Goal: Task Accomplishment & Management: Complete application form

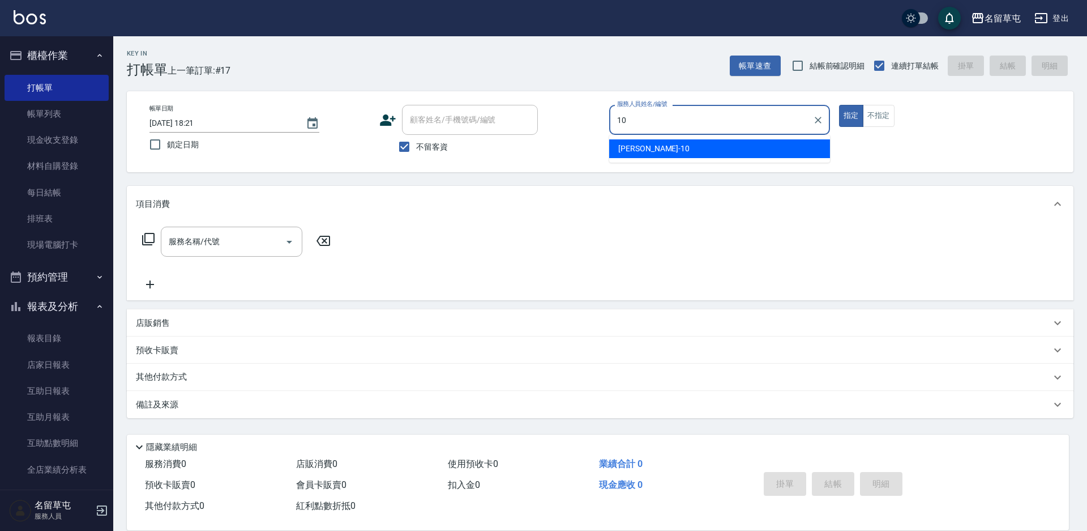
type input "[PERSON_NAME]-10"
type button "true"
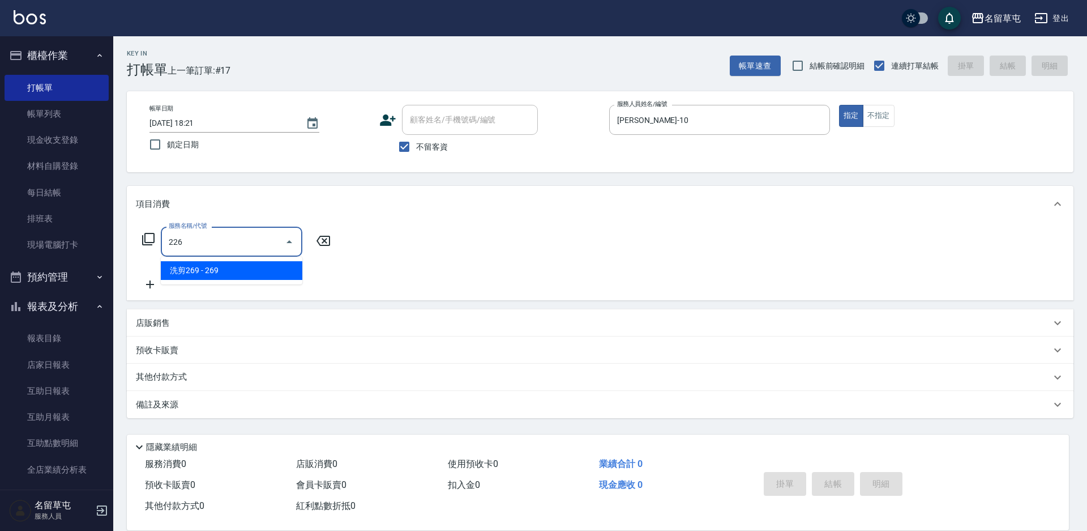
type input "洗剪269(226)"
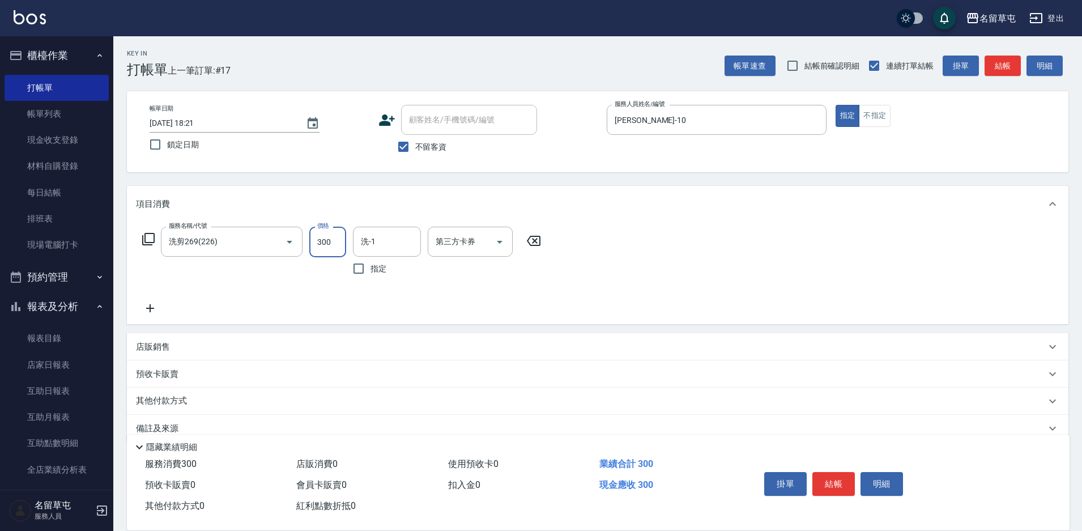
type input "300"
type input "[PERSON_NAME]-36"
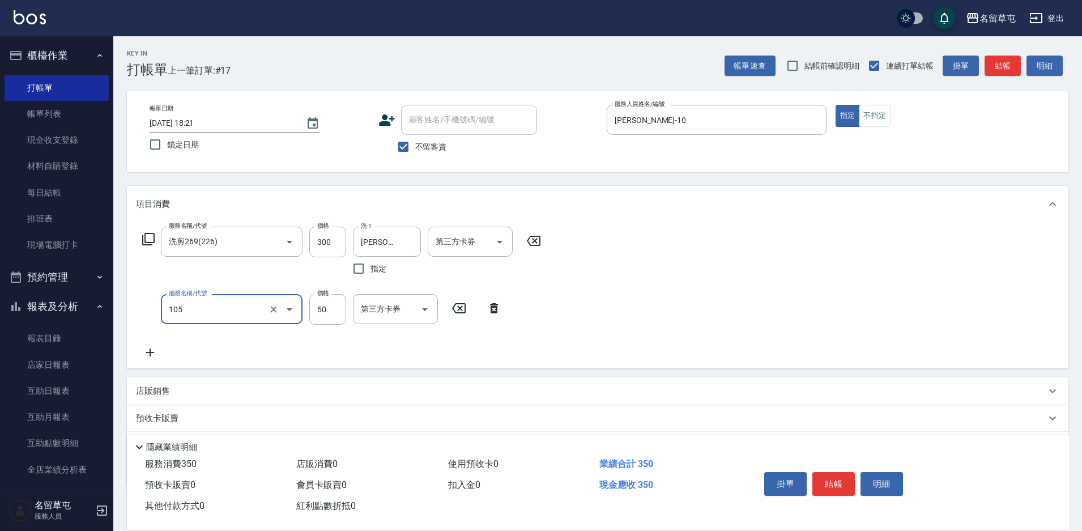
type input "精油50(105)"
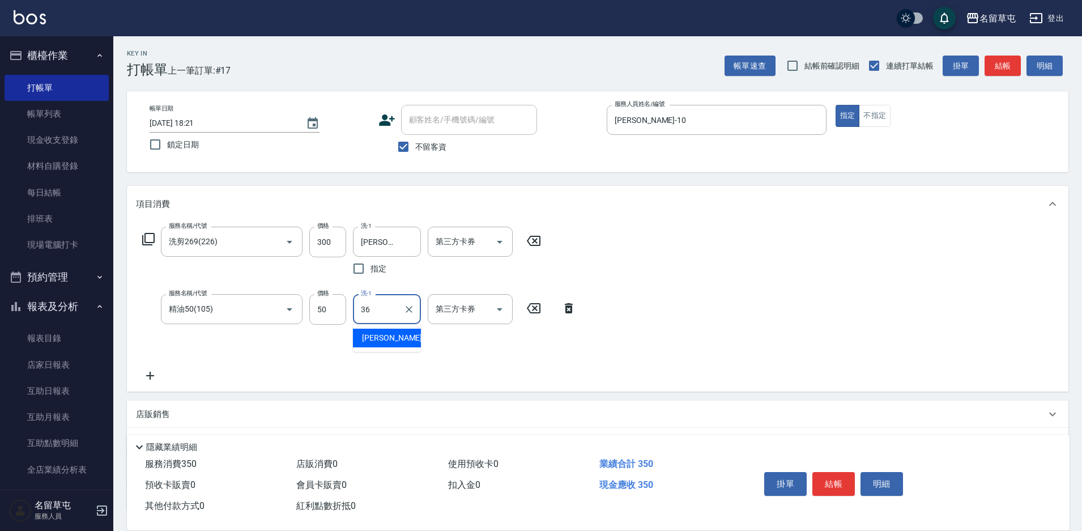
type input "[PERSON_NAME]-36"
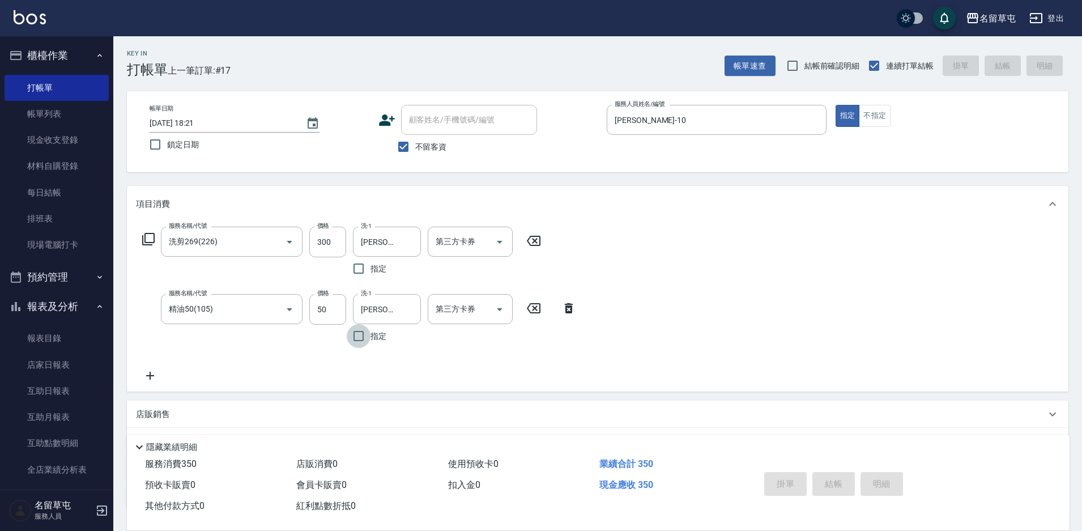
type input "[DATE] 19:27"
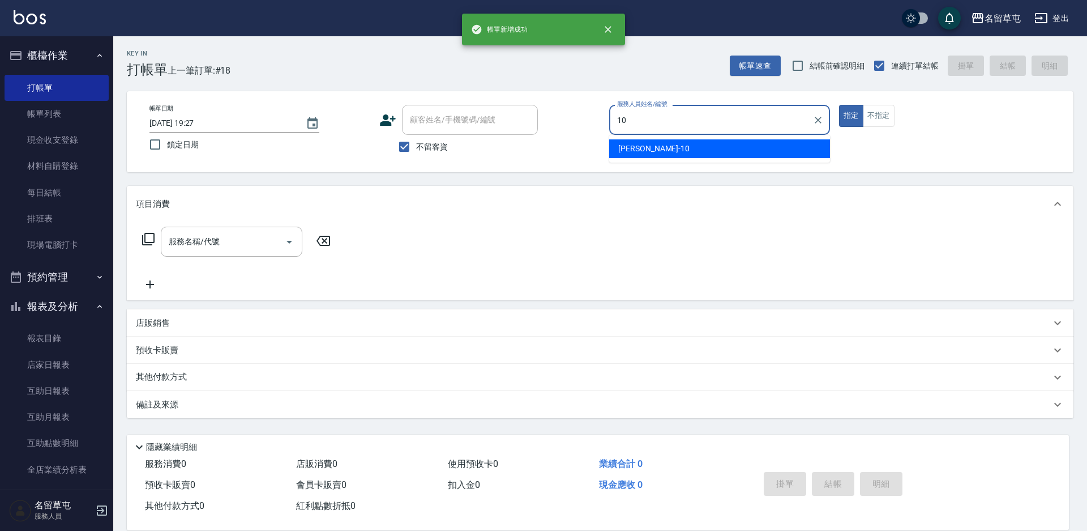
type input "[PERSON_NAME]-10"
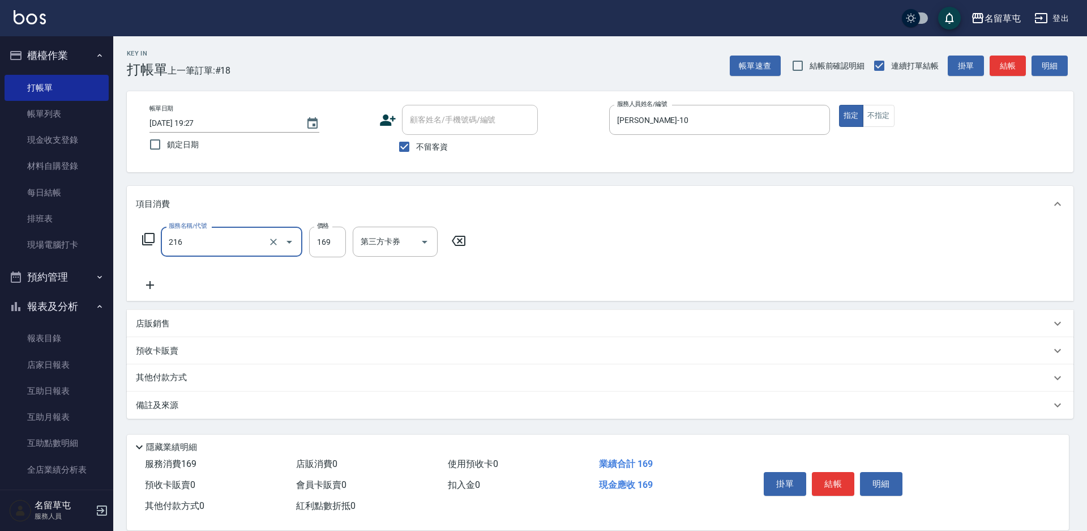
type input "剪髮169(216)"
type input "150"
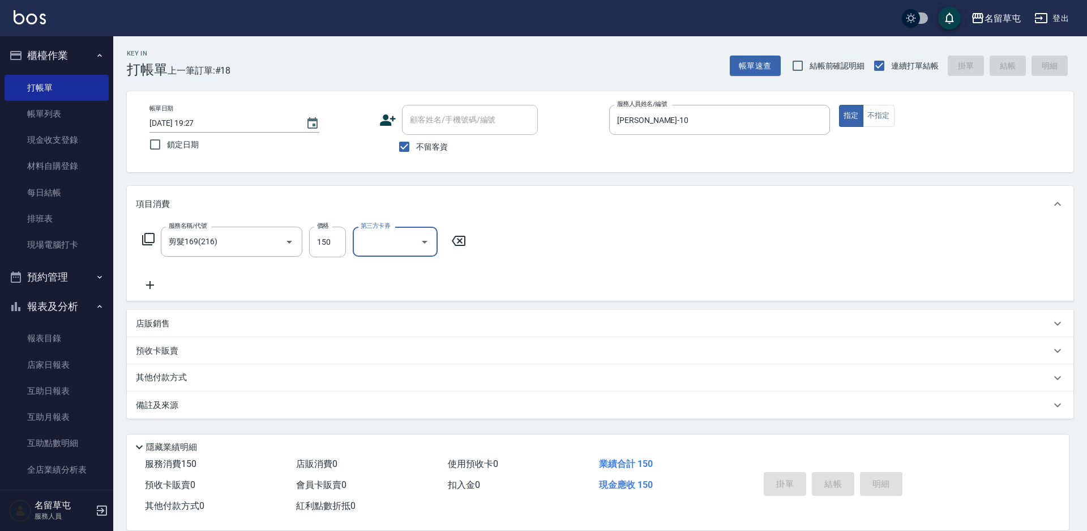
type input "[DATE] 19:28"
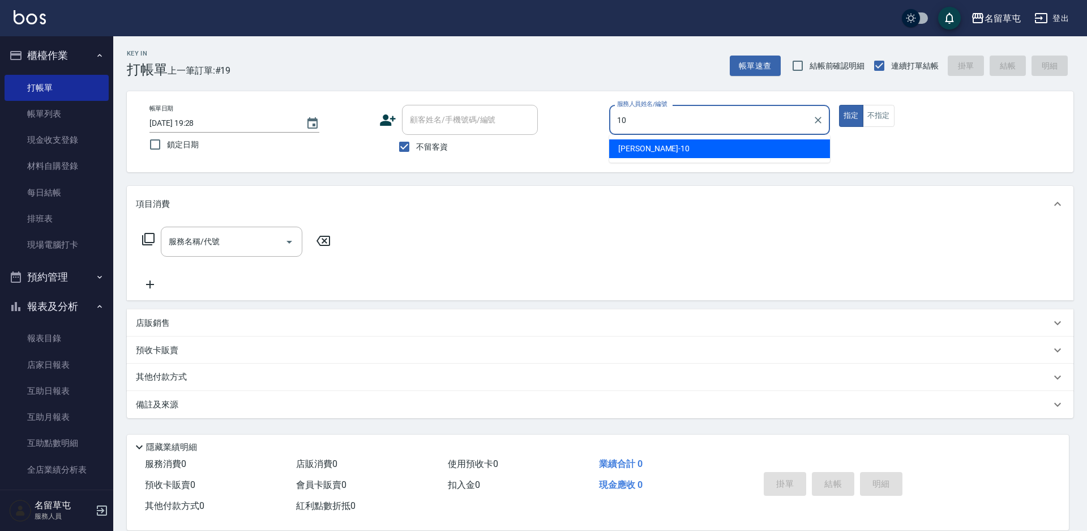
type input "[PERSON_NAME]-10"
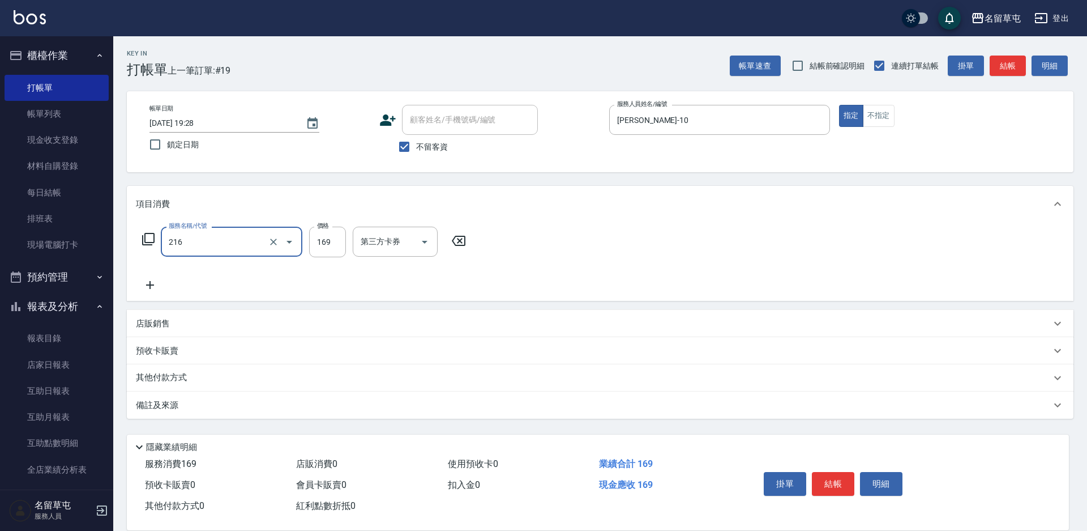
type input "剪髮169(216)"
type input "150"
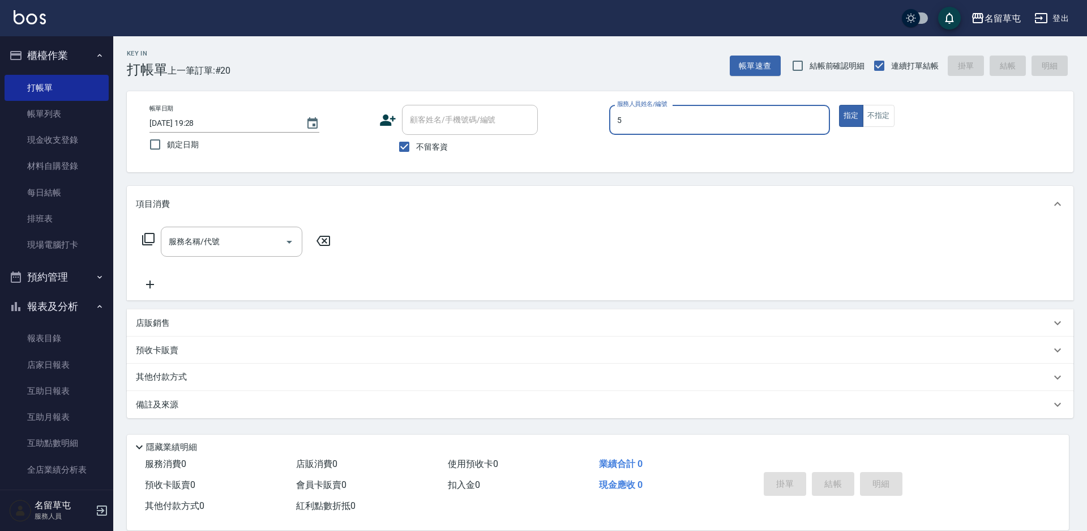
type input "[PERSON_NAME]-5"
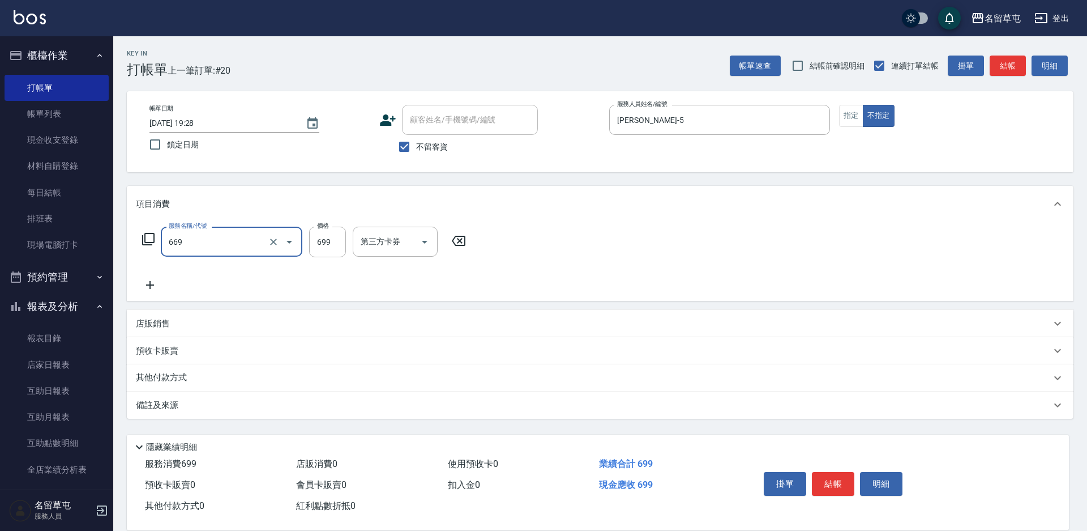
type input "精油699(669)"
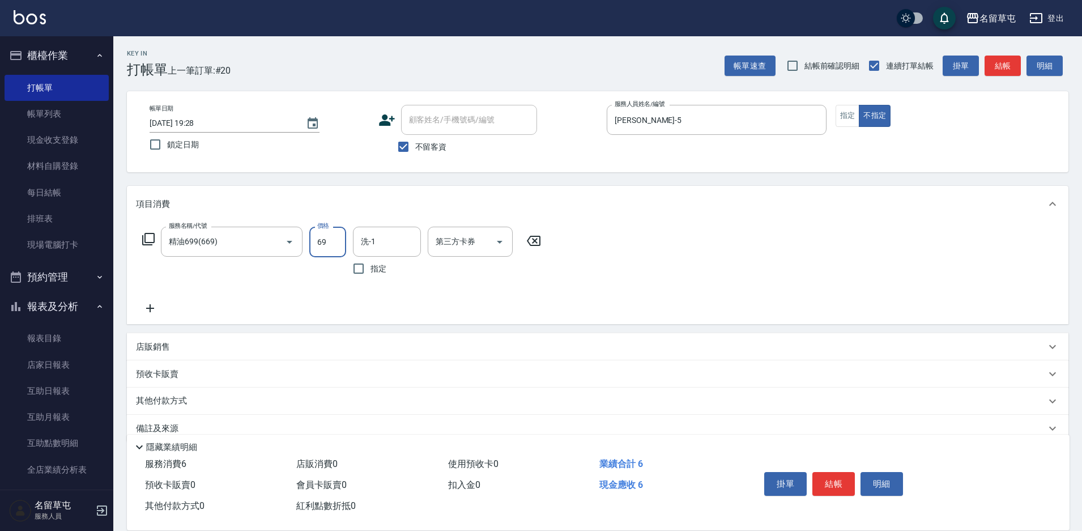
type input "699"
type input "[PERSON_NAME]-36"
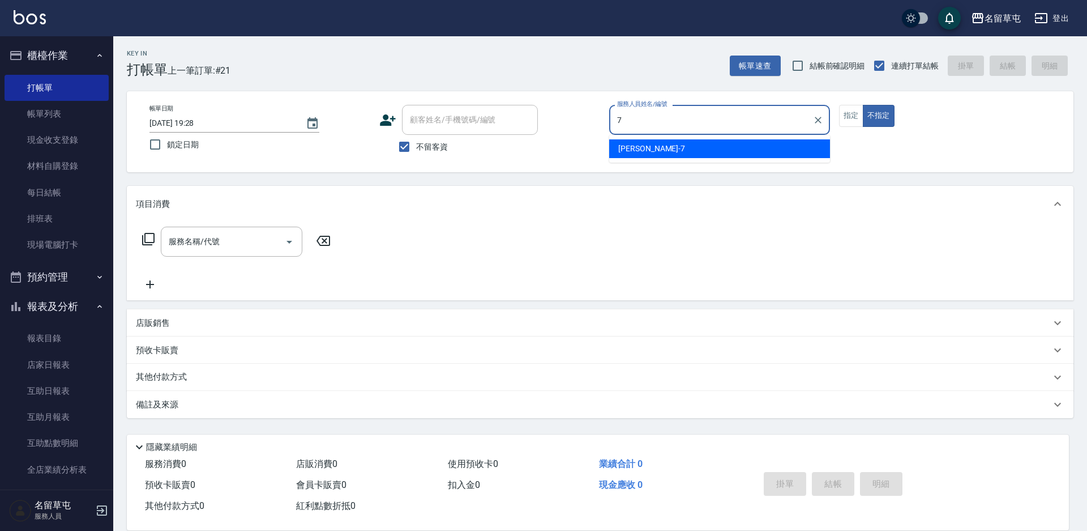
type input "[PERSON_NAME]-7"
type button "false"
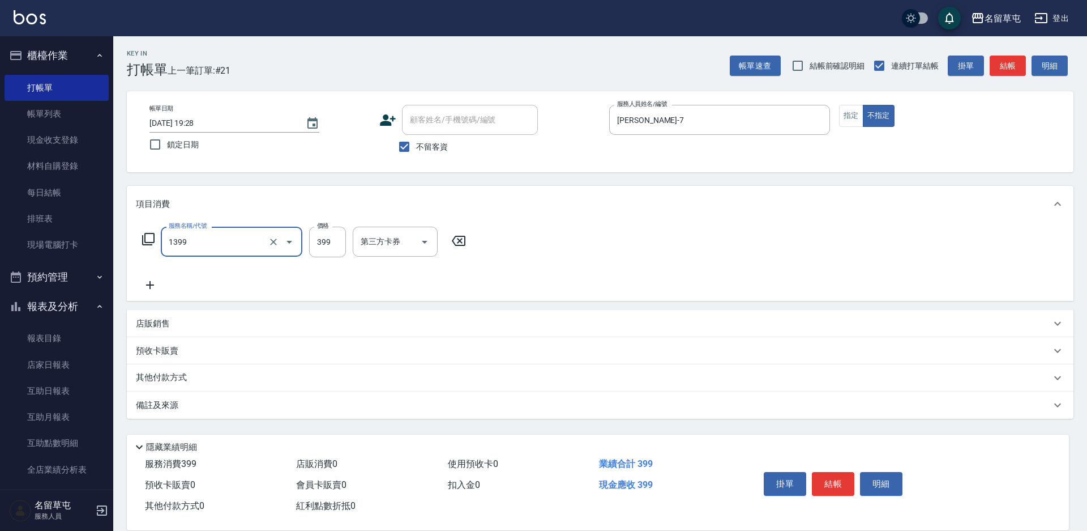
type input "海鹽洗髮399(1399)"
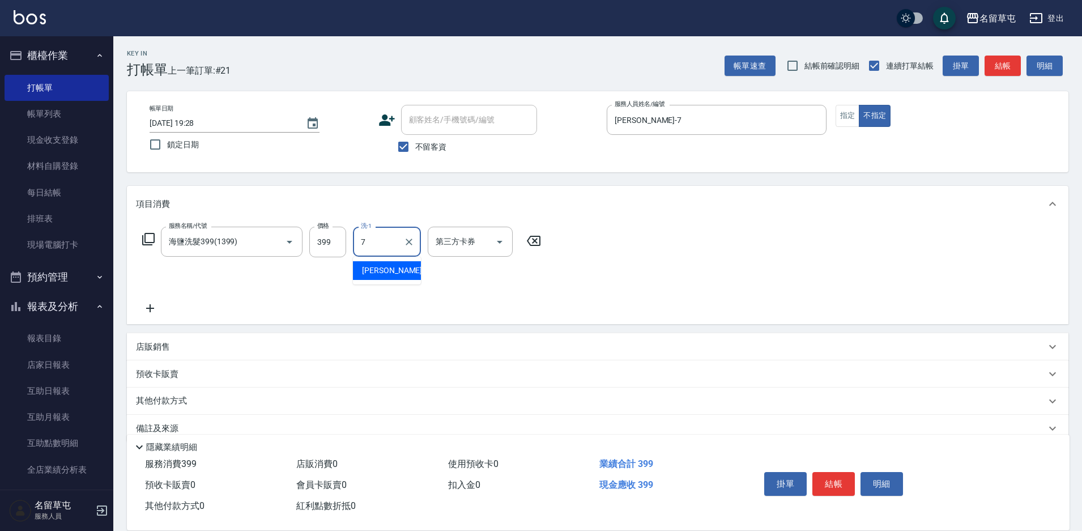
type input "[PERSON_NAME]-7"
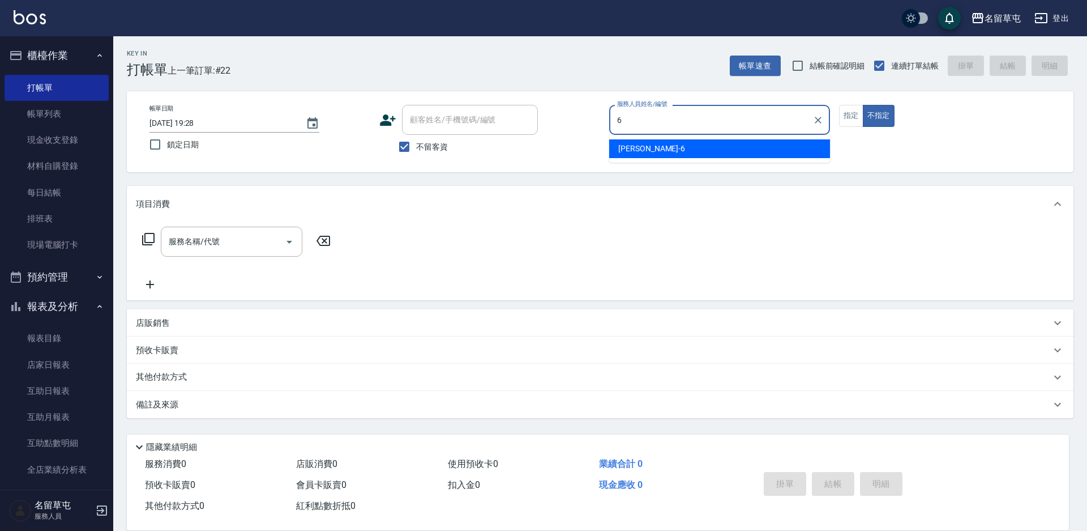
type input "[PERSON_NAME]-6"
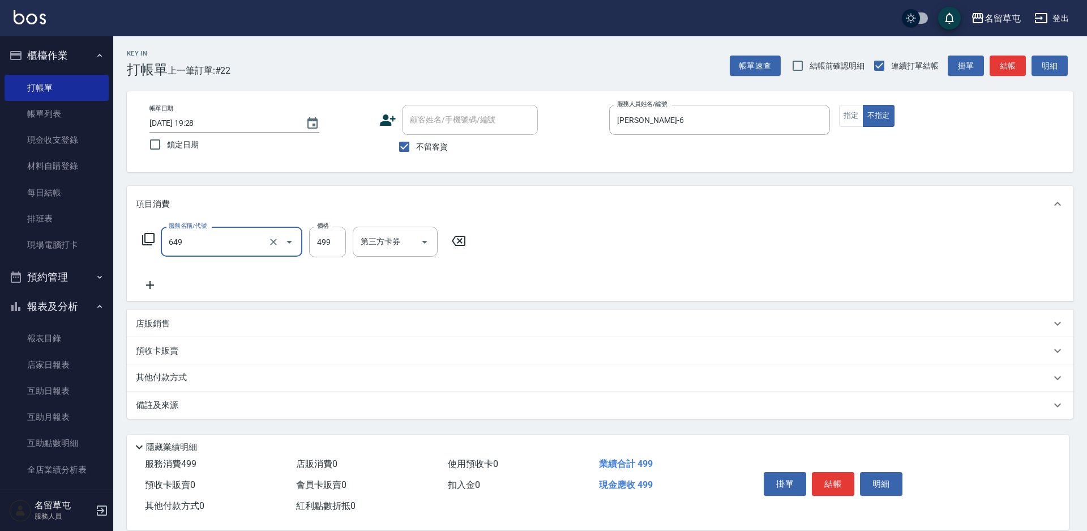
type input "角質499(649)"
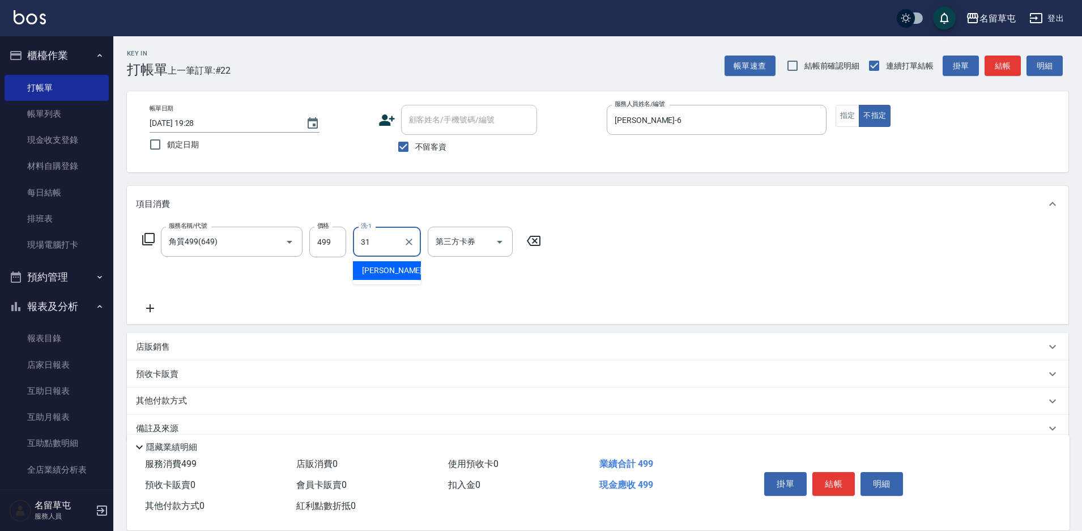
type input "[PERSON_NAME]-31"
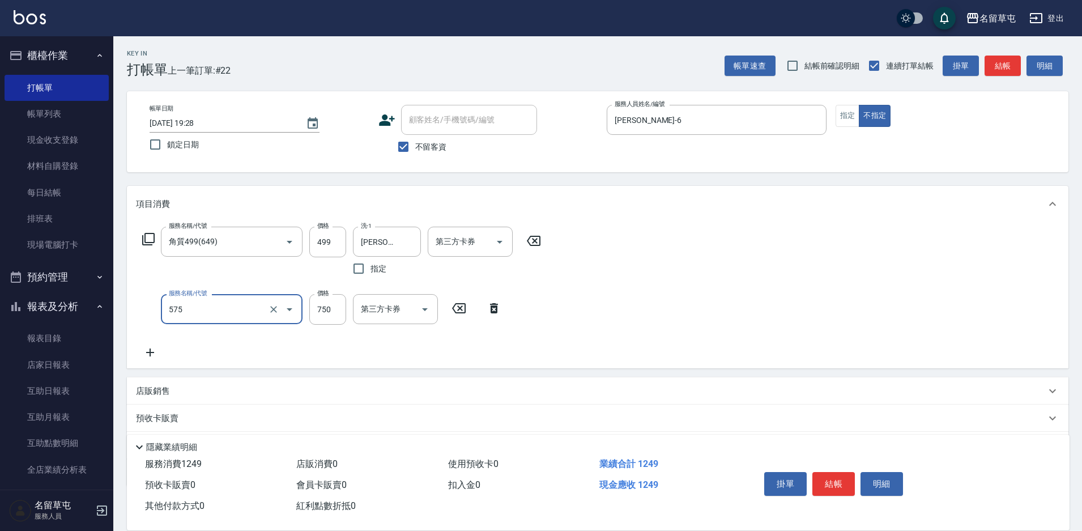
type input "750護髮(575)"
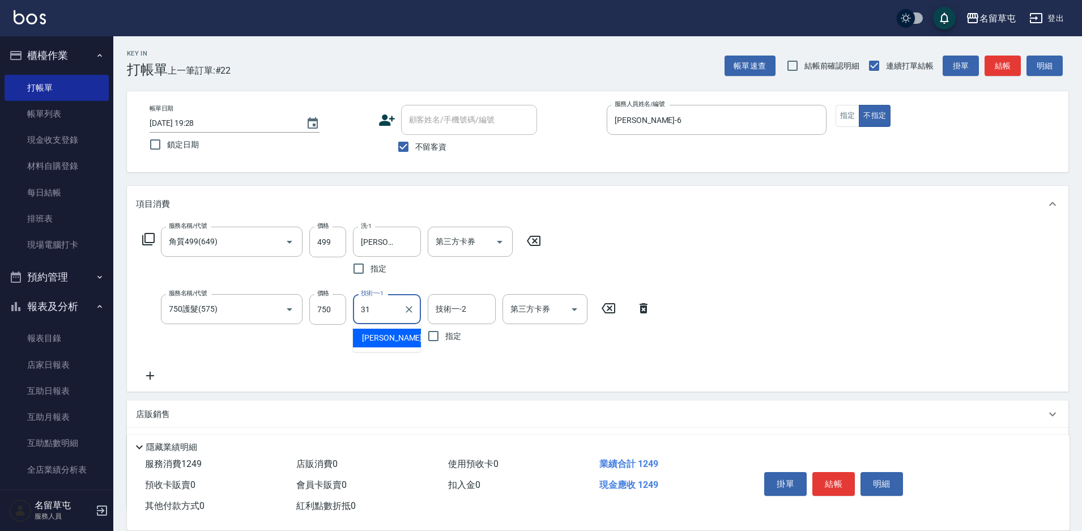
type input "[PERSON_NAME]-31"
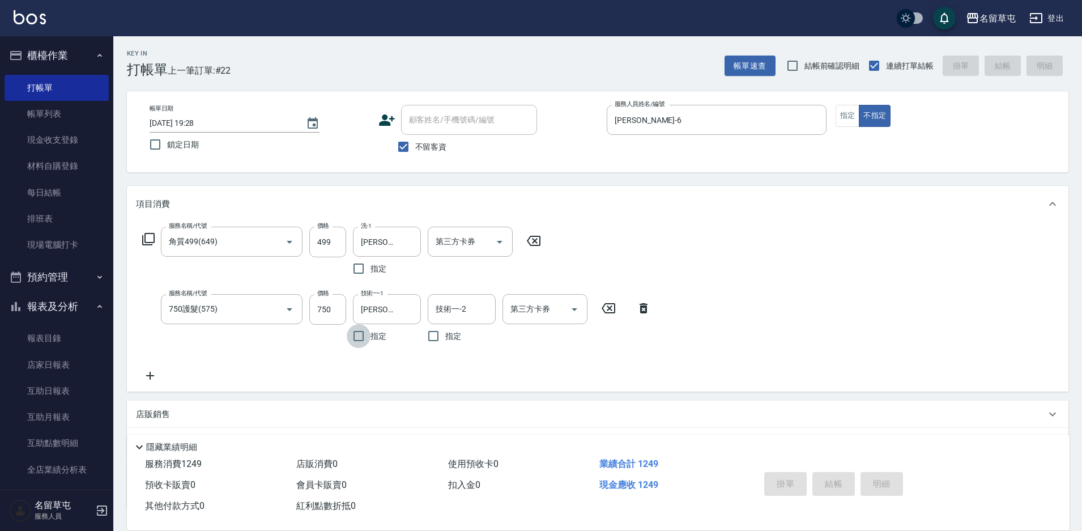
type input "[DATE] 19:29"
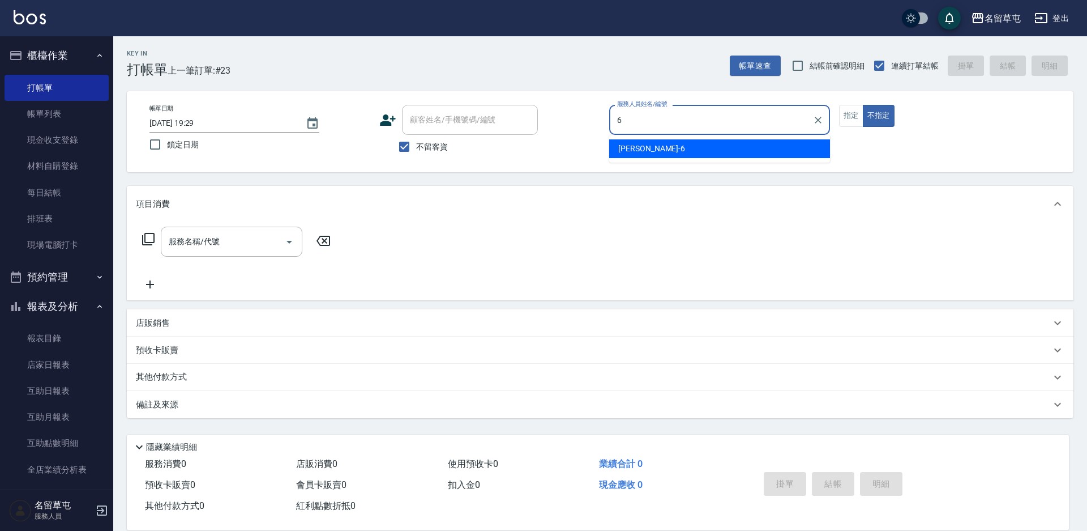
type input "[PERSON_NAME]-6"
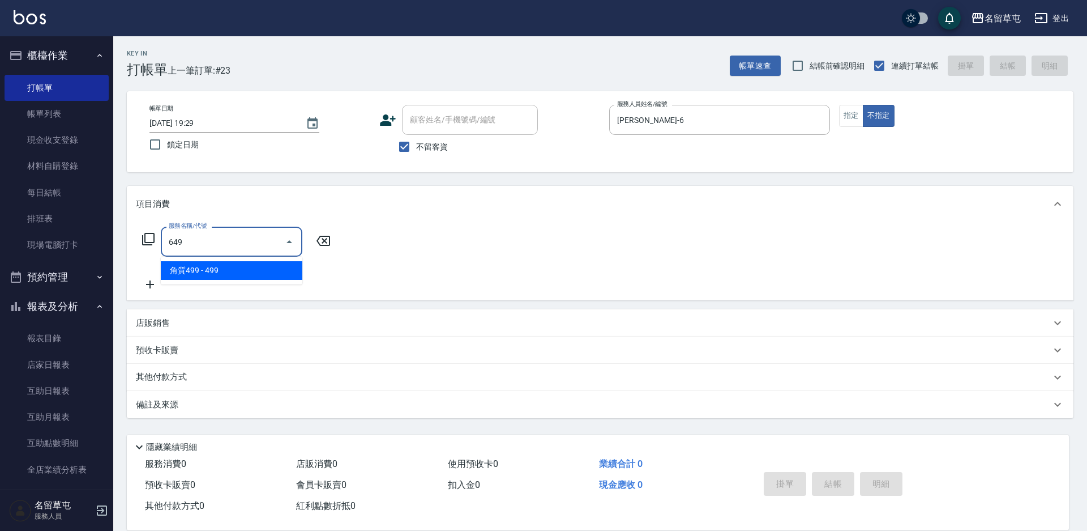
type input "角質499(649)"
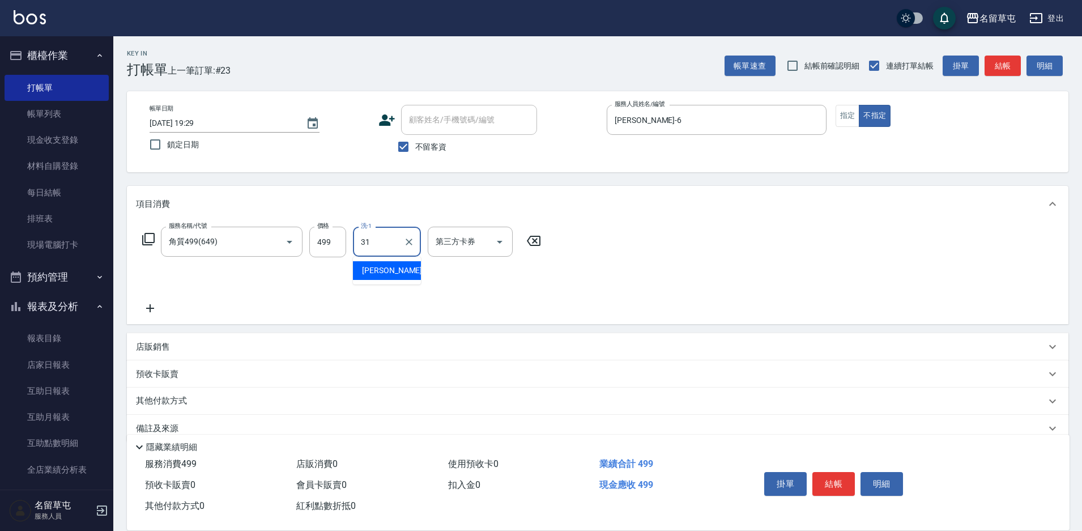
type input "[PERSON_NAME]-31"
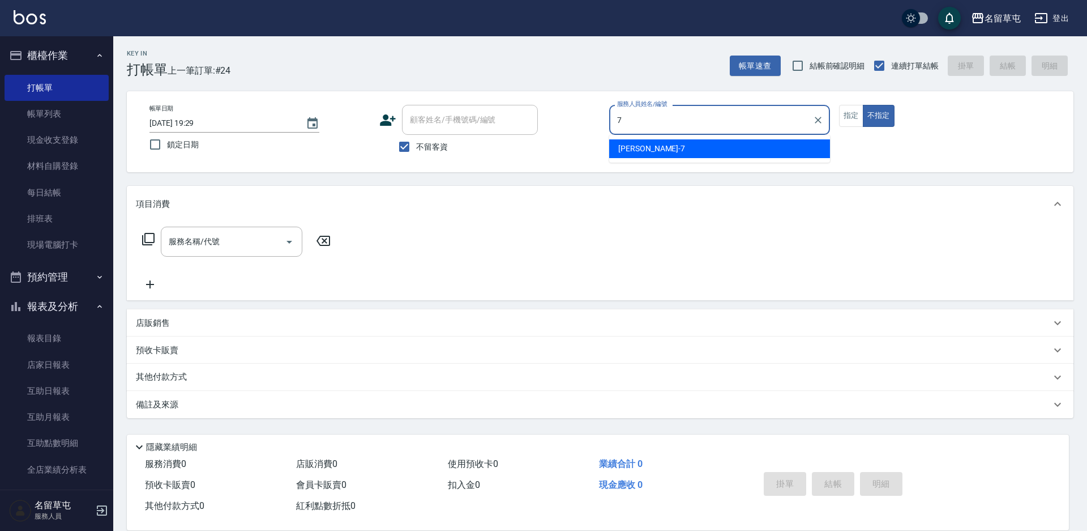
type input "[PERSON_NAME]-7"
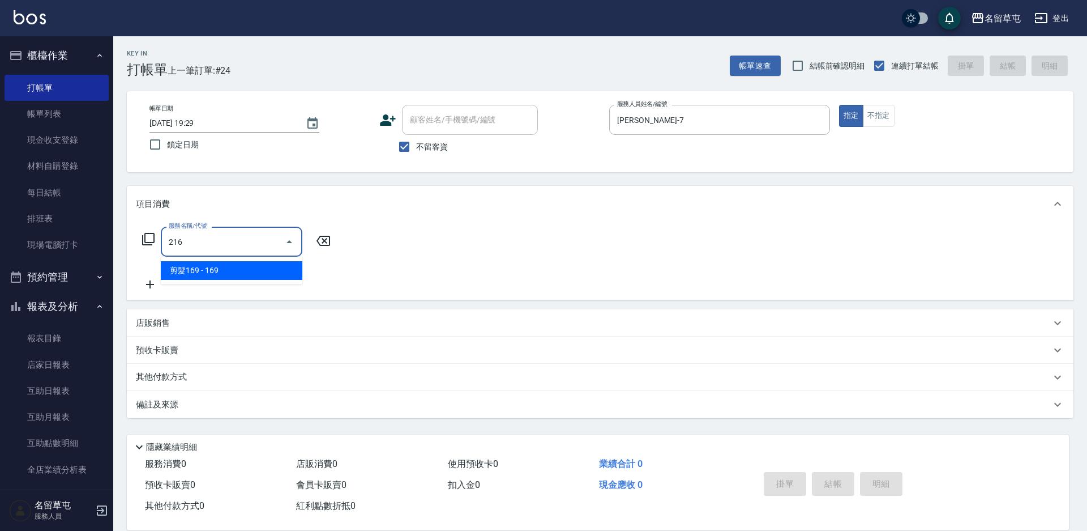
type input "剪髮169(216)"
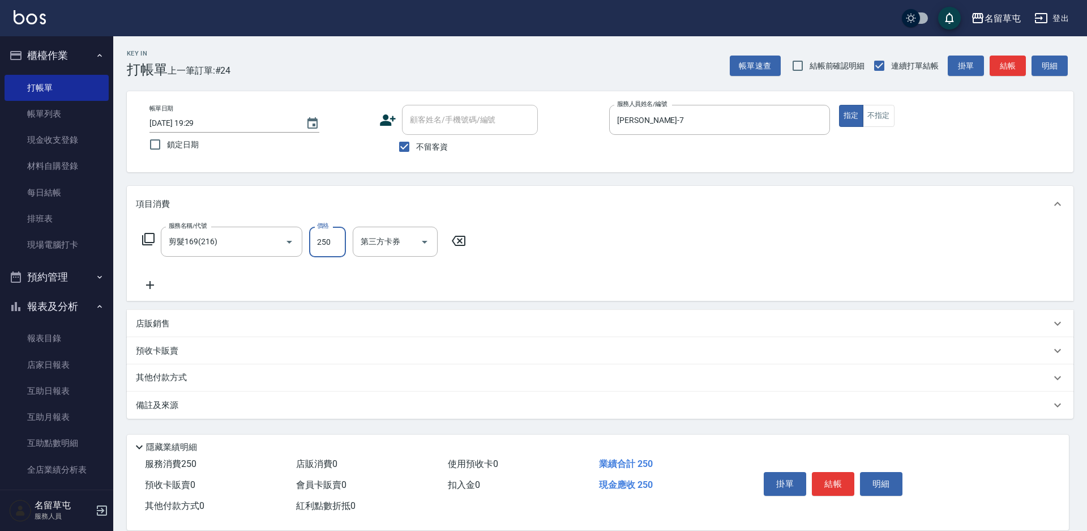
type input "250"
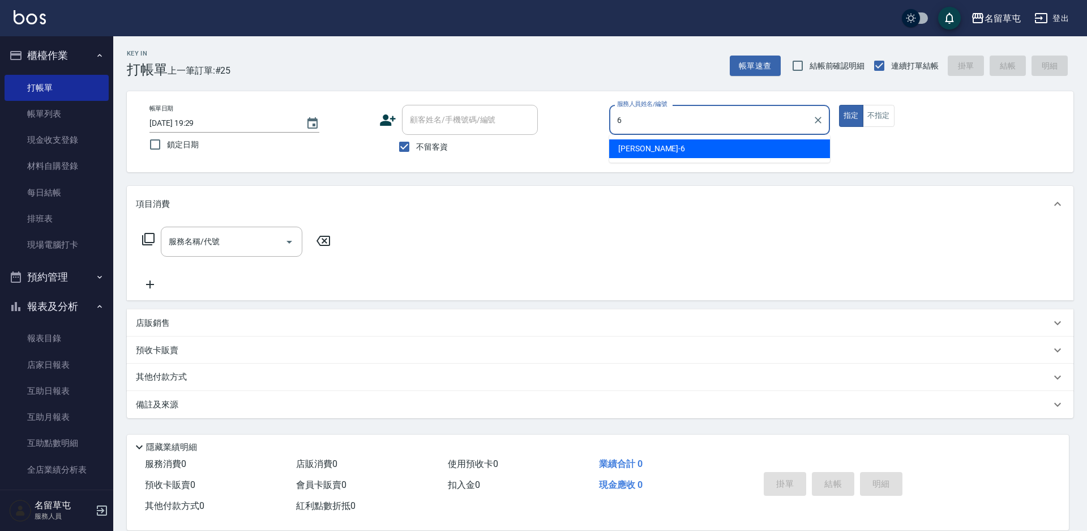
type input "[PERSON_NAME]-6"
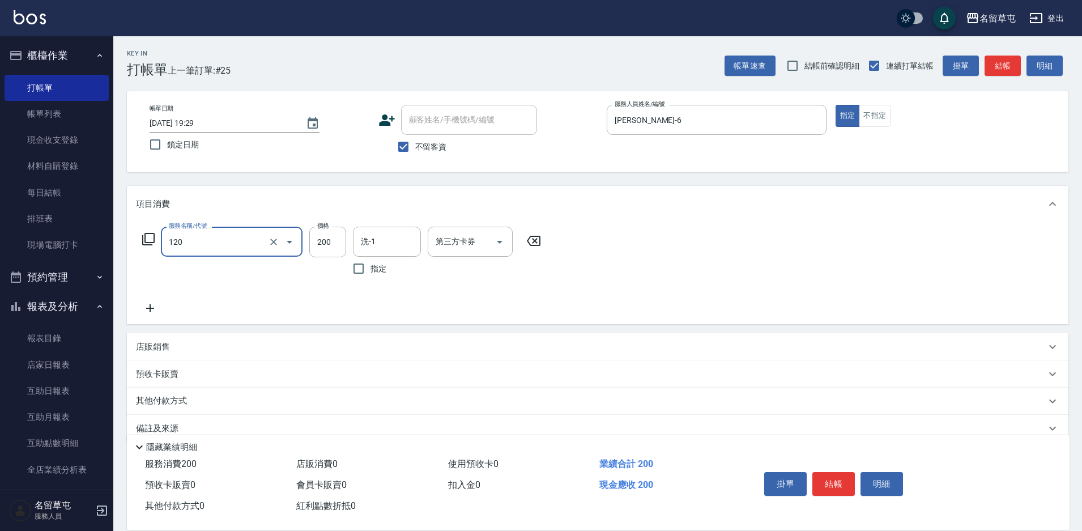
type input "New洗200(120)"
type input "[PERSON_NAME]-36"
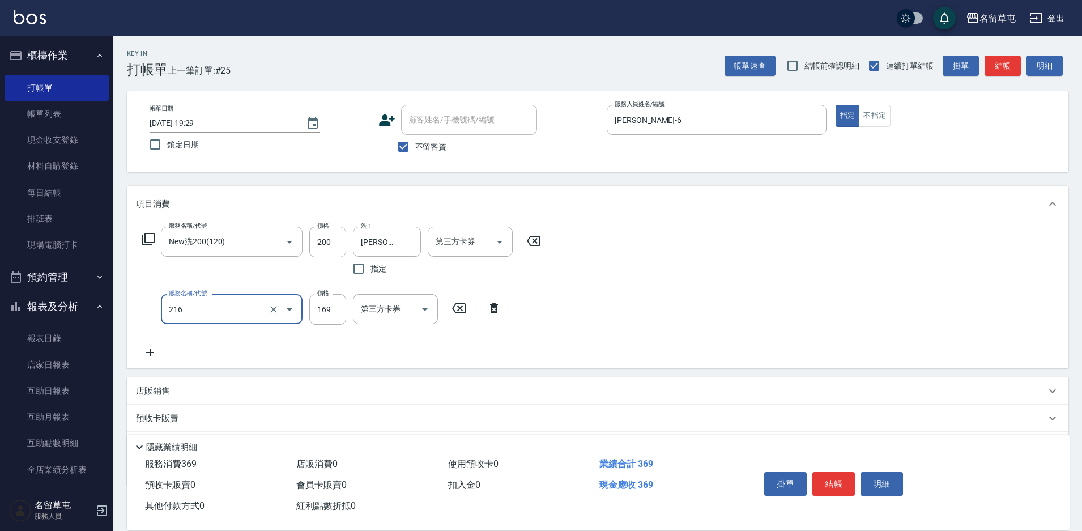
type input "剪髮169(216)"
click at [358, 304] on div "第三方卡券" at bounding box center [395, 309] width 85 height 30
type input "200"
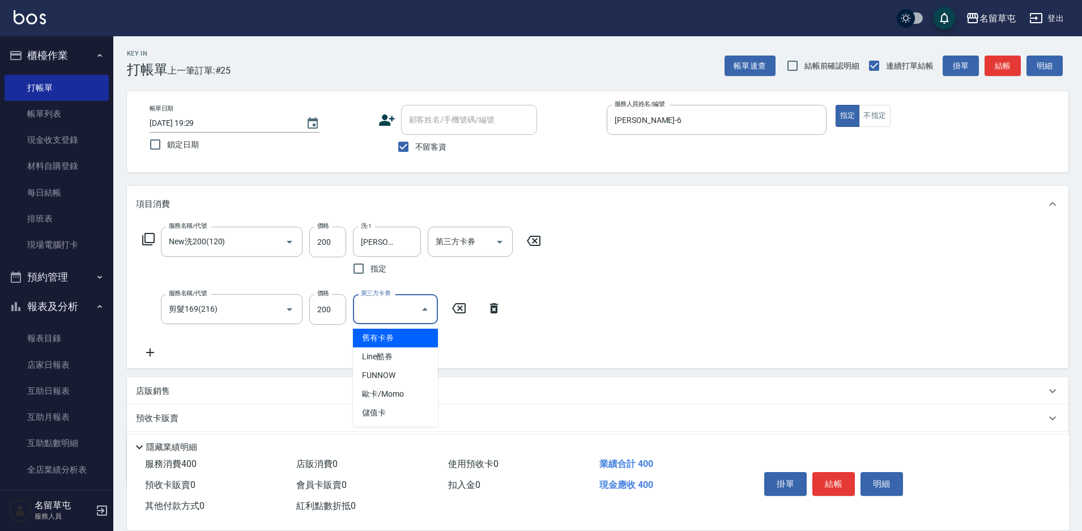
click at [379, 343] on span "舊有卡券" at bounding box center [395, 337] width 85 height 19
type input "舊有卡券"
click at [676, 272] on div "服務名稱/代號 New洗200(120) 服務名稱/代號 價格 200 價格 洗-1 [PERSON_NAME]-36 洗-1 指定 第三方卡券 第三方卡券 …" at bounding box center [597, 300] width 941 height 157
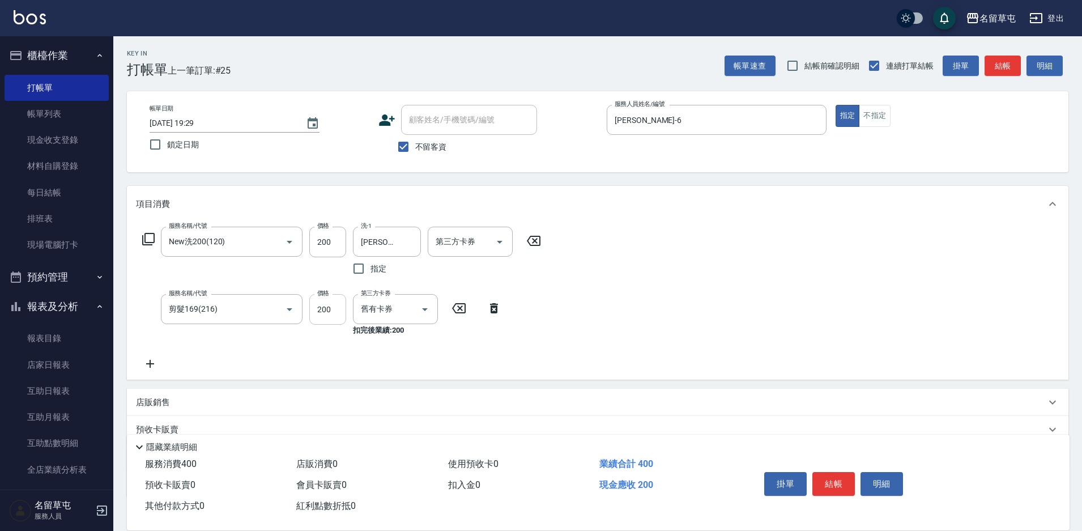
click at [328, 308] on input "200" at bounding box center [327, 309] width 37 height 31
type input "169"
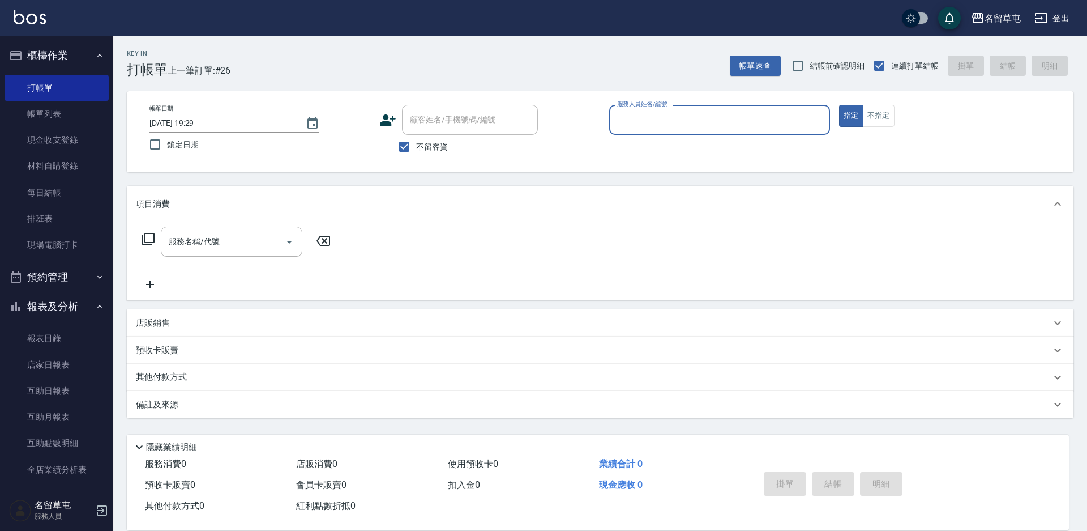
drag, startPoint x: 1082, startPoint y: 31, endPoint x: 697, endPoint y: 123, distance: 395.9
click at [692, 123] on input "服務人員姓名/編號" at bounding box center [720, 120] width 211 height 20
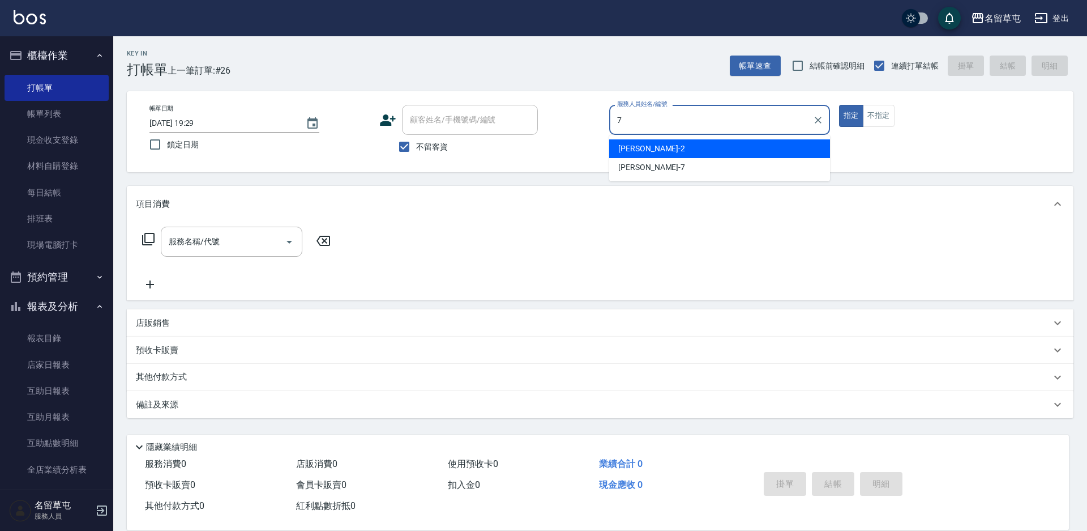
type input "[PERSON_NAME]-7"
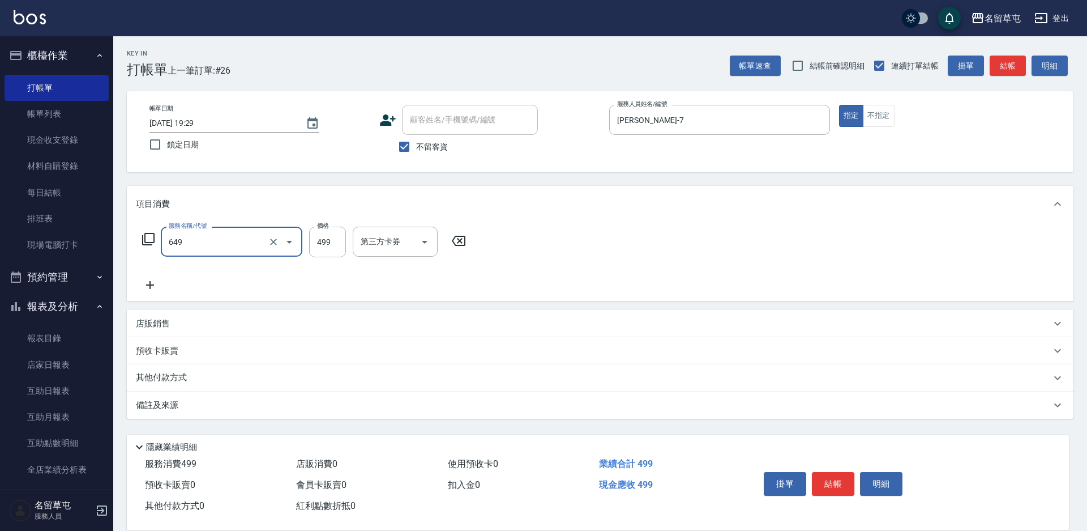
type input "角質499(649)"
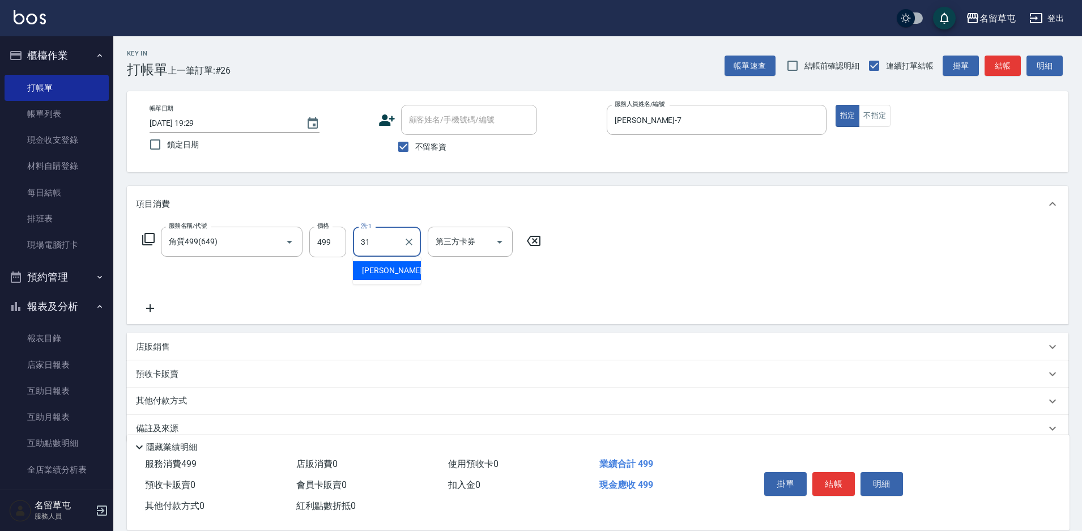
type input "[PERSON_NAME]-31"
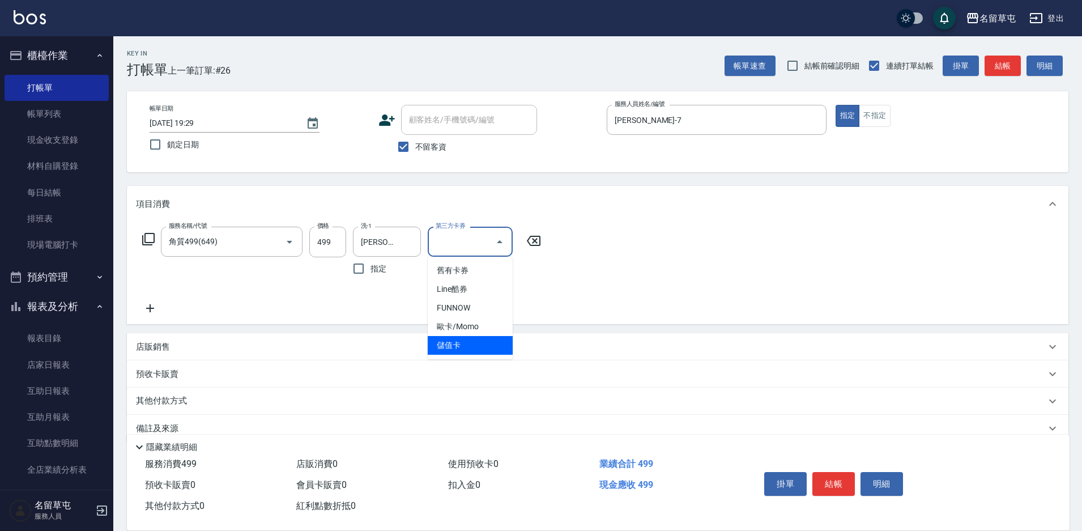
type input "儲值卡"
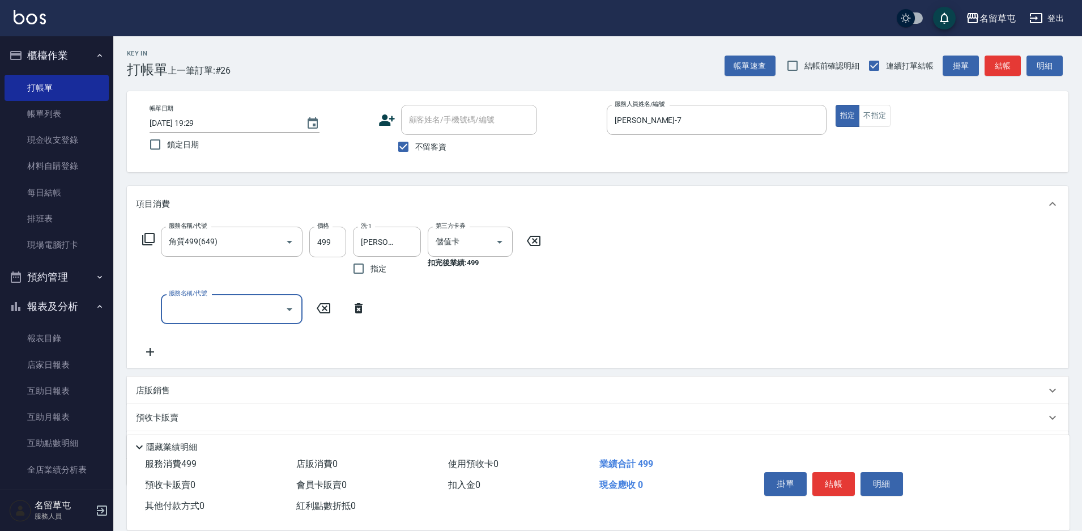
type input "9"
type input "儲3000(8300)"
type input "1000"
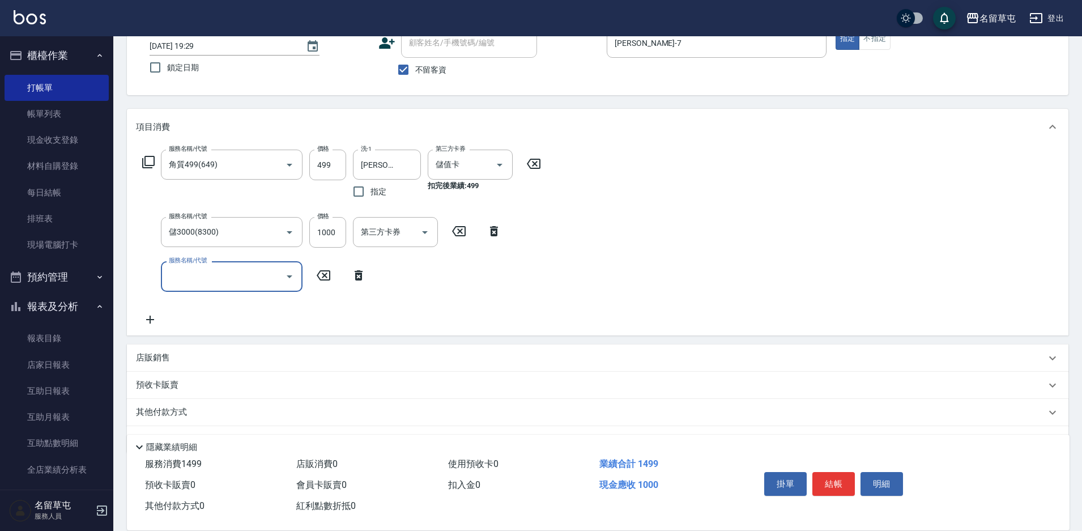
scroll to position [108, 0]
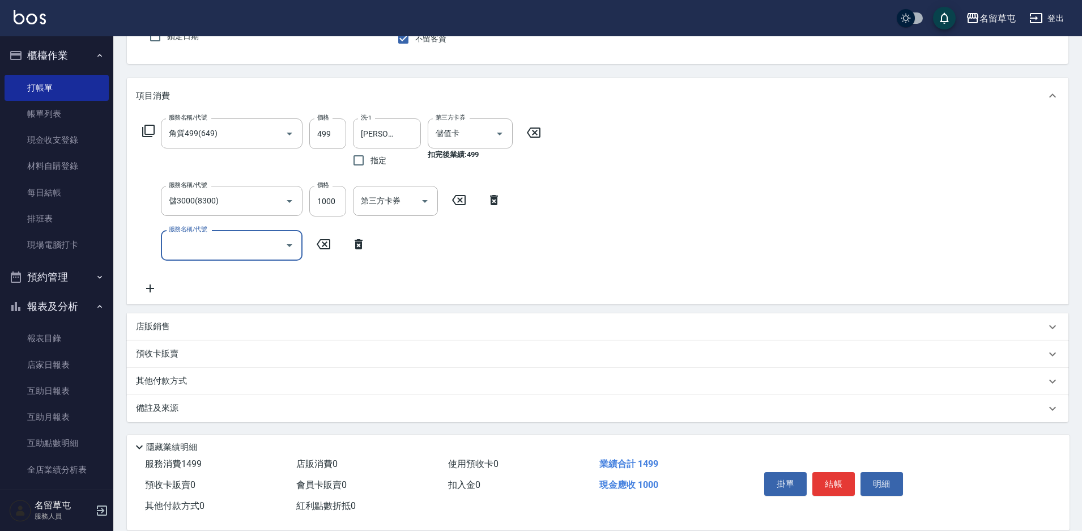
click at [177, 383] on p "其他付款方式" at bounding box center [164, 381] width 57 height 12
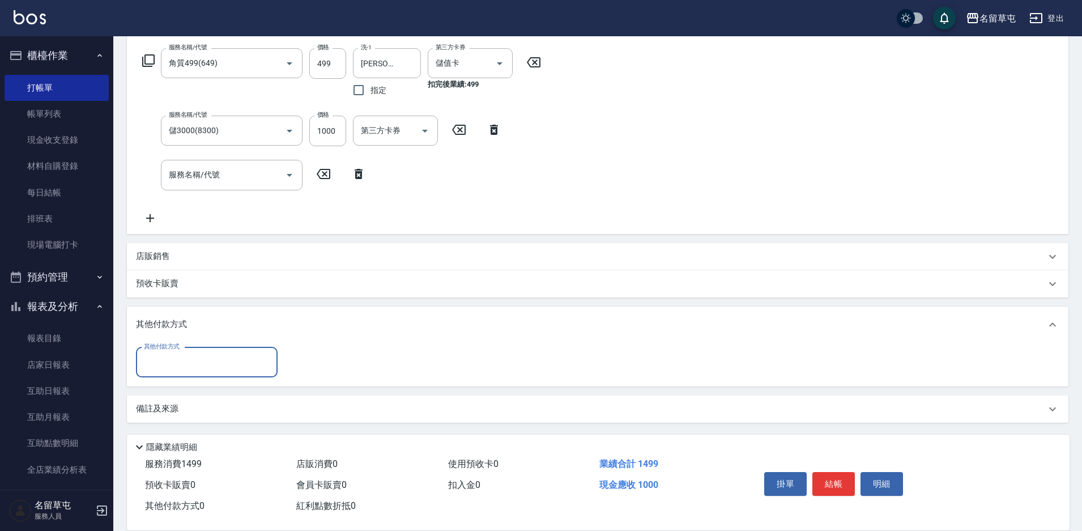
scroll to position [179, 0]
click at [351, 345] on div "其他付款方式 其他付款方式" at bounding box center [597, 364] width 941 height 44
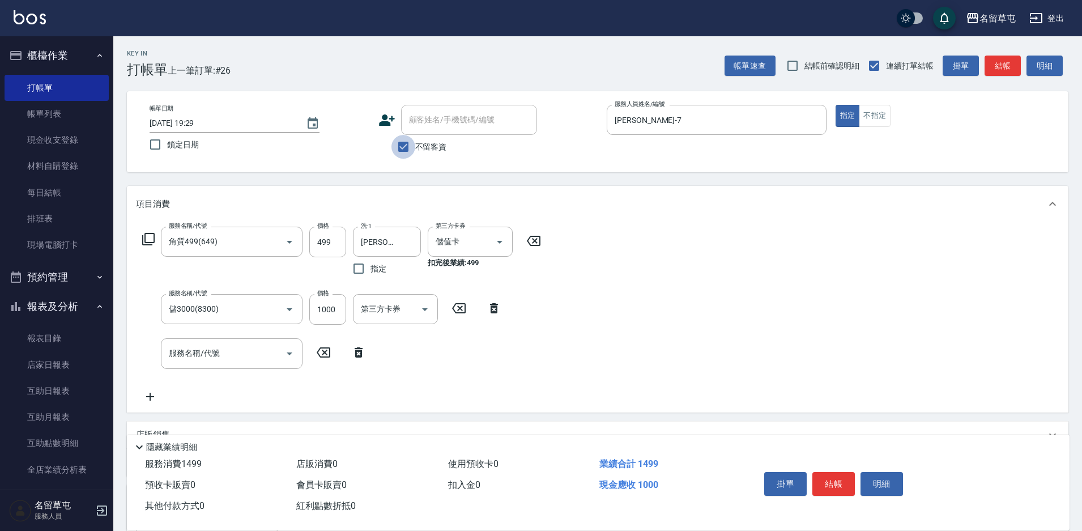
drag, startPoint x: 406, startPoint y: 146, endPoint x: 472, endPoint y: 105, distance: 77.8
click at [406, 146] on input "不留客資" at bounding box center [403, 147] width 24 height 24
checkbox input "false"
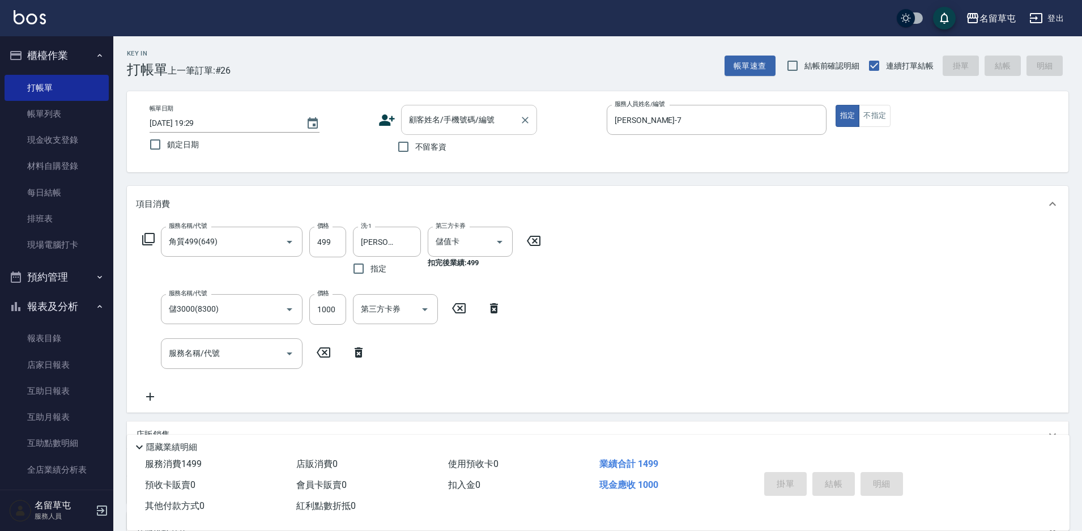
click at [472, 105] on div "顧客姓名/手機號碼/編號" at bounding box center [469, 120] width 136 height 30
type input "[PERSON_NAME]/0966376599/null"
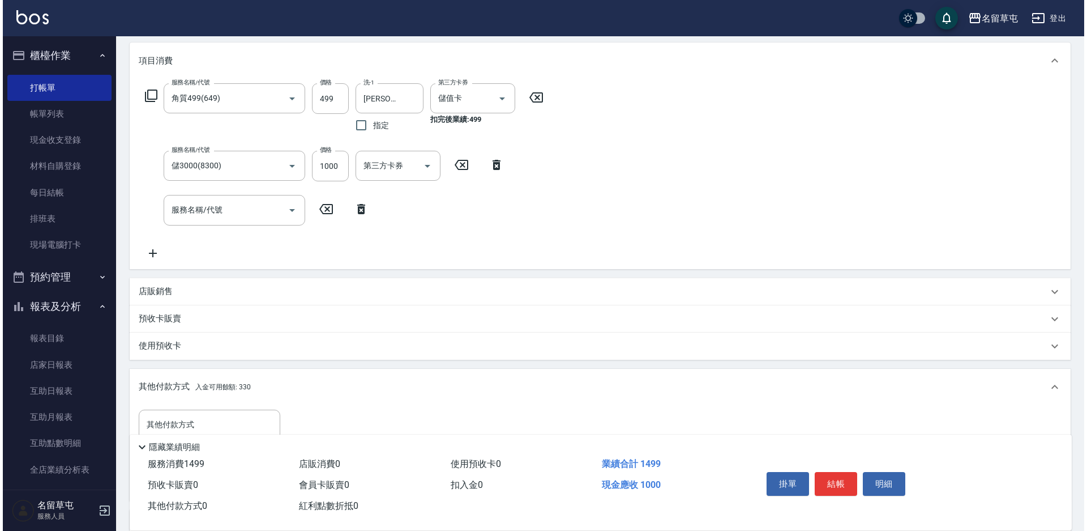
scroll to position [258, 0]
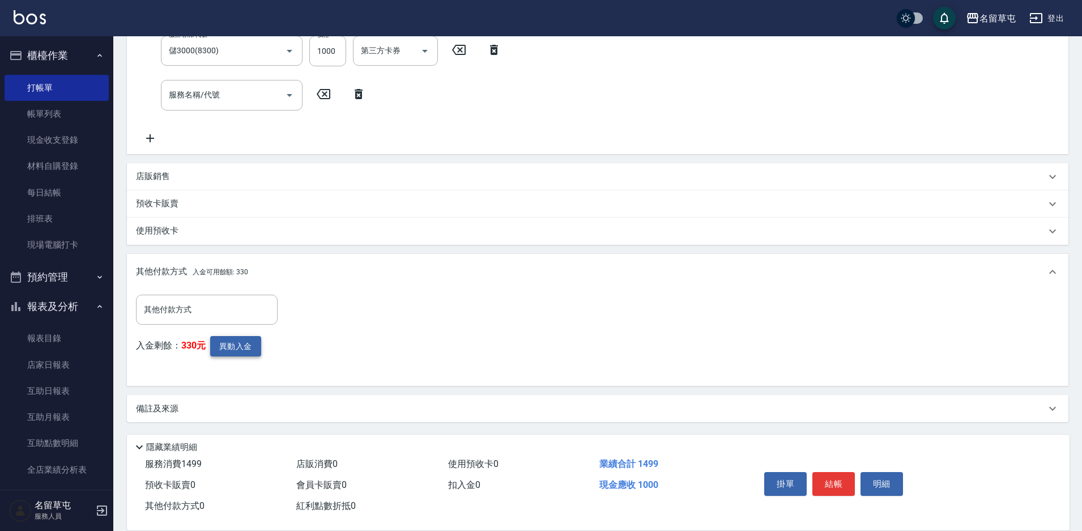
click at [244, 346] on button "異動入金" at bounding box center [235, 346] width 51 height 21
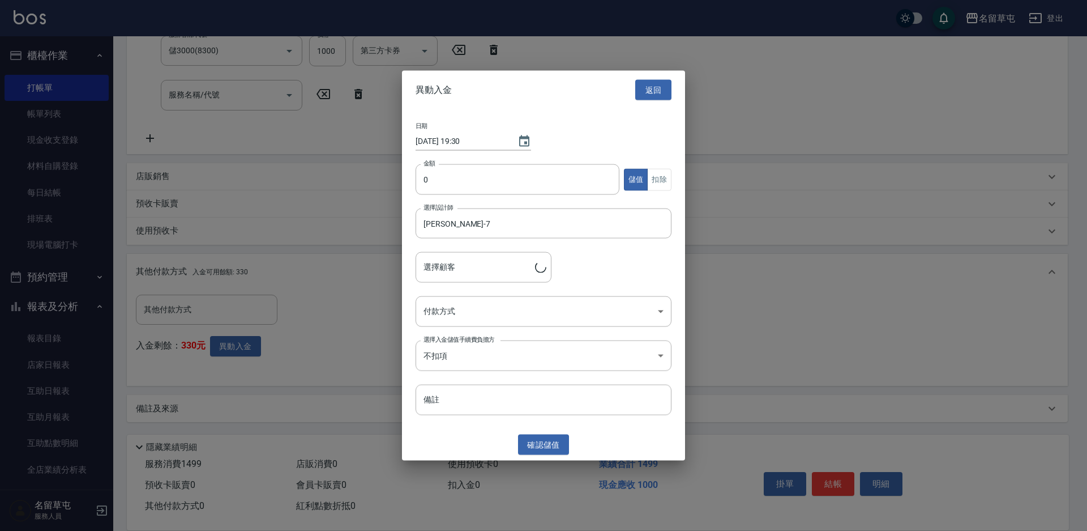
type input "[PERSON_NAME]/0966376599"
click at [451, 179] on input "0" at bounding box center [518, 179] width 204 height 31
type input "1000"
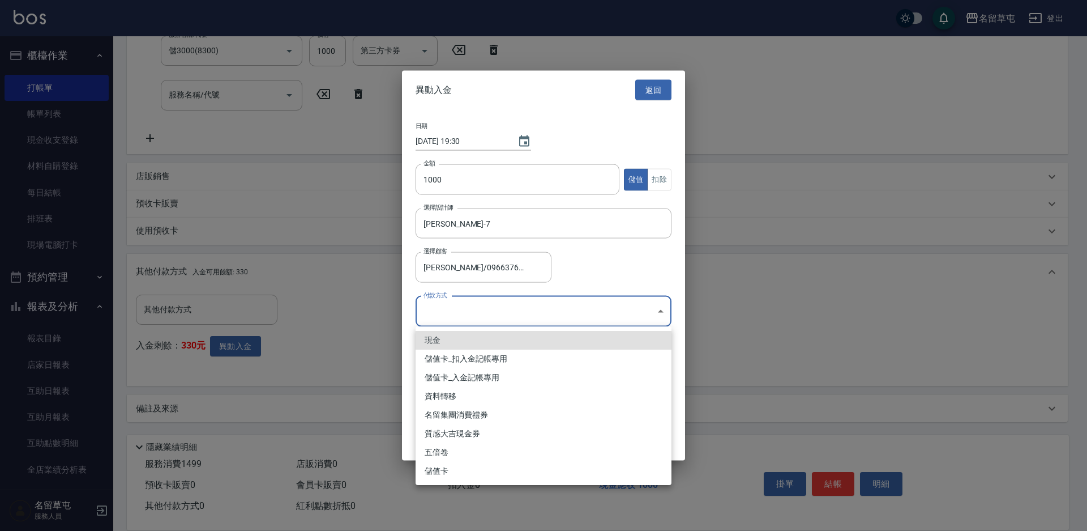
click at [555, 323] on body "名留草屯 登出 櫃檯作業 打帳單 帳單列表 現金收支登錄 材料自購登錄 每日結帳 排班表 現場電腦打卡 預約管理 預約管理 單日預約紀錄 單週預約紀錄 報表及…" at bounding box center [543, 136] width 1087 height 789
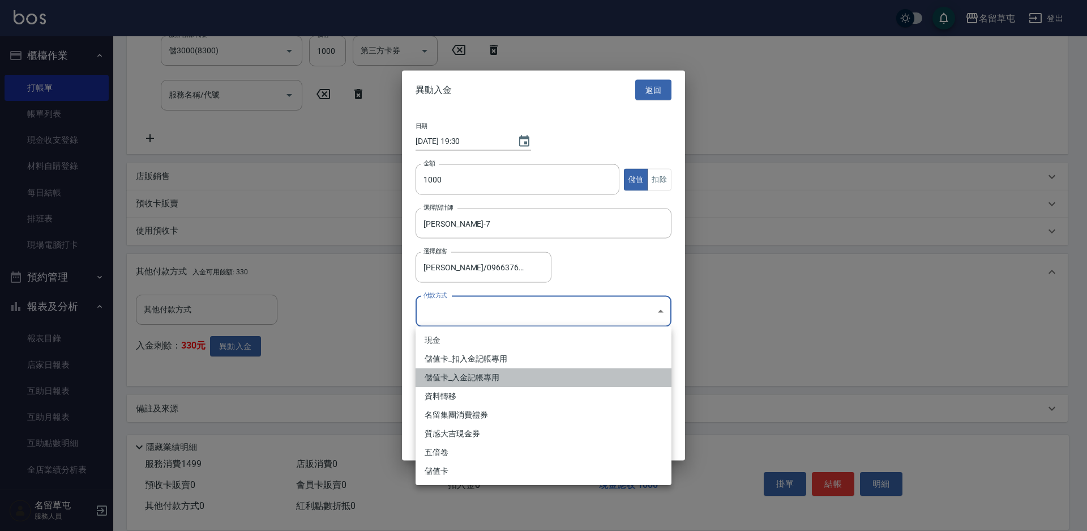
click at [488, 373] on li "儲值卡_入金記帳專用" at bounding box center [544, 377] width 256 height 19
type input "儲值卡_入金記帳專用"
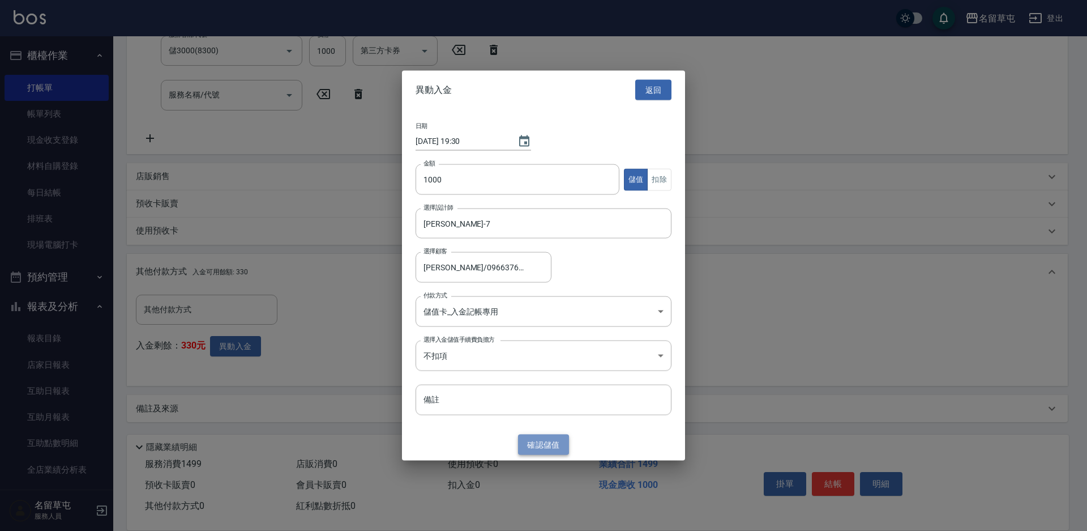
click at [543, 451] on button "確認 儲值" at bounding box center [543, 444] width 51 height 21
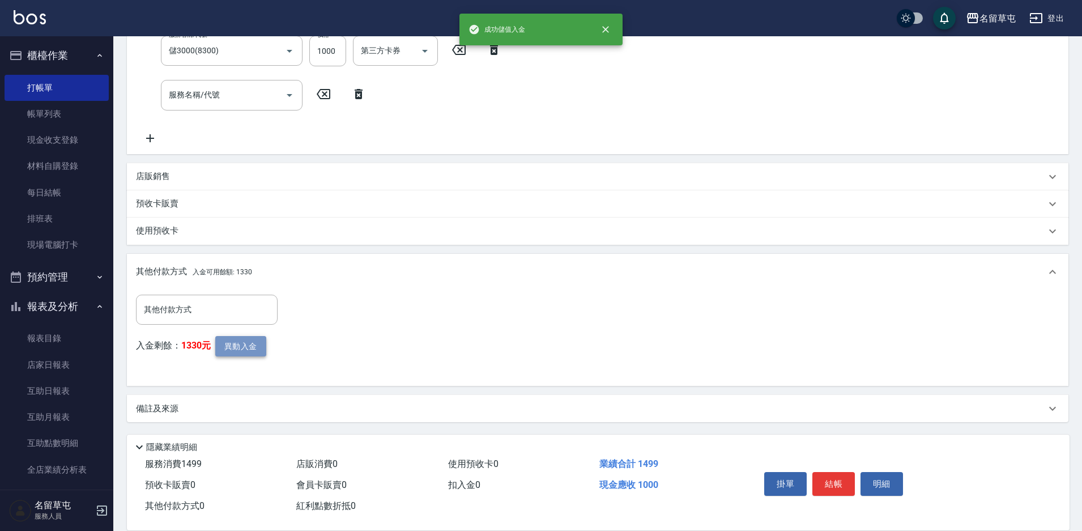
click at [236, 349] on button "異動入金" at bounding box center [240, 346] width 51 height 21
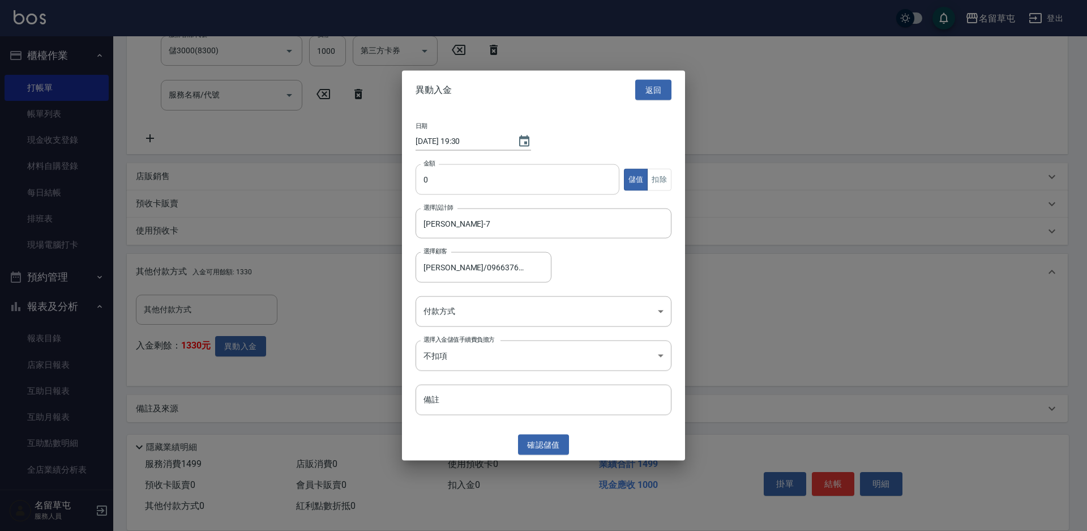
click at [523, 182] on input "0" at bounding box center [518, 179] width 204 height 31
type input "499"
drag, startPoint x: 655, startPoint y: 182, endPoint x: 642, endPoint y: 198, distance: 20.2
click at [654, 182] on button "扣除" at bounding box center [659, 179] width 24 height 22
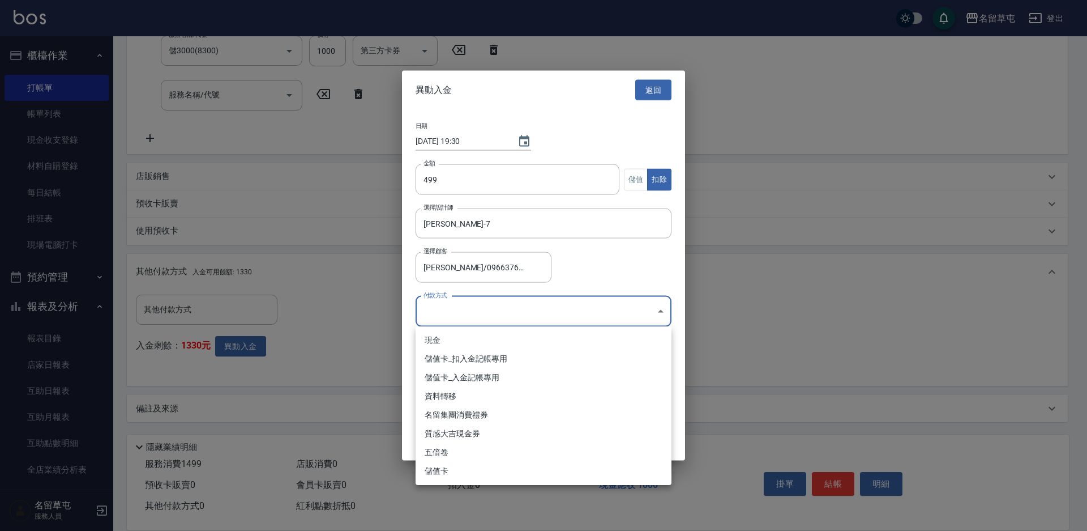
click at [460, 322] on body "名留草屯 登出 櫃檯作業 打帳單 帳單列表 現金收支登錄 材料自購登錄 每日結帳 排班表 現場電腦打卡 預約管理 預約管理 單日預約紀錄 單週預約紀錄 報表及…" at bounding box center [543, 136] width 1087 height 789
click at [461, 350] on li "儲值卡_扣入金記帳專用" at bounding box center [544, 358] width 256 height 19
type input "儲值卡_扣入金記帳專用"
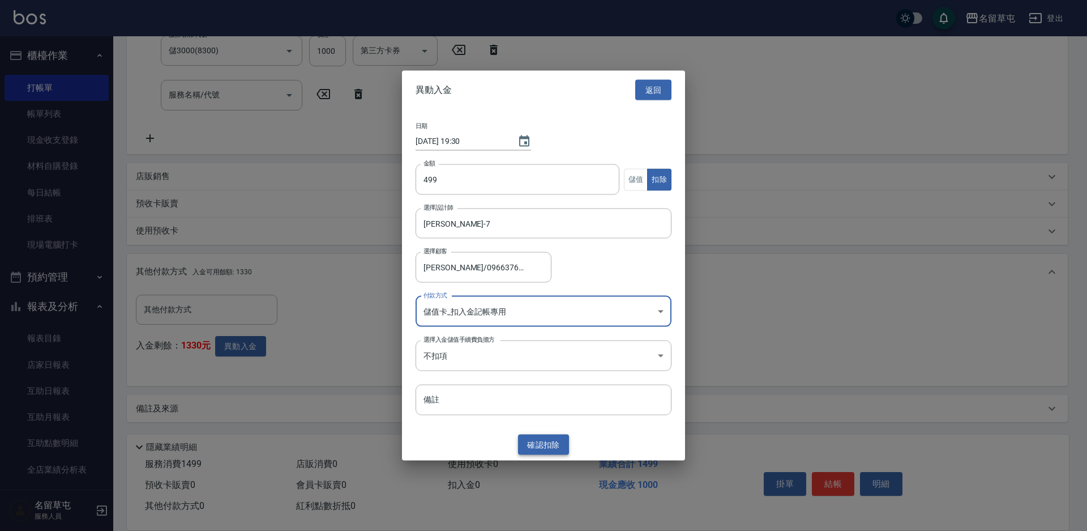
click at [551, 446] on button "確認 扣除" at bounding box center [543, 444] width 51 height 21
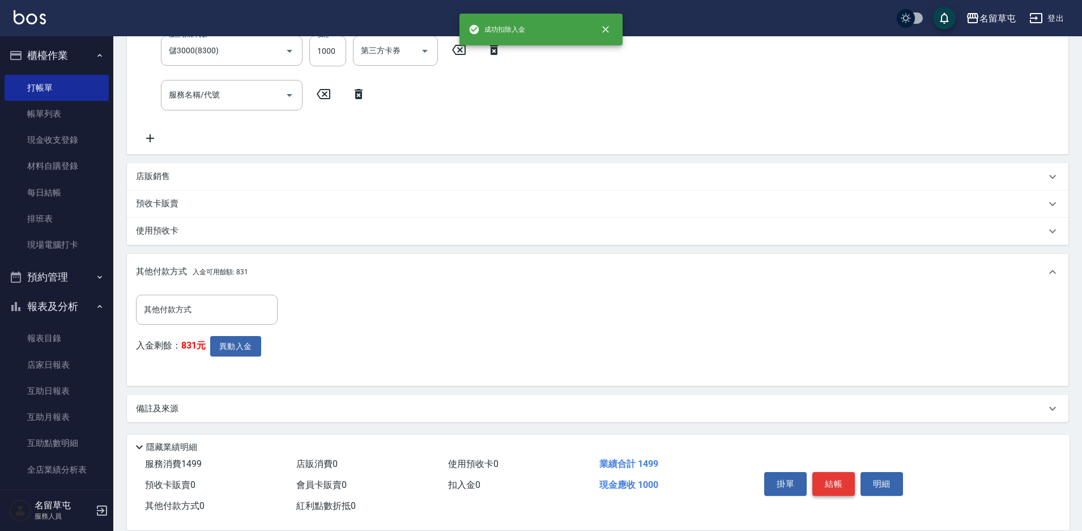
click at [847, 479] on button "結帳" at bounding box center [833, 484] width 42 height 24
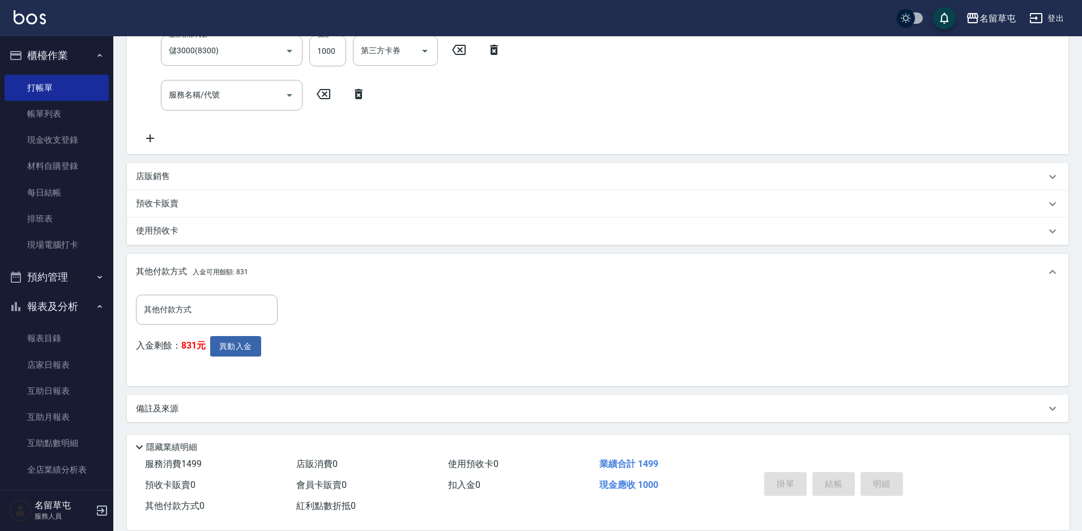
type input "[DATE] 19:30"
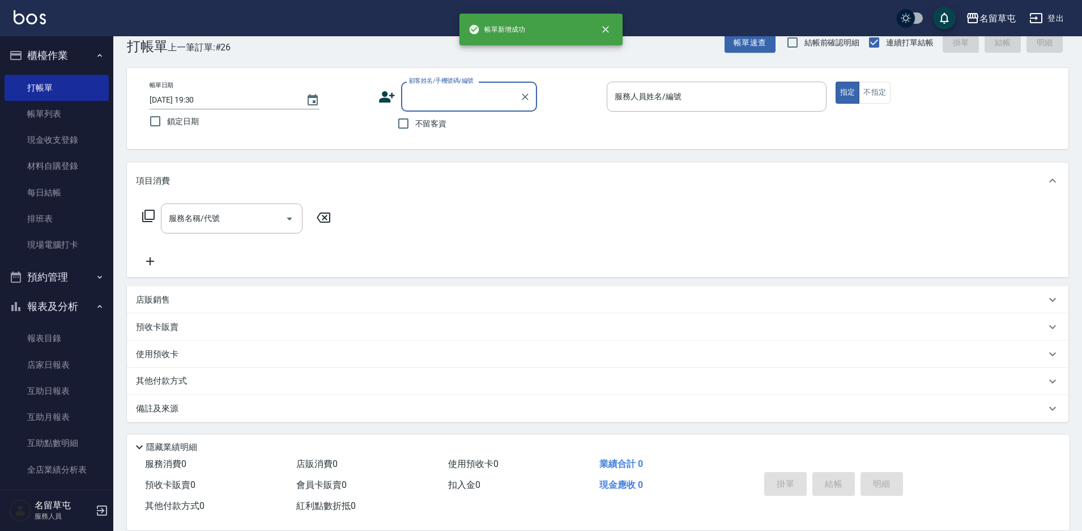
scroll to position [0, 0]
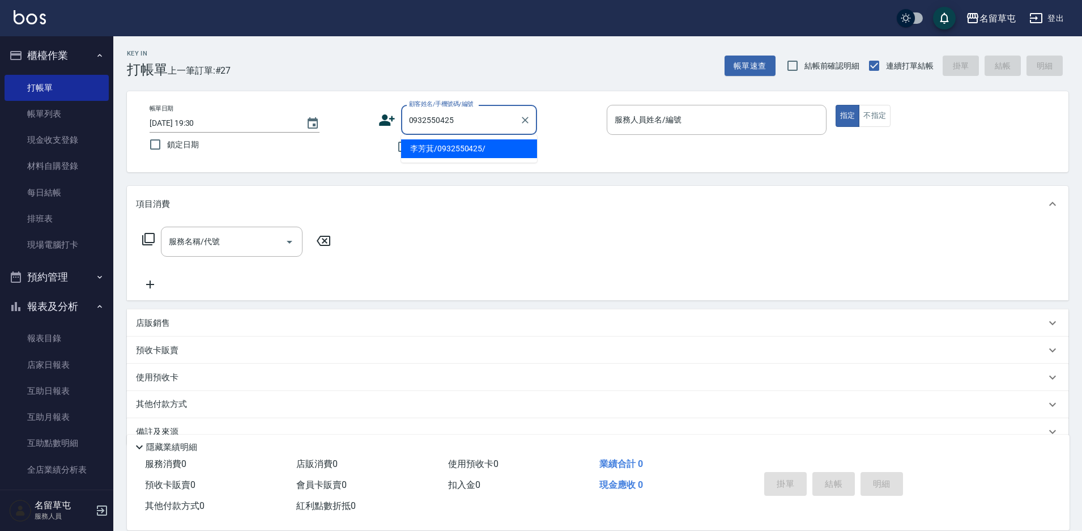
type input "李芳萁/0932550425/"
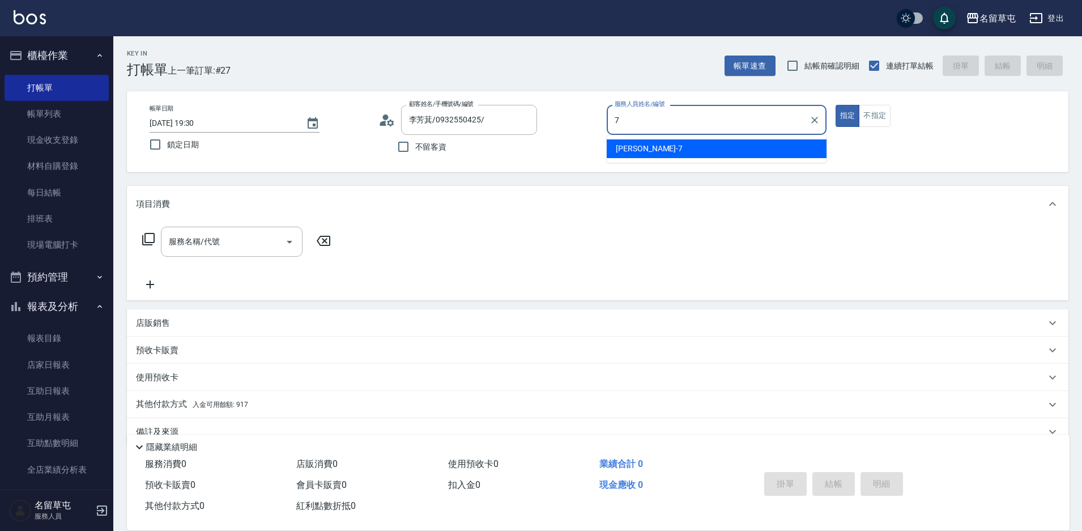
type input "[PERSON_NAME]-7"
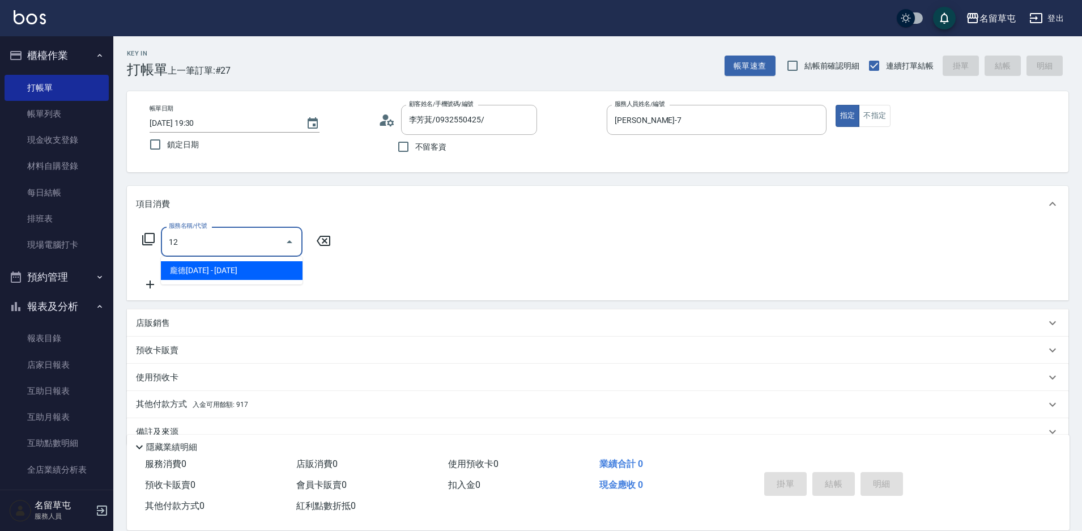
type input "龐德1200(51200)"
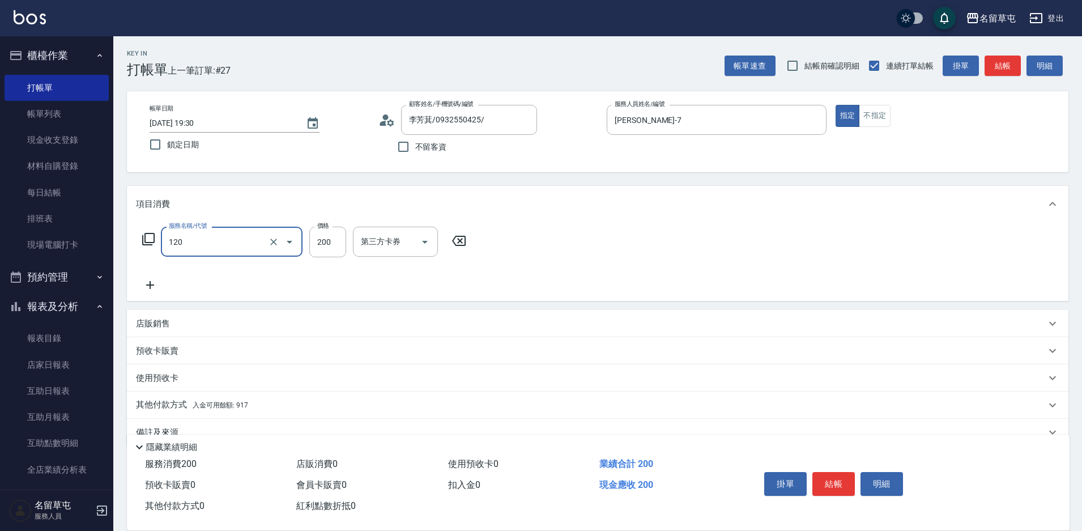
type input "New洗200(120)"
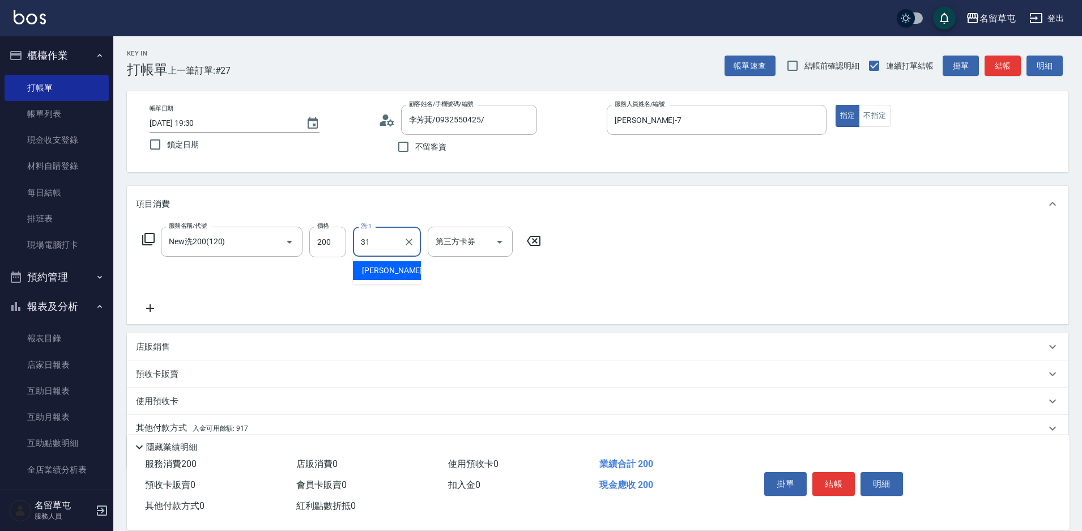
type input "[PERSON_NAME]-31"
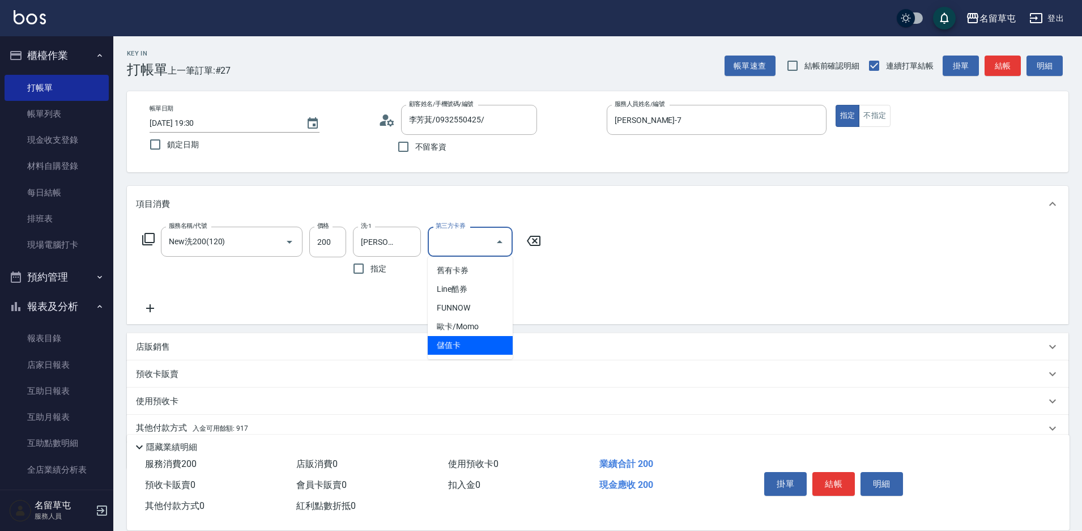
type input "儲值卡"
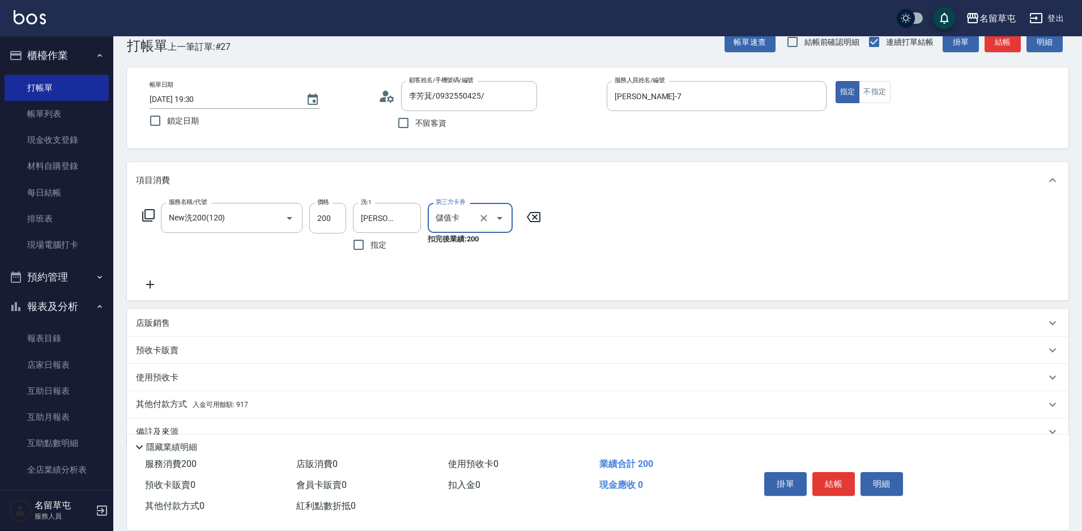
scroll to position [47, 0]
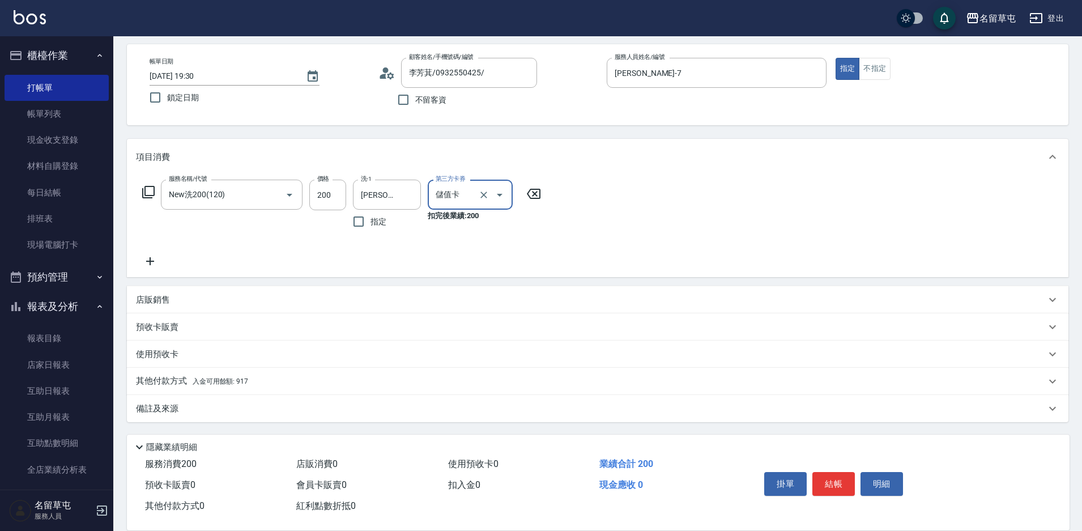
click at [136, 377] on p "其他付款方式 入金可用餘額: 917" at bounding box center [192, 381] width 112 height 12
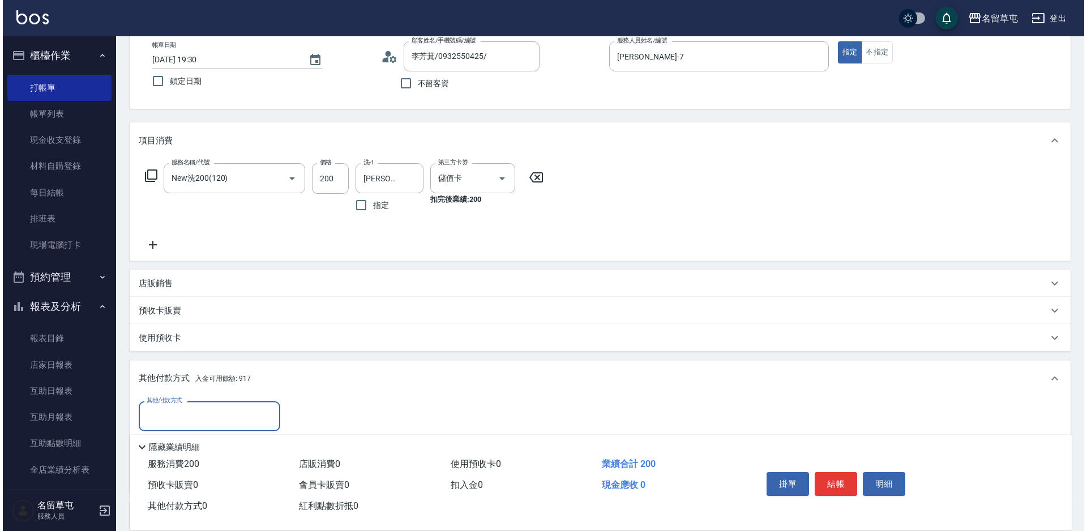
scroll to position [168, 0]
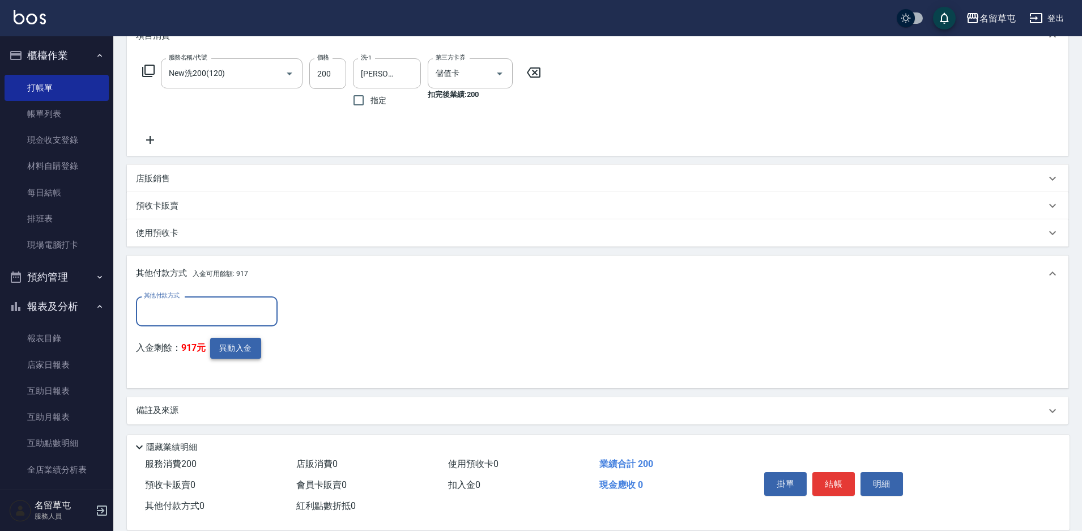
click at [246, 350] on button "異動入金" at bounding box center [235, 348] width 51 height 21
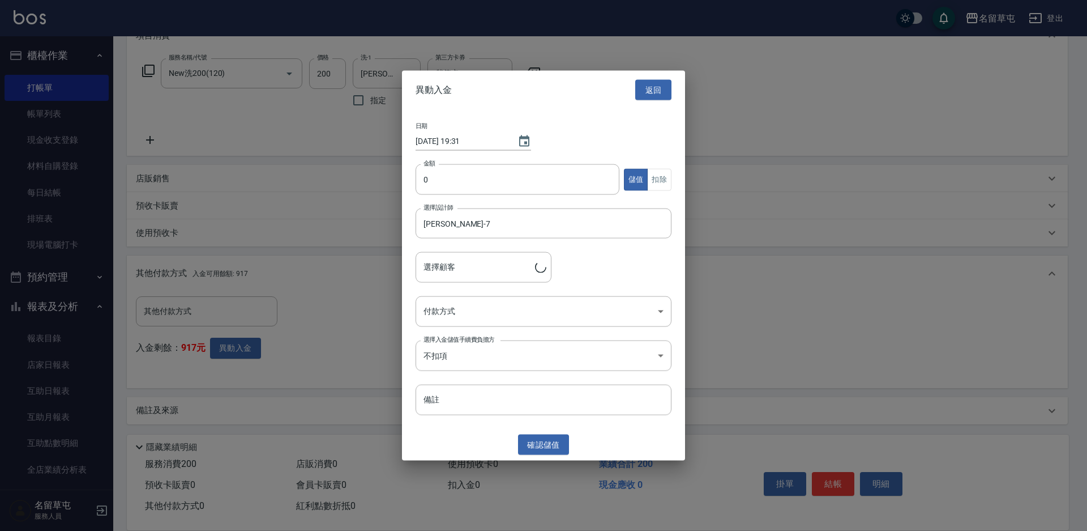
type input "李芳萁/0932550425/"
type input "200"
click at [659, 173] on button "扣除" at bounding box center [659, 179] width 24 height 22
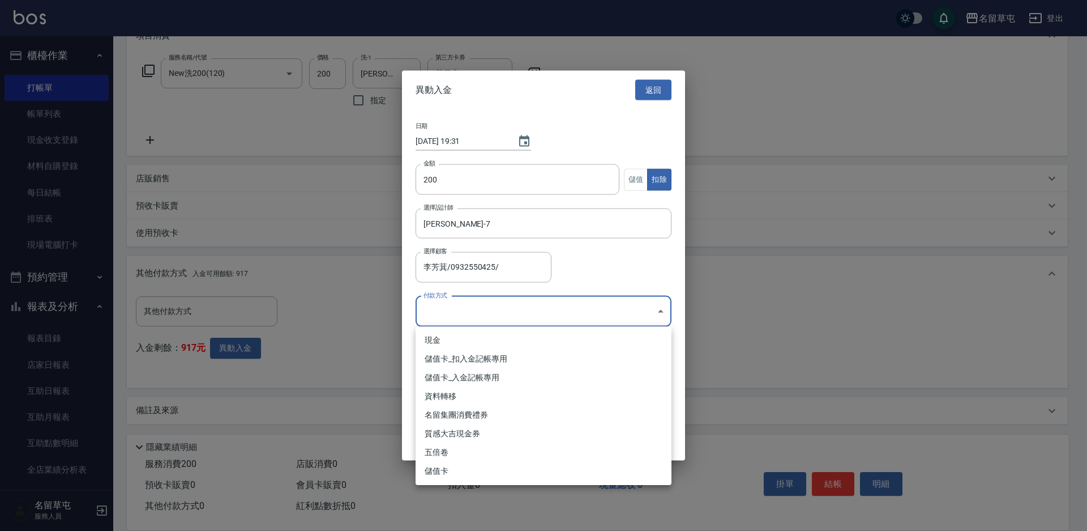
click at [477, 316] on body "名留草屯 登出 櫃檯作業 打帳單 帳單列表 現金收支登錄 材料自購登錄 每日結帳 排班表 現場電腦打卡 預約管理 預約管理 單日預約紀錄 單週預約紀錄 報表及…" at bounding box center [543, 182] width 1087 height 701
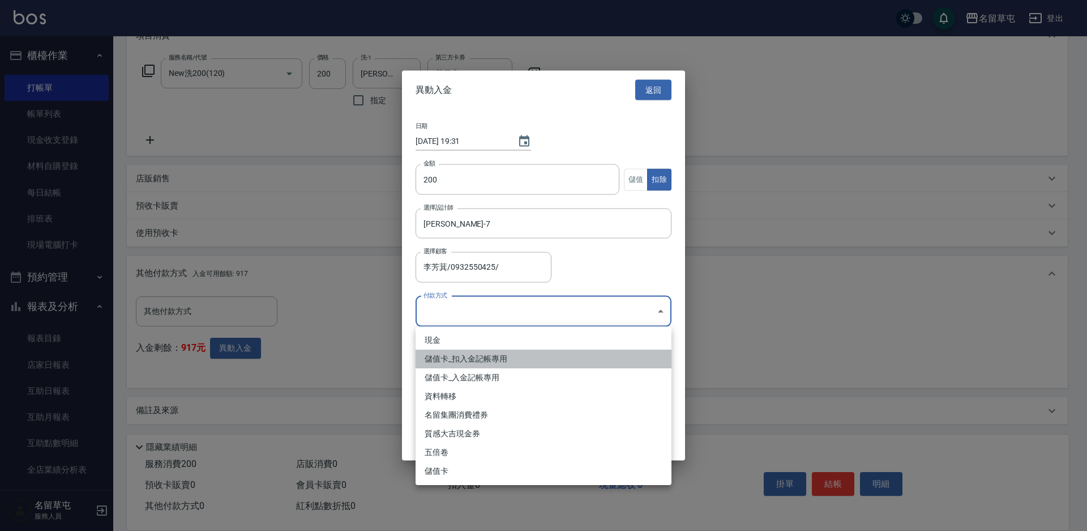
click at [476, 359] on li "儲值卡_扣入金記帳專用" at bounding box center [544, 358] width 256 height 19
type input "儲值卡_扣入金記帳專用"
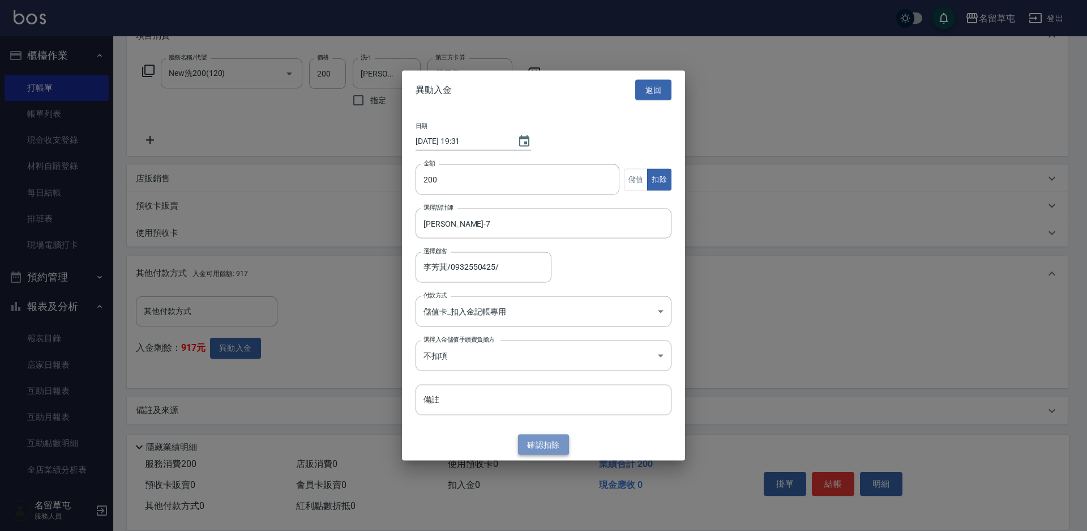
click at [557, 449] on button "確認 扣除" at bounding box center [543, 444] width 51 height 21
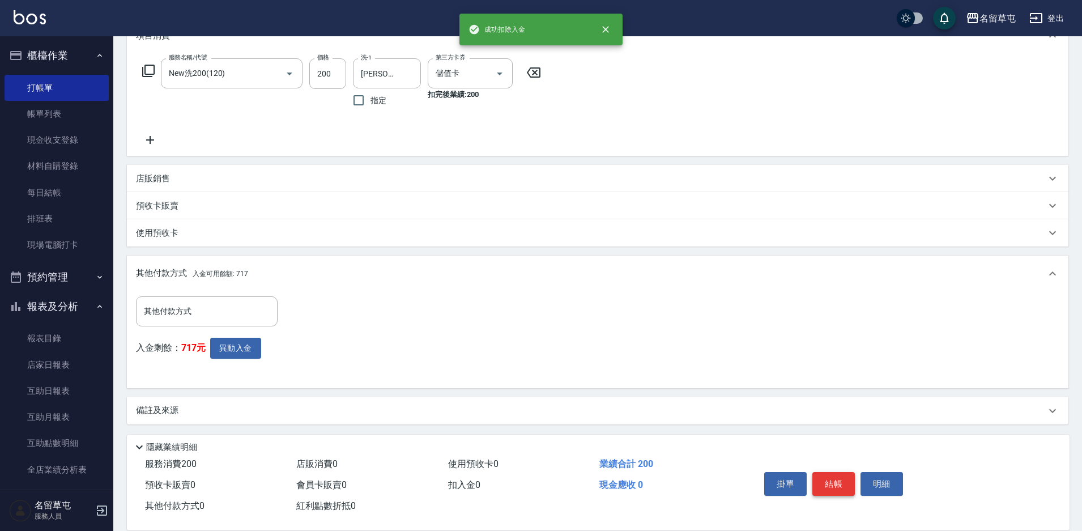
click at [838, 478] on button "結帳" at bounding box center [833, 484] width 42 height 24
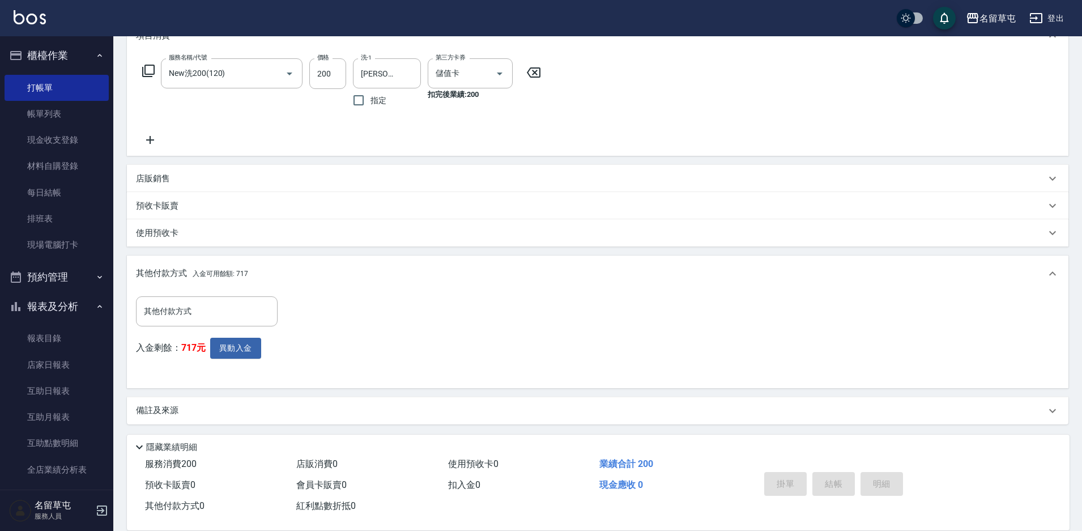
type input "[DATE] 19:31"
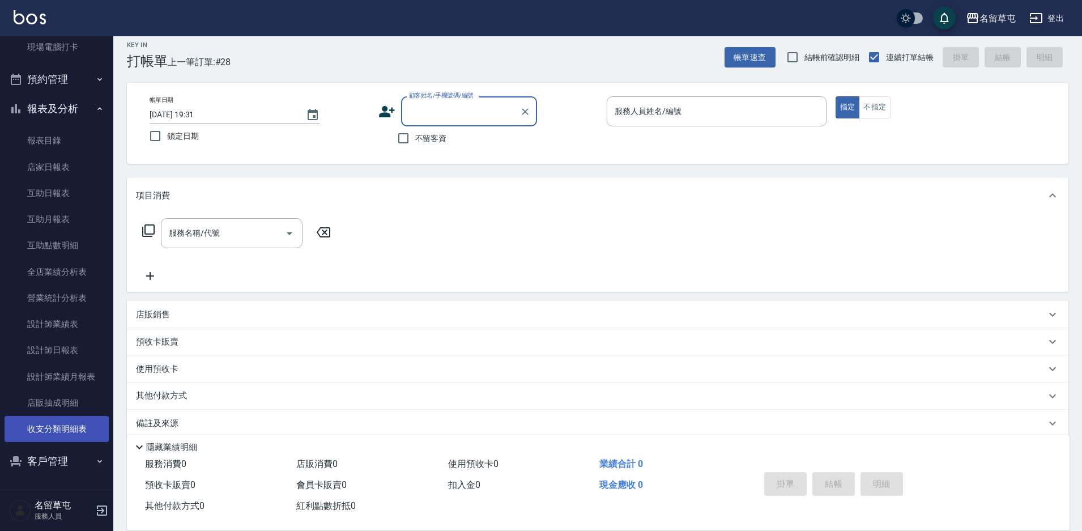
scroll to position [23, 0]
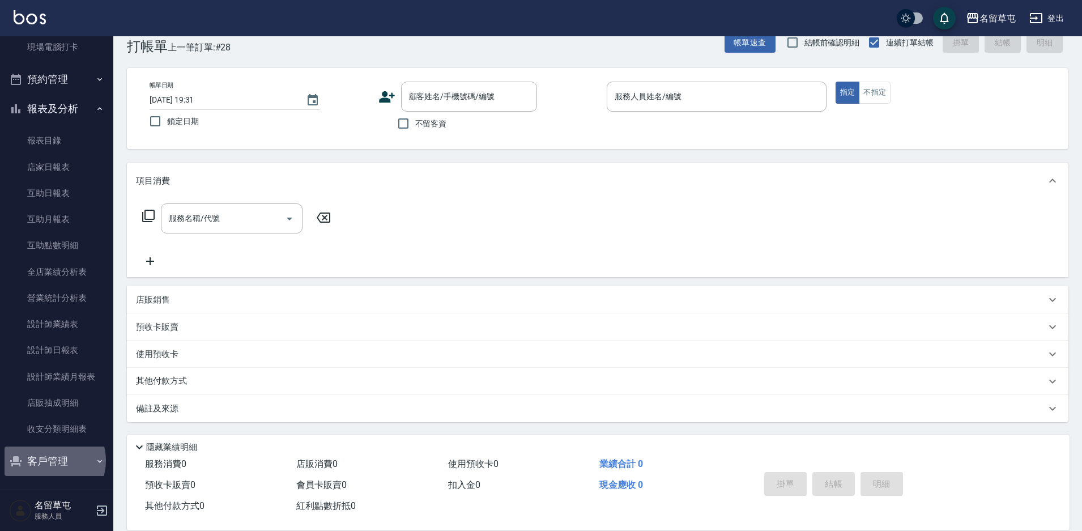
click at [50, 460] on button "客戶管理" at bounding box center [57, 460] width 104 height 29
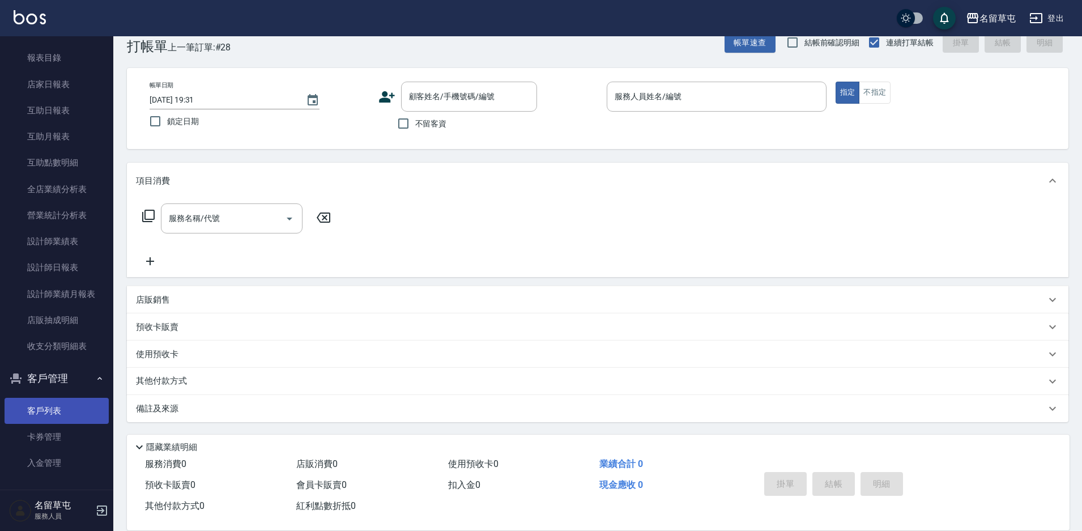
scroll to position [284, 0]
click at [54, 410] on link "客戶列表" at bounding box center [57, 407] width 104 height 26
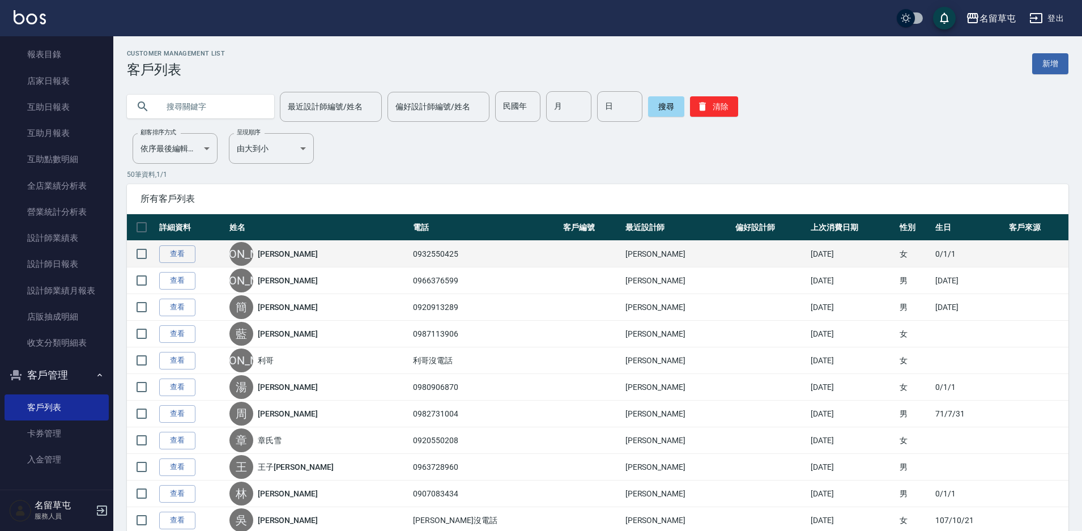
click at [253, 254] on div "[PERSON_NAME]" at bounding box center [241, 254] width 24 height 24
click at [164, 256] on link "查看" at bounding box center [177, 254] width 36 height 18
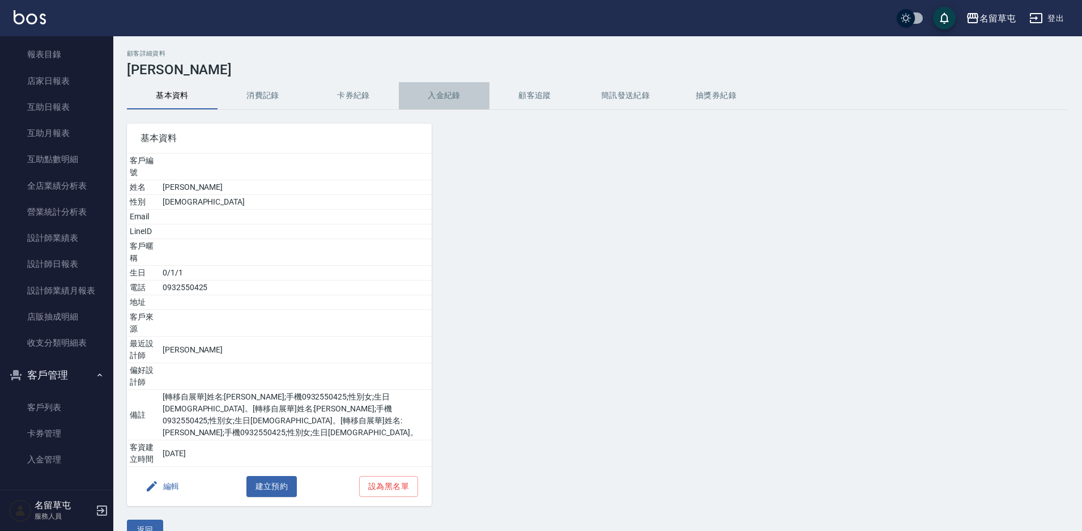
click at [452, 92] on button "入金紀錄" at bounding box center [444, 95] width 91 height 27
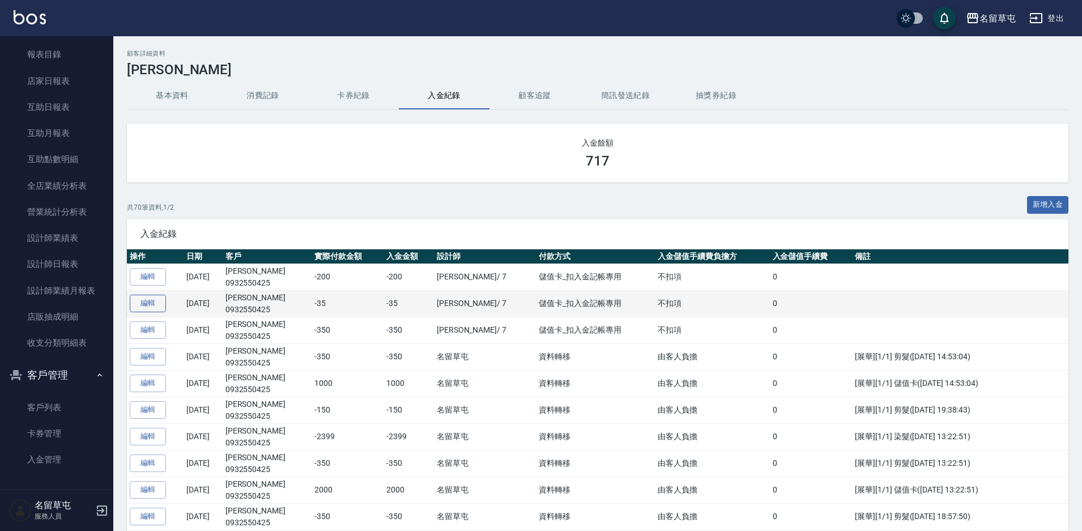
click at [157, 296] on link "編輯" at bounding box center [148, 304] width 36 height 18
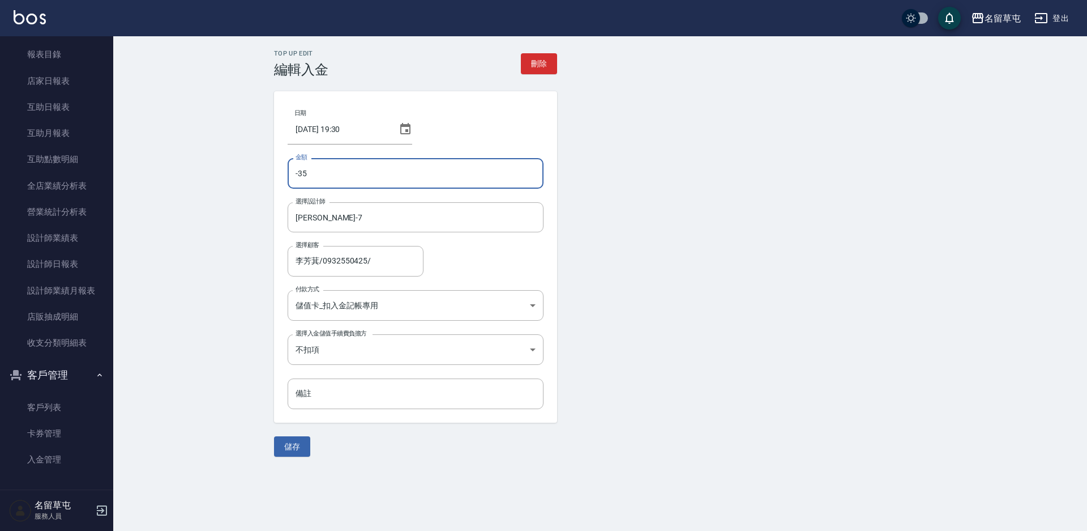
click at [349, 174] on input "-35" at bounding box center [416, 173] width 256 height 31
type input "-350"
click at [289, 450] on button "儲存" at bounding box center [292, 446] width 36 height 21
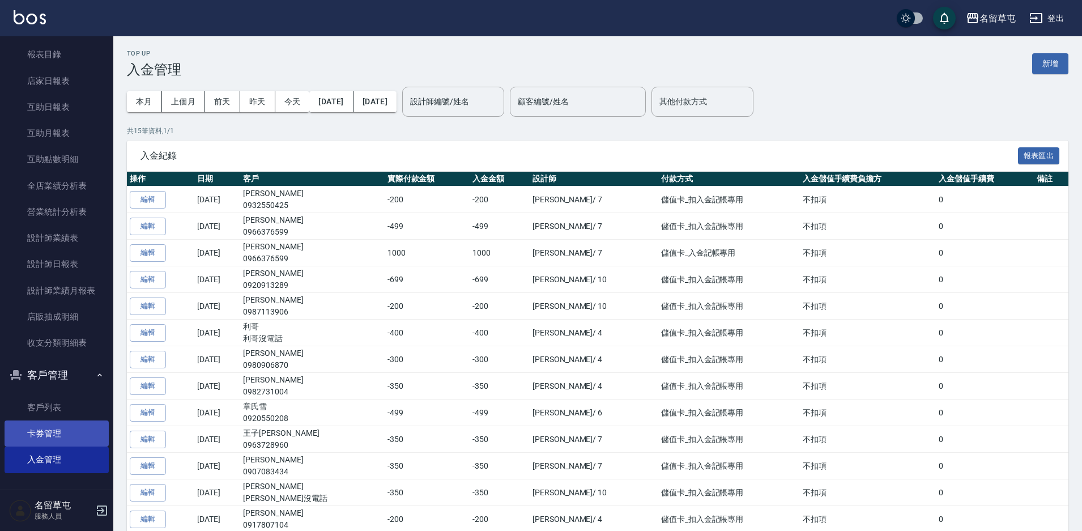
scroll to position [285, 0]
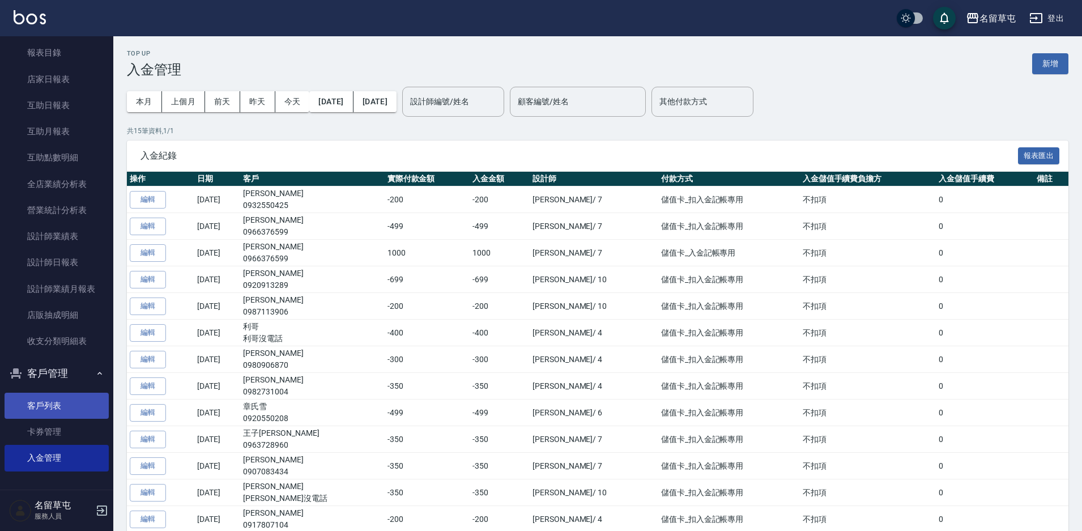
click at [44, 403] on link "客戶列表" at bounding box center [57, 405] width 104 height 26
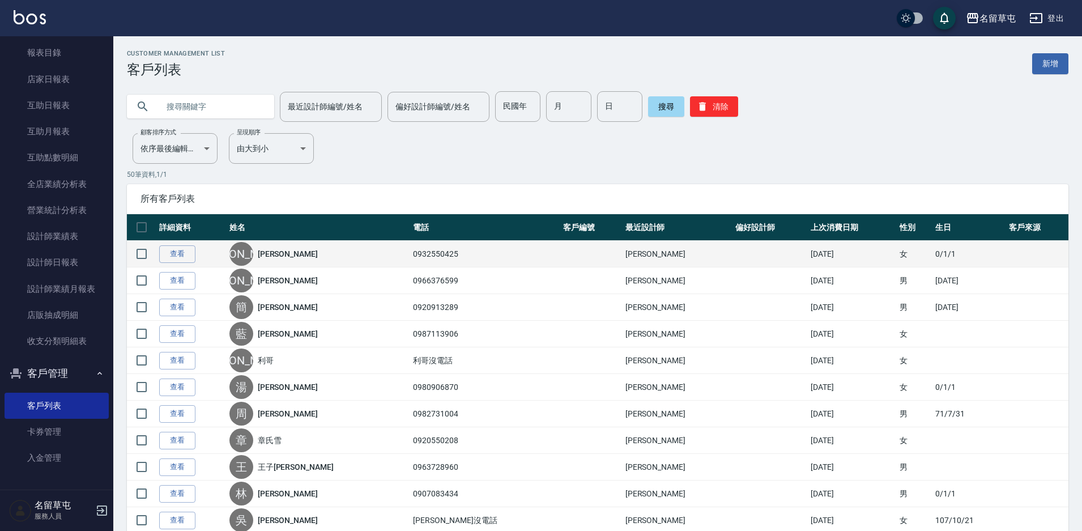
click at [301, 258] on div "[PERSON_NAME]" at bounding box center [318, 254] width 178 height 24
click at [176, 251] on link "查看" at bounding box center [177, 254] width 36 height 18
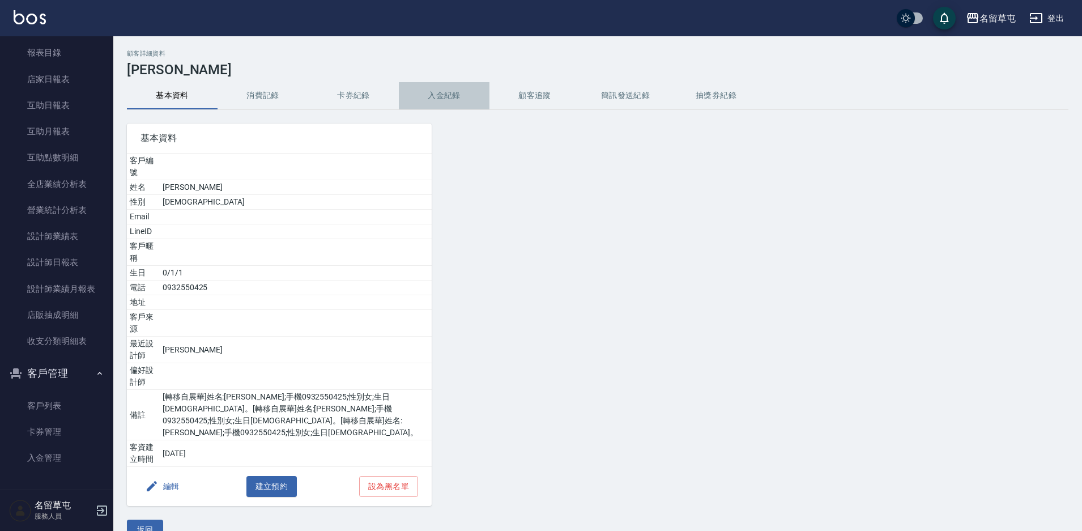
click at [437, 94] on button "入金紀錄" at bounding box center [444, 95] width 91 height 27
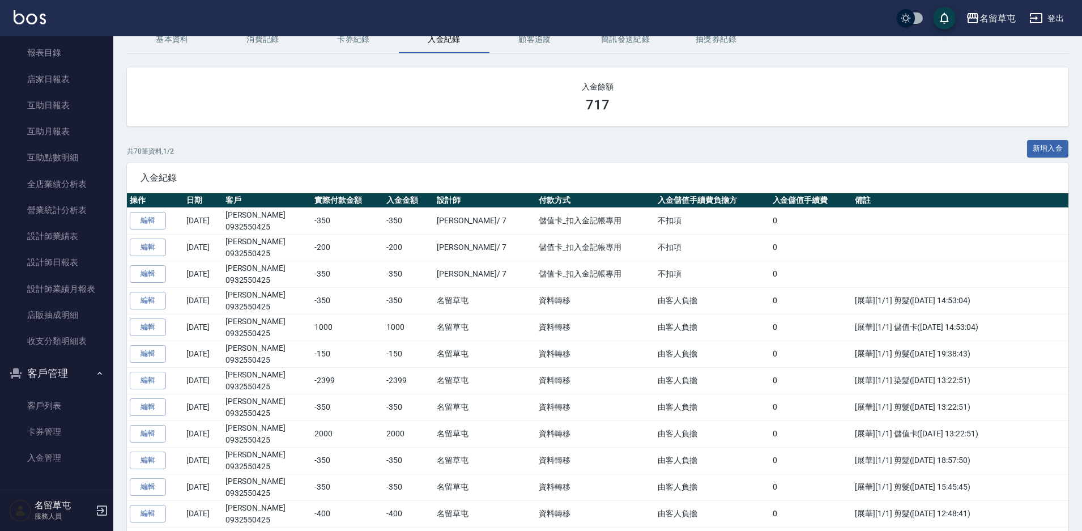
scroll to position [57, 0]
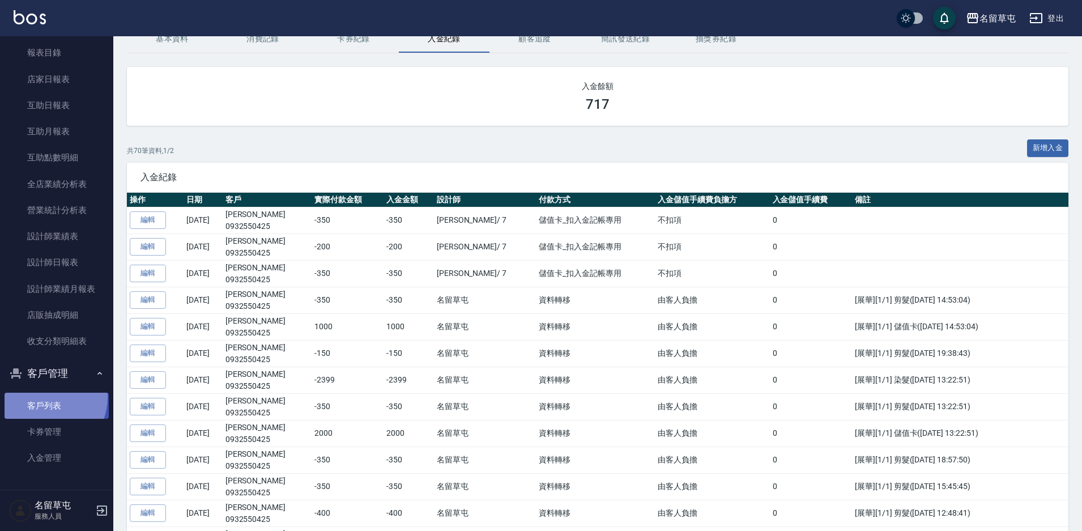
click at [40, 396] on link "客戶列表" at bounding box center [57, 405] width 104 height 26
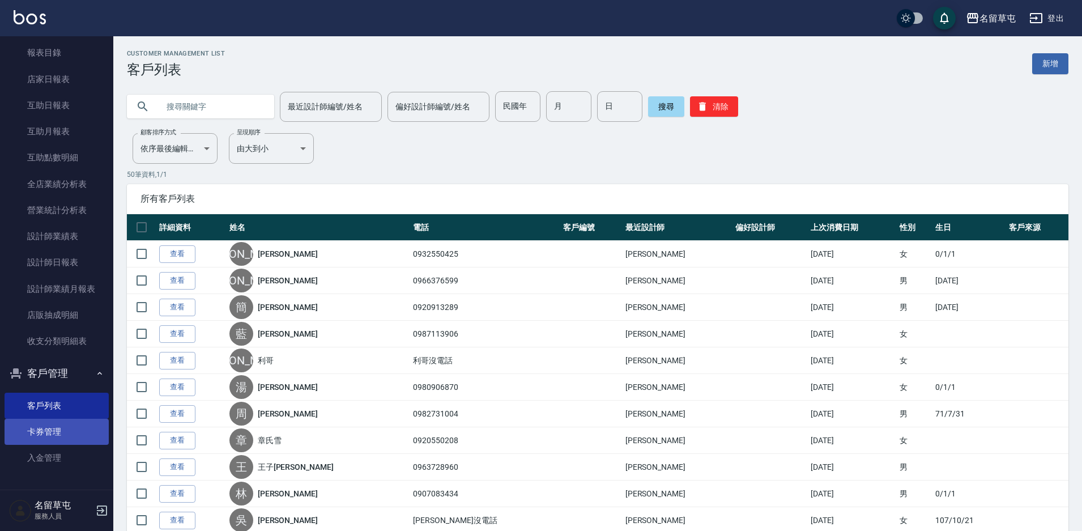
drag, startPoint x: 48, startPoint y: 449, endPoint x: 44, endPoint y: 430, distance: 18.4
click at [46, 449] on link "入金管理" at bounding box center [57, 458] width 104 height 26
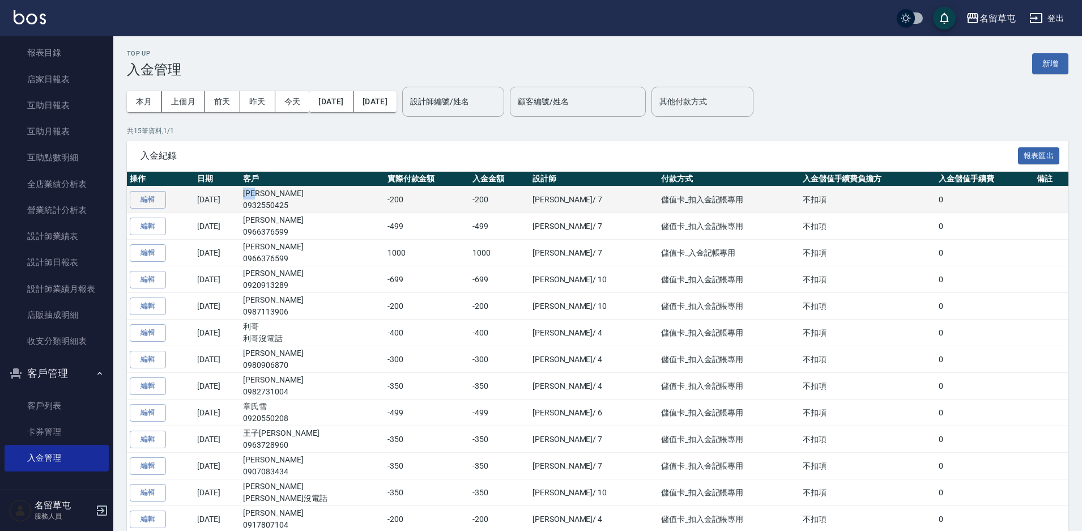
drag, startPoint x: 322, startPoint y: 197, endPoint x: 293, endPoint y: 191, distance: 29.3
click at [293, 191] on td "李芳萁 0932550425" at bounding box center [312, 199] width 144 height 27
copy td "[PERSON_NAME]"
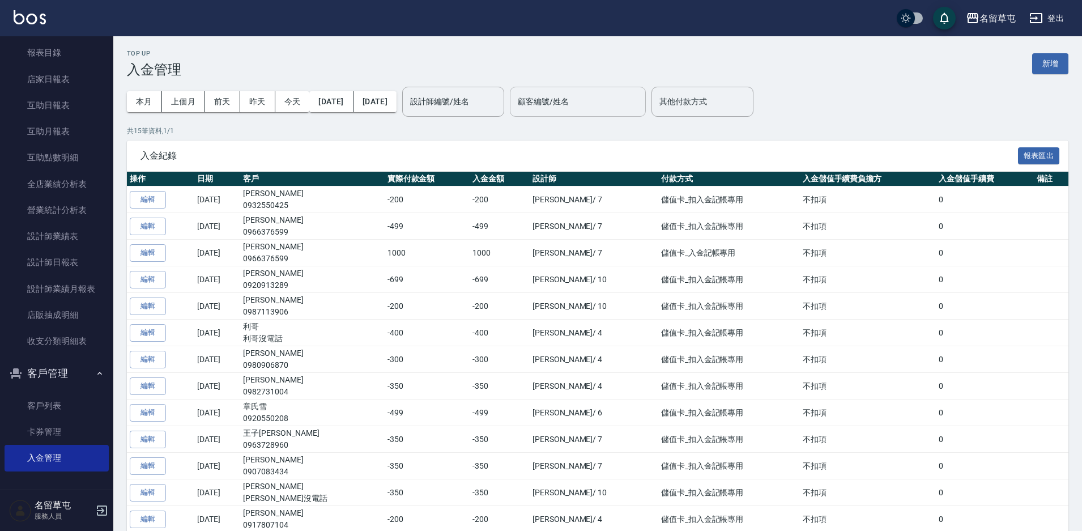
click at [581, 99] on input "顧客編號/姓名" at bounding box center [578, 102] width 126 height 20
paste input "[PERSON_NAME]"
type input "李芳萁/0932550425/"
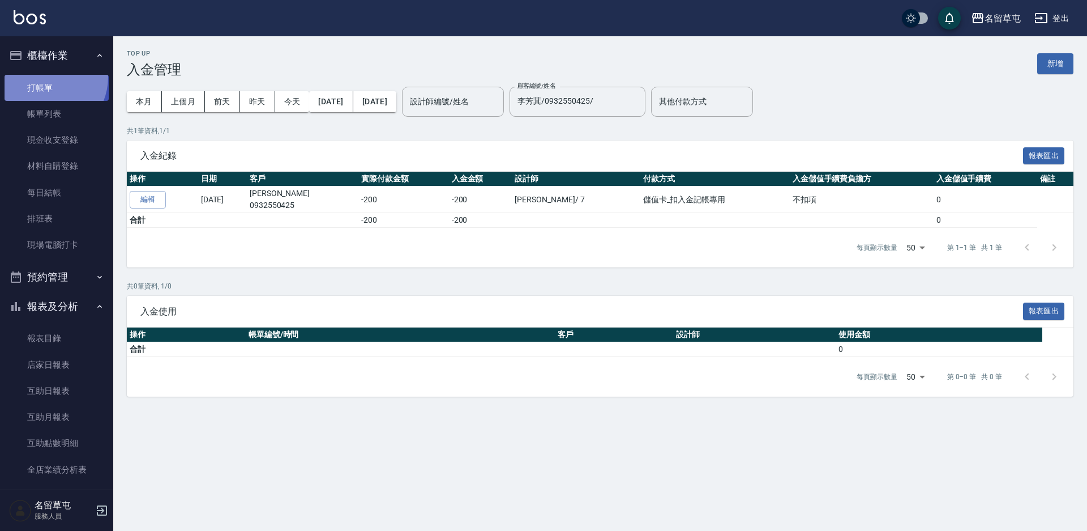
click at [44, 76] on link "打帳單" at bounding box center [57, 88] width 104 height 26
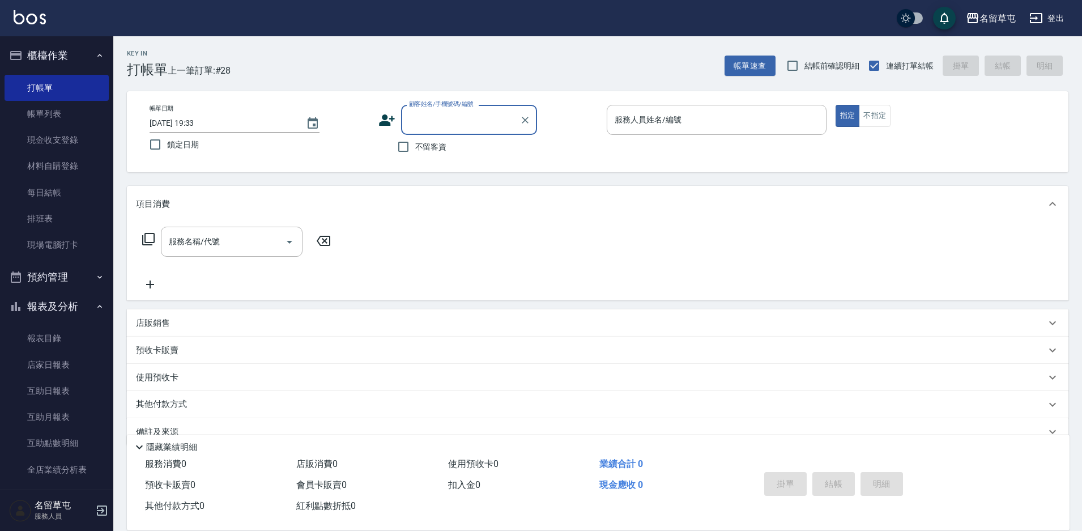
click at [465, 108] on label "顧客姓名/手機號碼/編號" at bounding box center [441, 104] width 65 height 8
click at [465, 110] on input "顧客姓名/手機號碼/編號" at bounding box center [460, 120] width 109 height 20
click at [460, 120] on input "顧客姓名/手機號碼/編號" at bounding box center [460, 120] width 109 height 20
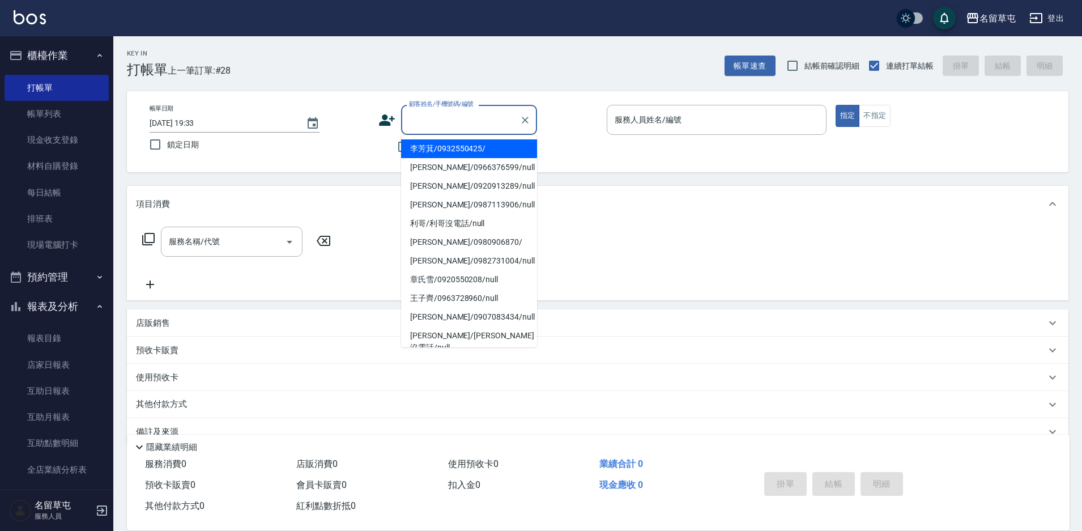
click at [442, 153] on li "李芳萁/0932550425/" at bounding box center [469, 148] width 136 height 19
type input "李芳萁/0932550425/"
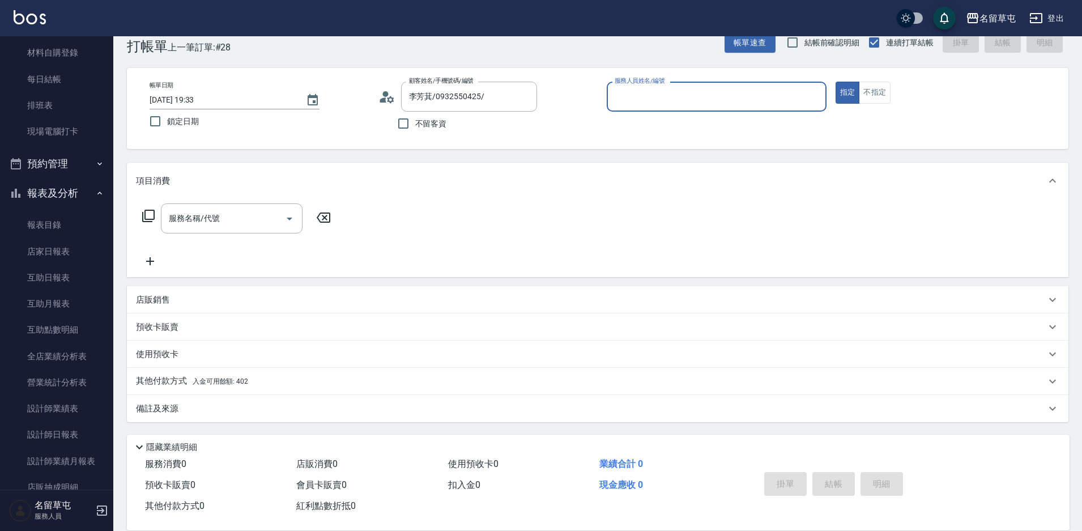
scroll to position [285, 0]
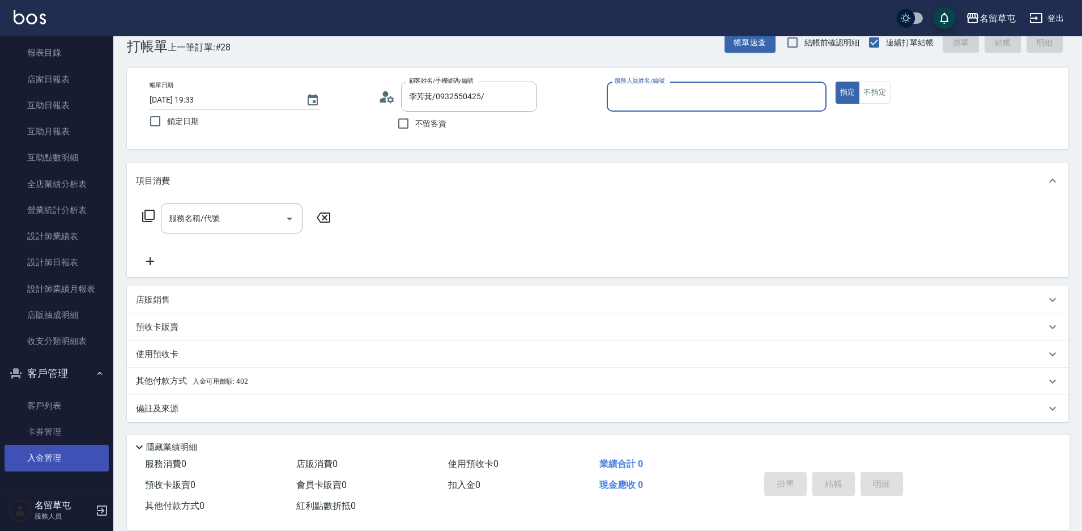
click at [46, 467] on link "入金管理" at bounding box center [57, 458] width 104 height 26
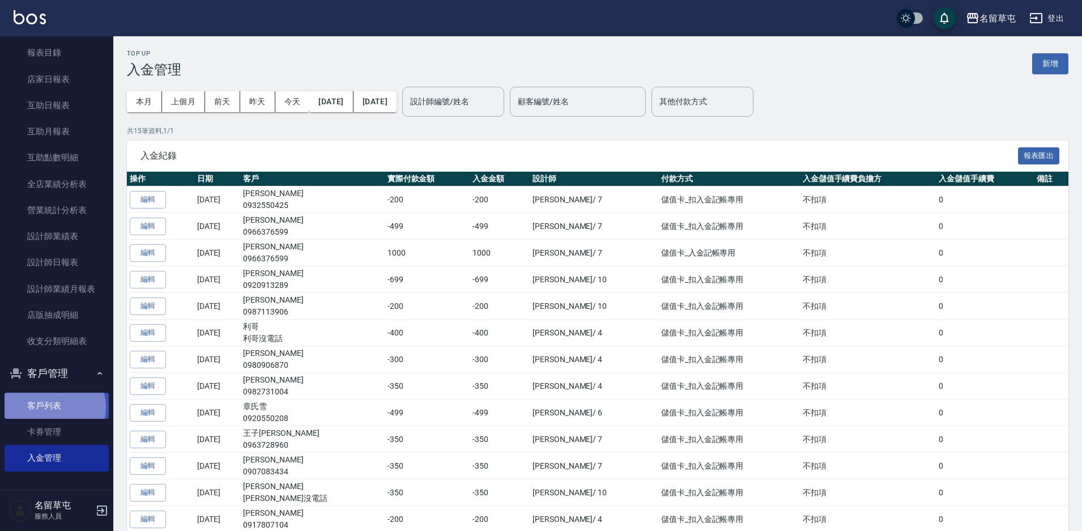
click at [48, 407] on link "客戶列表" at bounding box center [57, 405] width 104 height 26
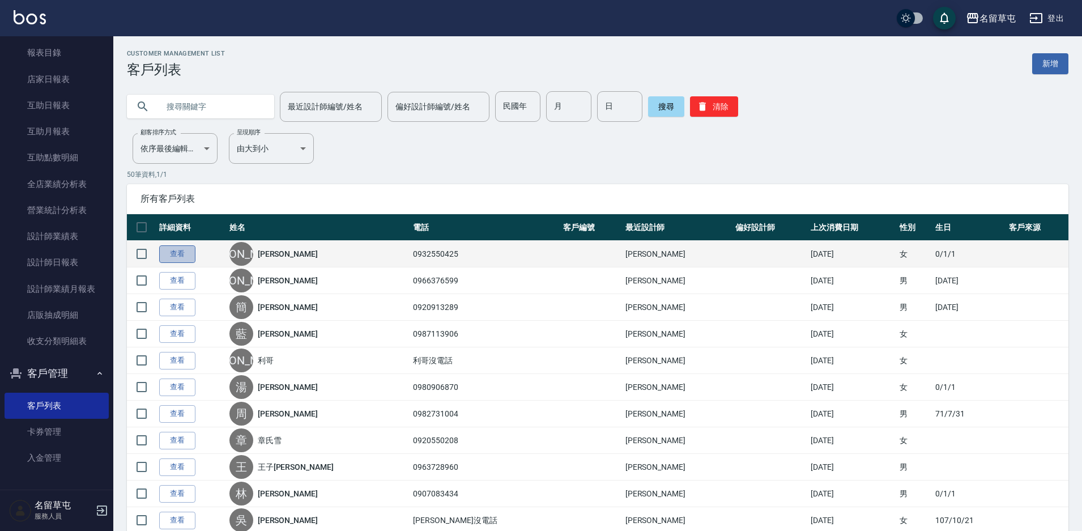
click at [185, 253] on link "查看" at bounding box center [177, 254] width 36 height 18
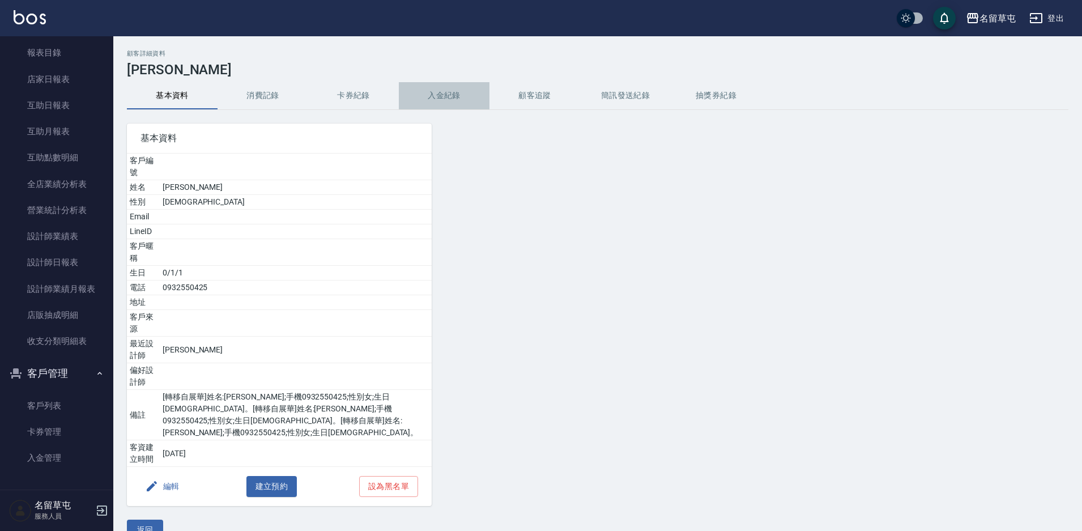
click at [456, 91] on button "入金紀錄" at bounding box center [444, 95] width 91 height 27
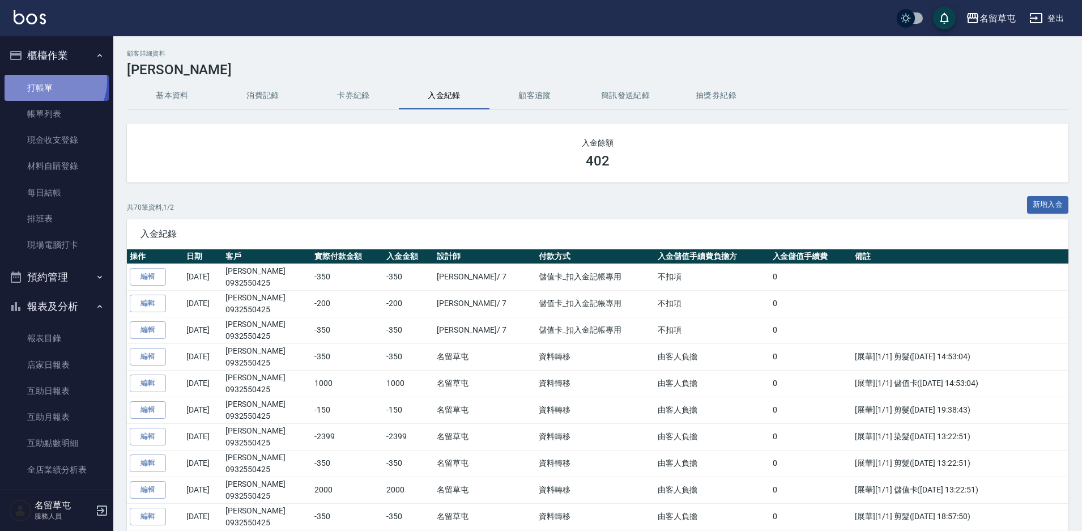
click at [52, 81] on link "打帳單" at bounding box center [57, 88] width 104 height 26
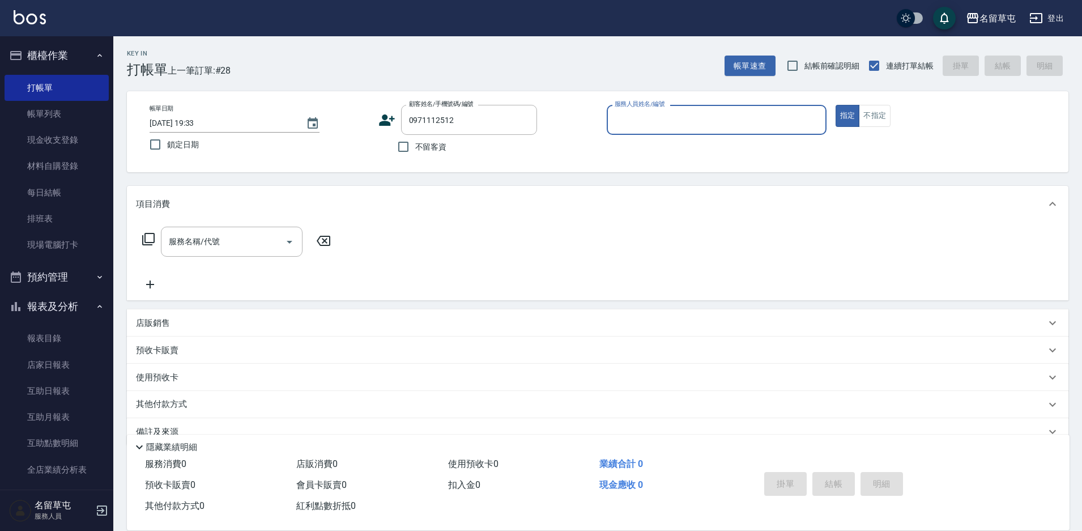
type input "[PERSON_NAME]/0971112512/null"
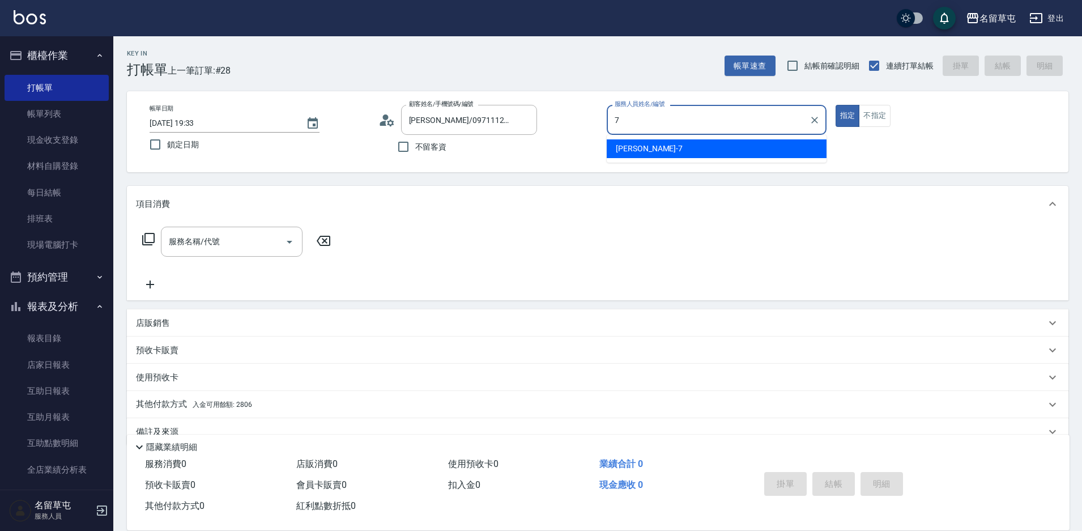
type input "[PERSON_NAME]-7"
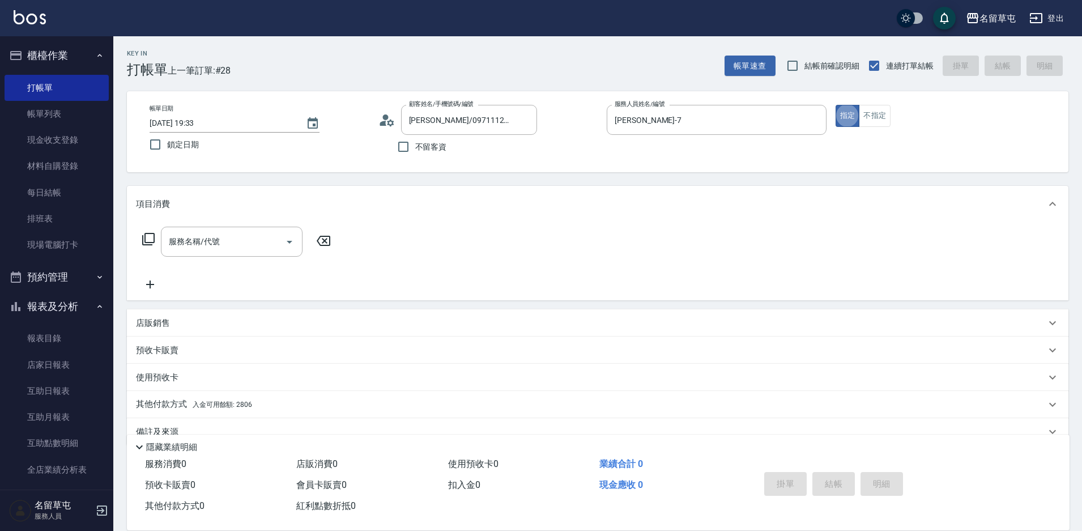
type button "true"
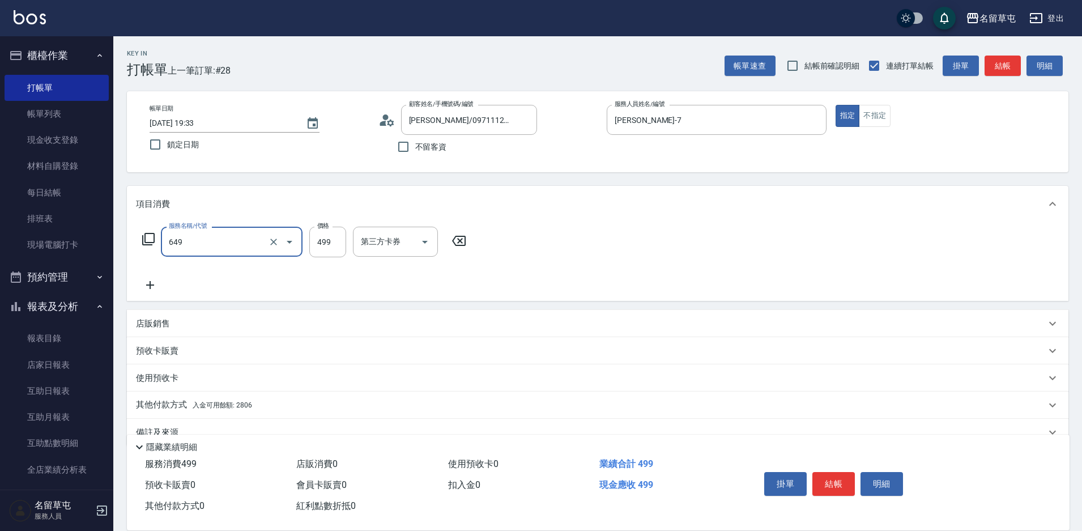
type input "角質499(649)"
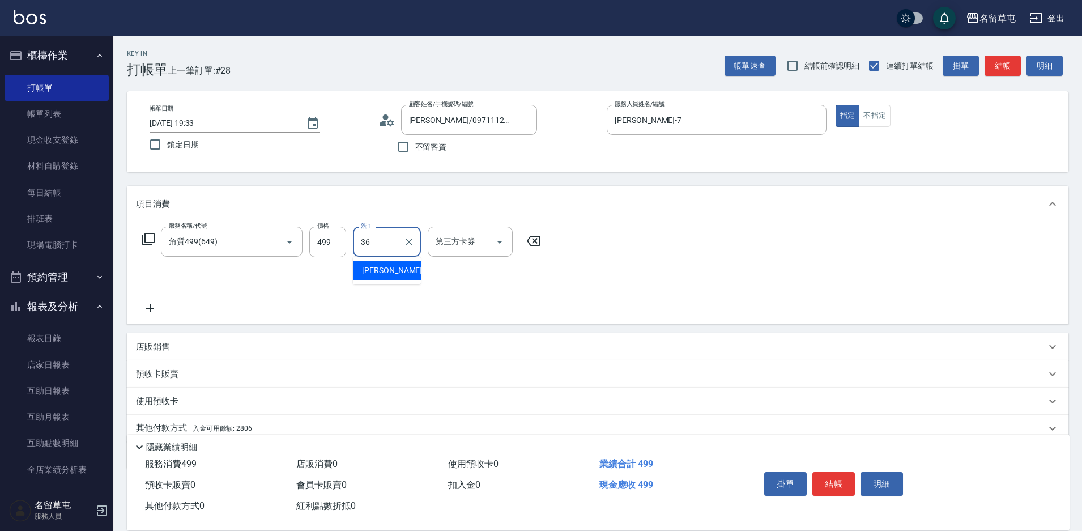
type input "[PERSON_NAME]-36"
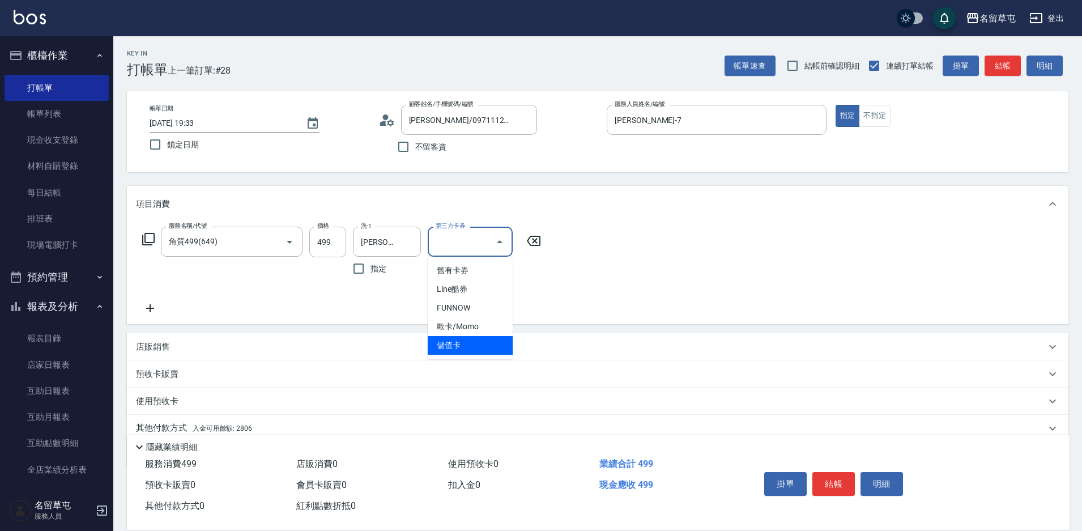
type input "儲值卡"
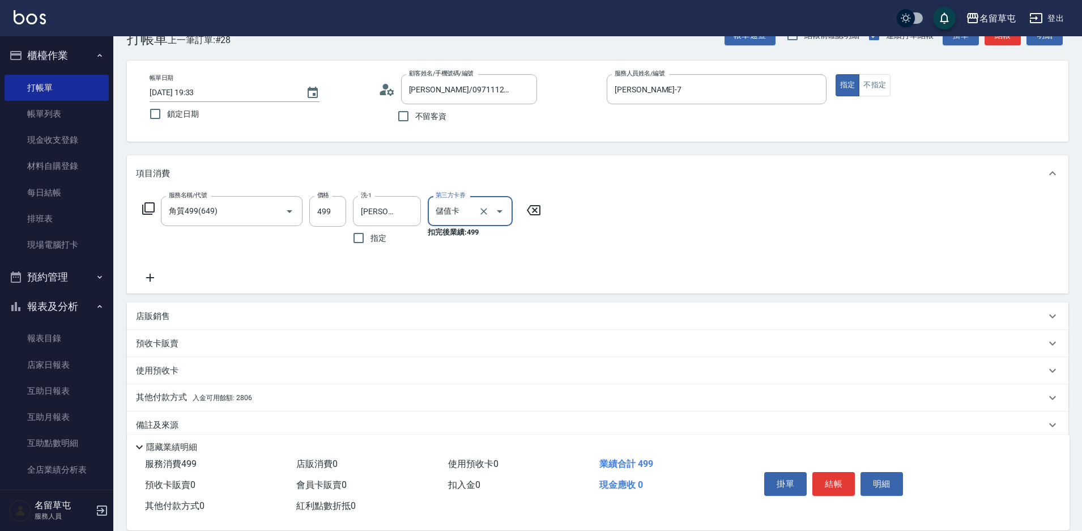
scroll to position [47, 0]
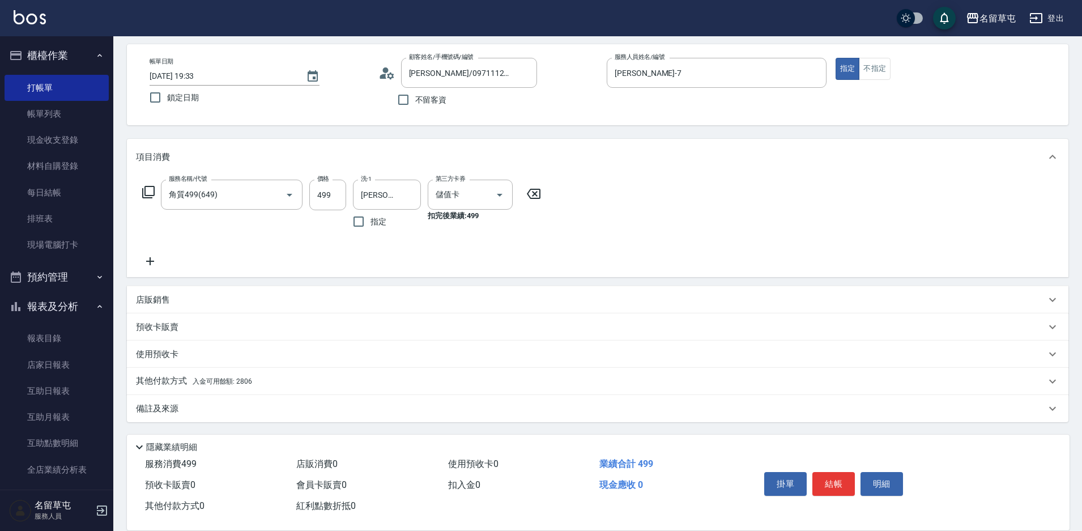
click at [160, 385] on p "其他付款方式 入金可用餘額: 2806" at bounding box center [194, 381] width 116 height 12
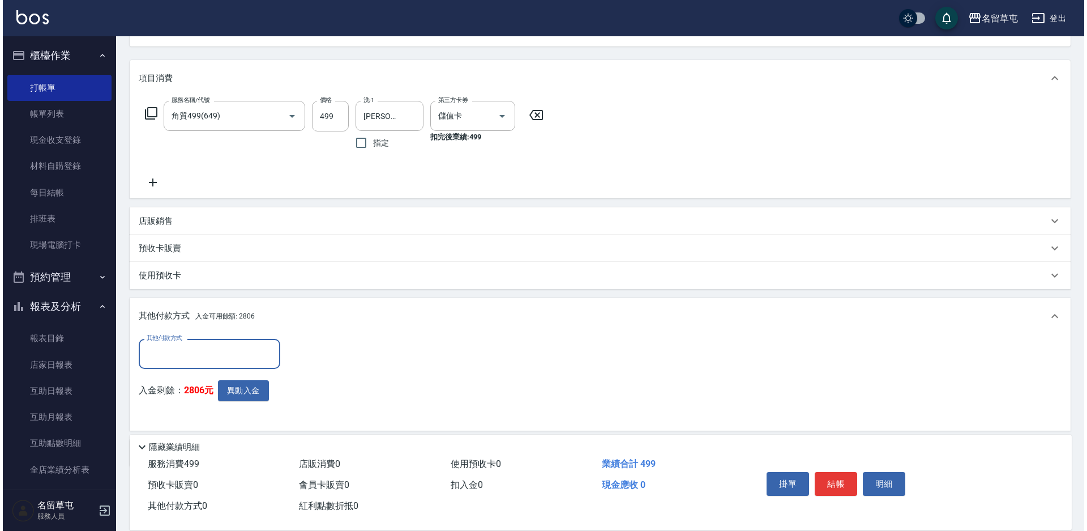
scroll to position [0, 0]
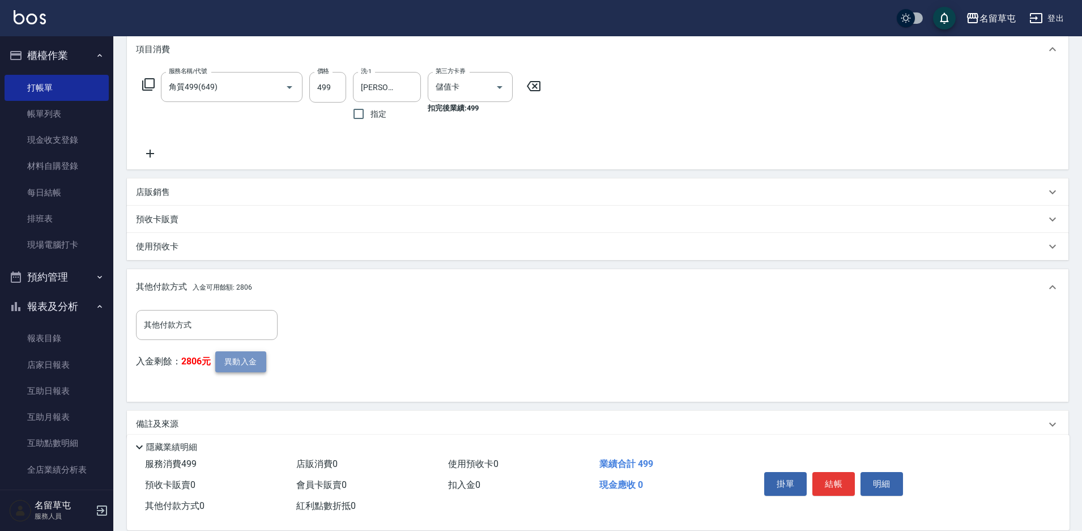
click at [226, 352] on button "異動入金" at bounding box center [240, 361] width 51 height 21
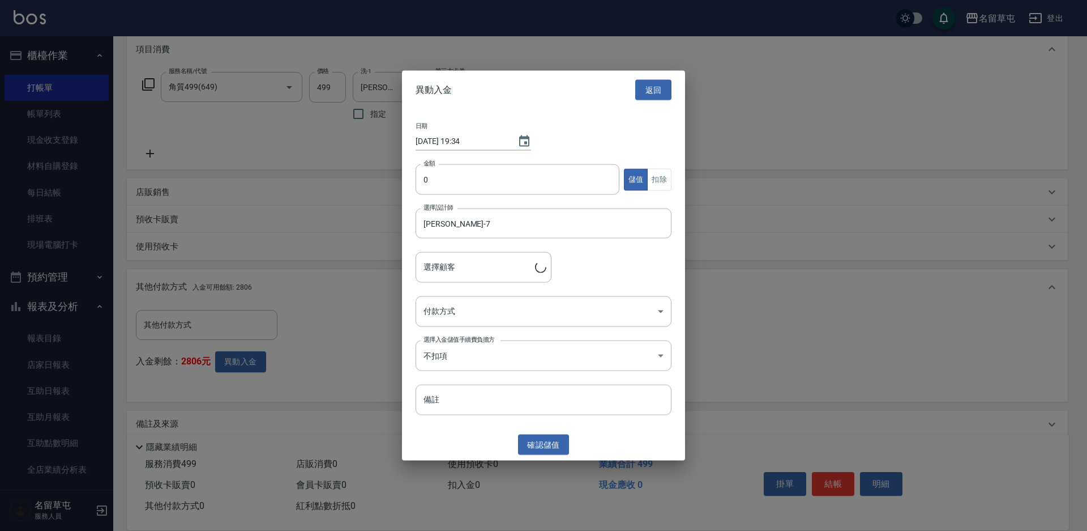
type input "[PERSON_NAME]/0971112512"
click at [449, 179] on input "0" at bounding box center [518, 179] width 204 height 31
type input "499"
click at [670, 181] on button "扣除" at bounding box center [659, 179] width 24 height 22
click at [462, 312] on body "名留草屯 登出 櫃檯作業 打帳單 帳單列表 現金收支登錄 材料自購登錄 每日結帳 排班表 現場電腦打卡 預約管理 預約管理 單日預約紀錄 單週預約紀錄 報表及…" at bounding box center [543, 195] width 1087 height 701
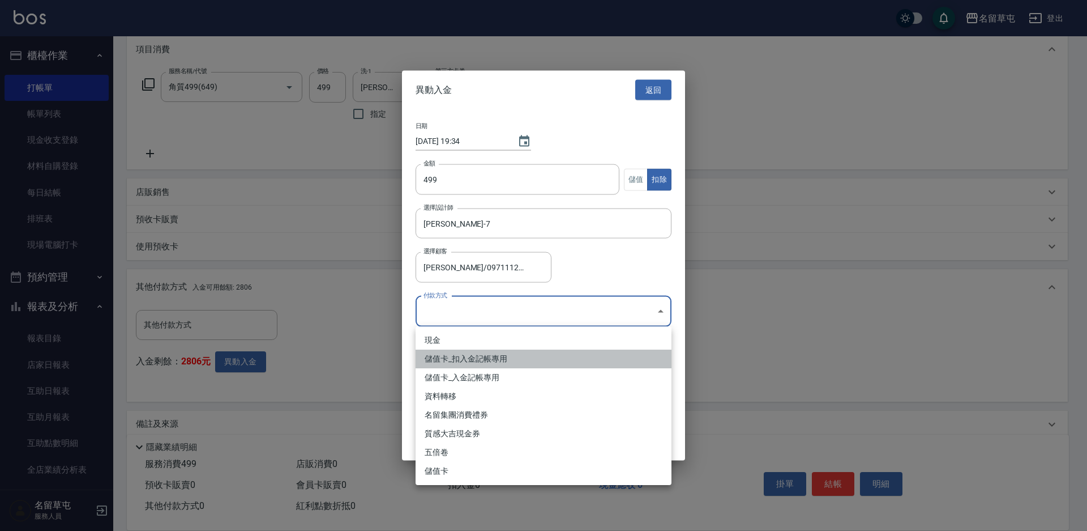
click at [455, 355] on li "儲值卡_扣入金記帳專用" at bounding box center [544, 358] width 256 height 19
type input "儲值卡_扣入金記帳專用"
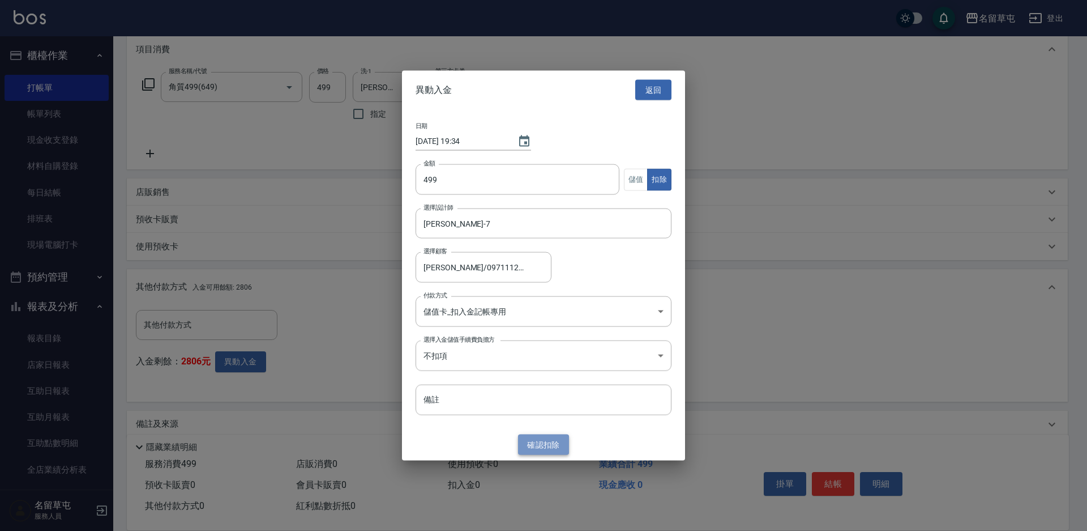
click at [540, 436] on button "確認 扣除" at bounding box center [543, 444] width 51 height 21
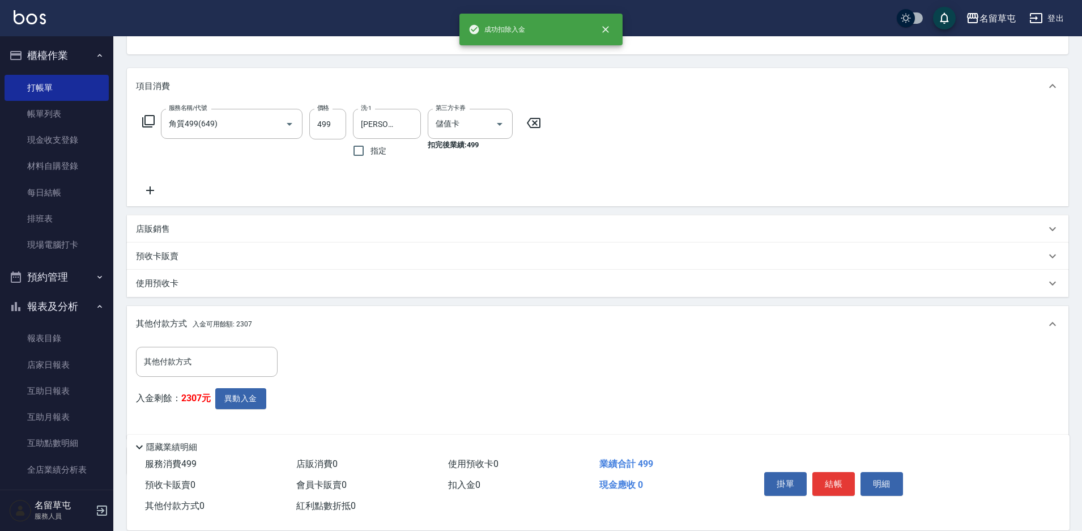
scroll to position [155, 0]
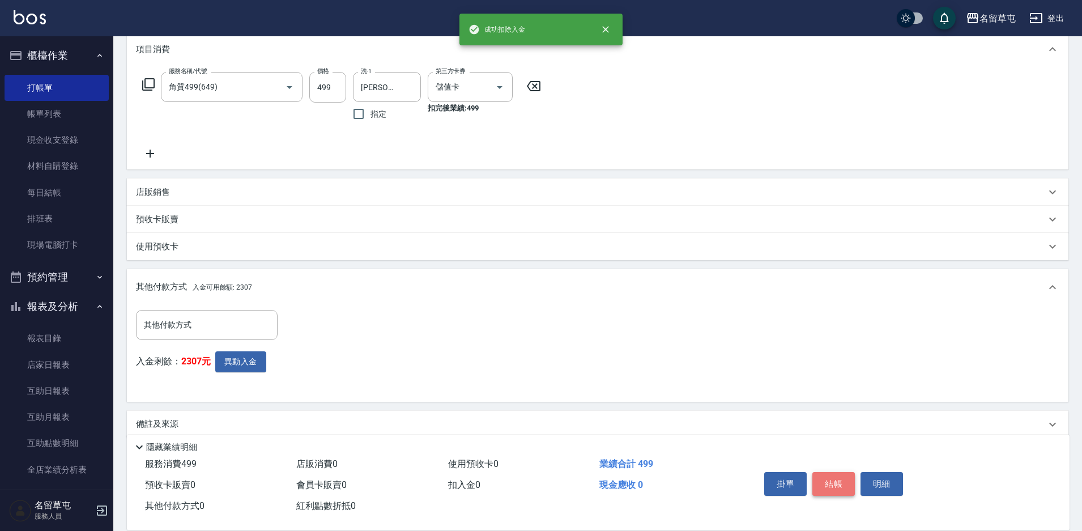
click at [835, 490] on button "結帳" at bounding box center [833, 484] width 42 height 24
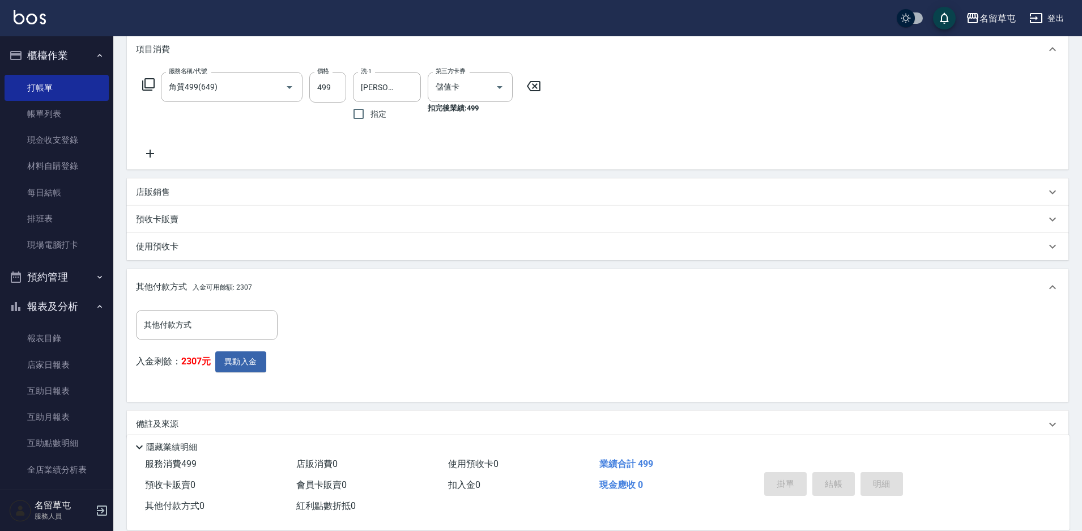
type input "[DATE] 19:34"
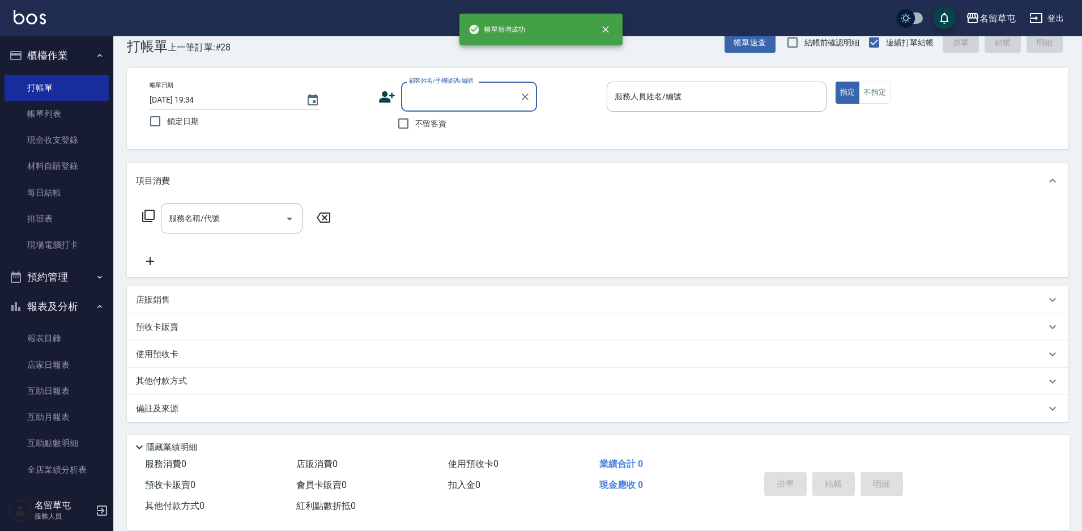
scroll to position [0, 0]
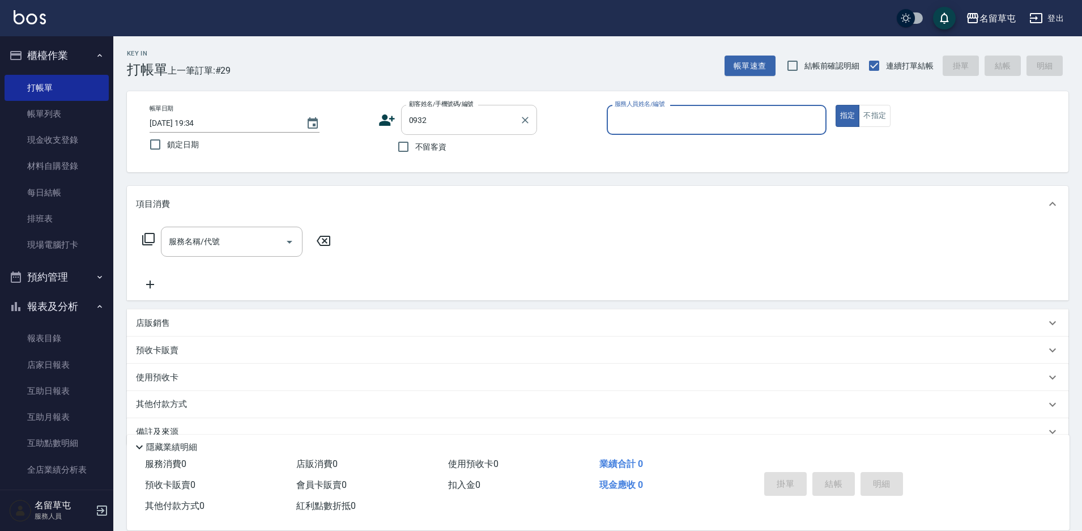
click at [431, 122] on input "0932" at bounding box center [460, 120] width 109 height 20
type input "[PERSON_NAME]/0932550788/"
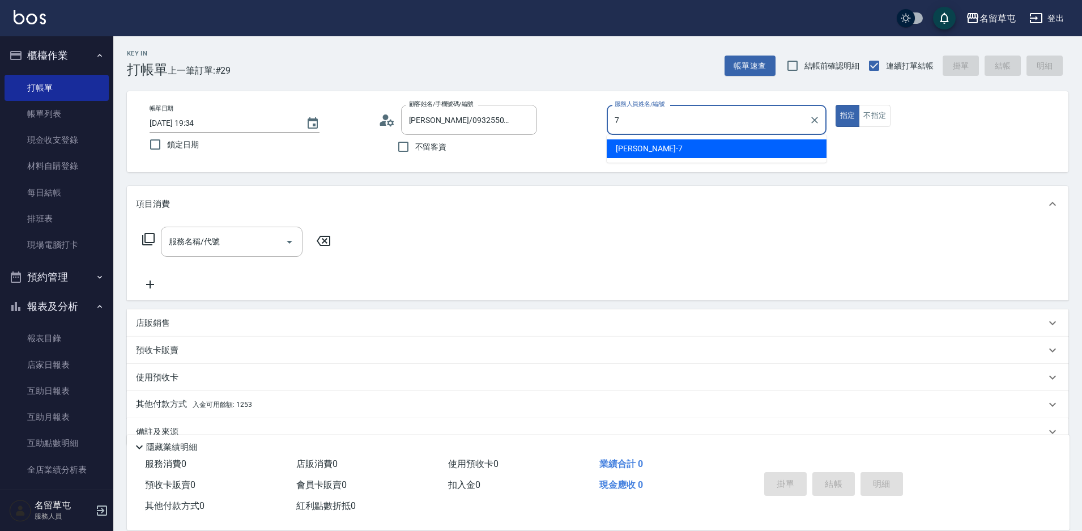
type input "[PERSON_NAME]-7"
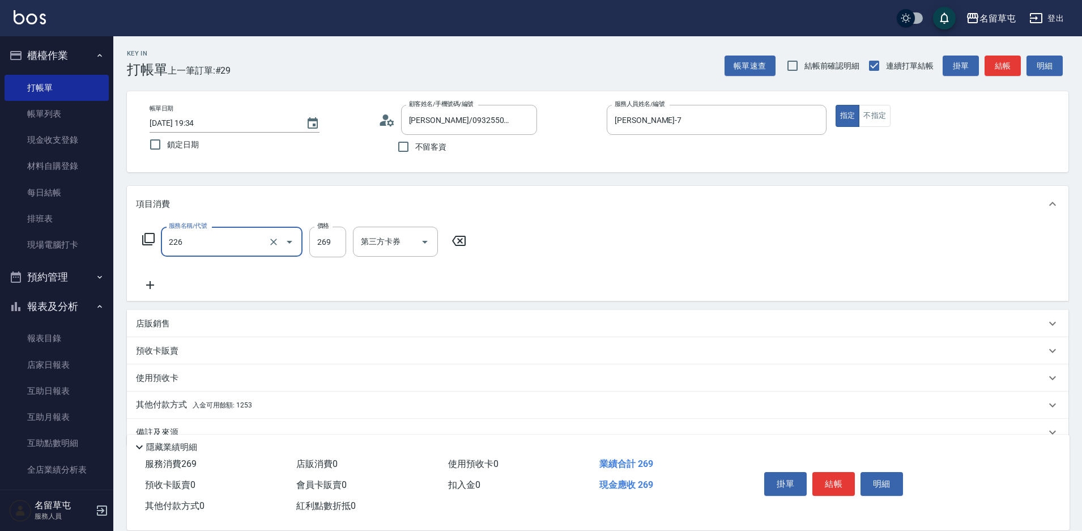
type input "洗剪269(226)"
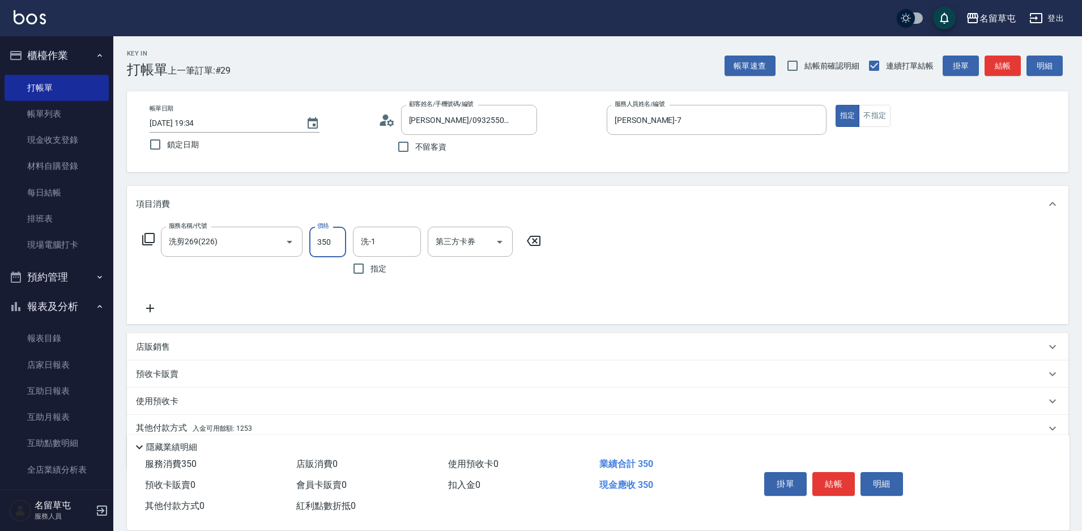
type input "350"
type input "[PERSON_NAME]-31"
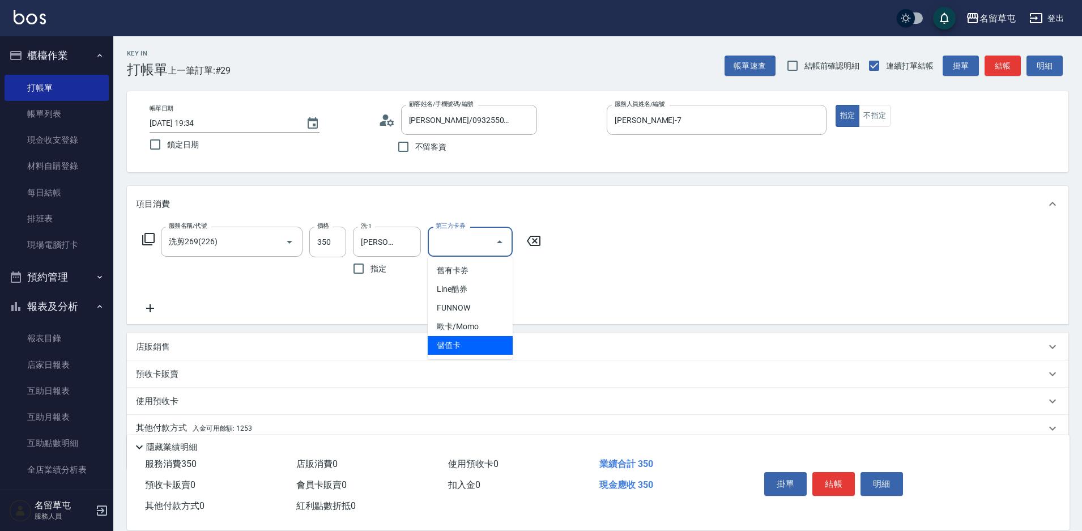
type input "儲值卡"
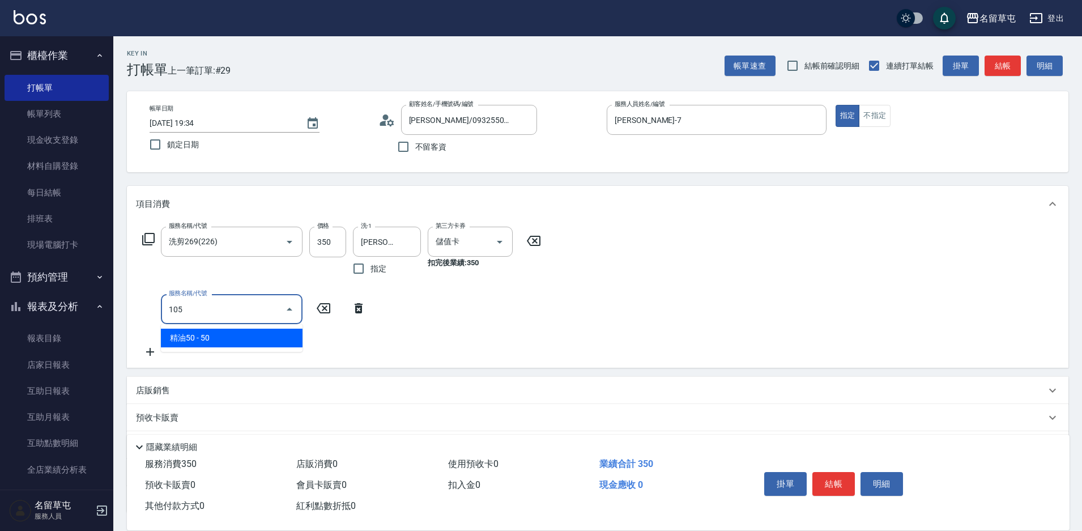
type input "精油50(105)"
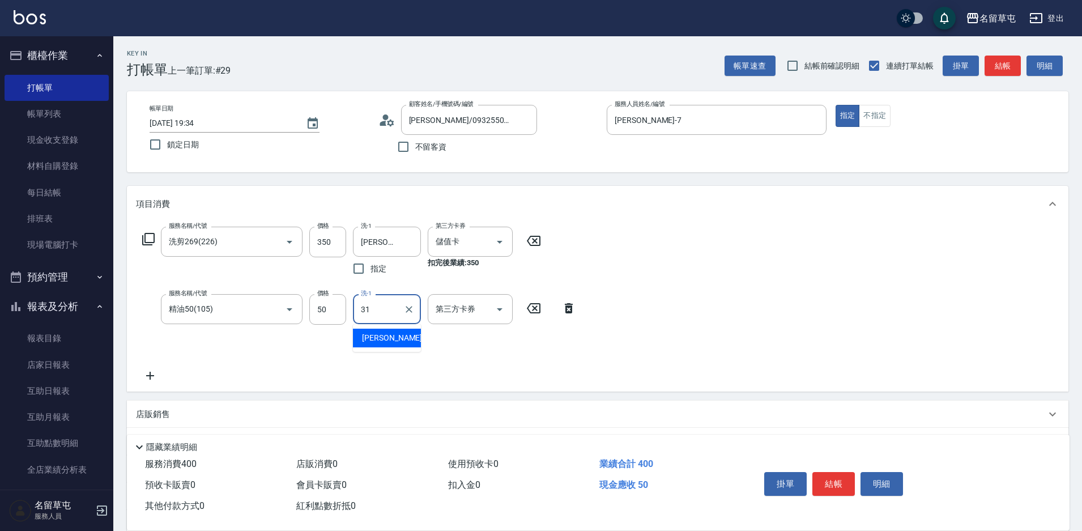
type input "[PERSON_NAME]-31"
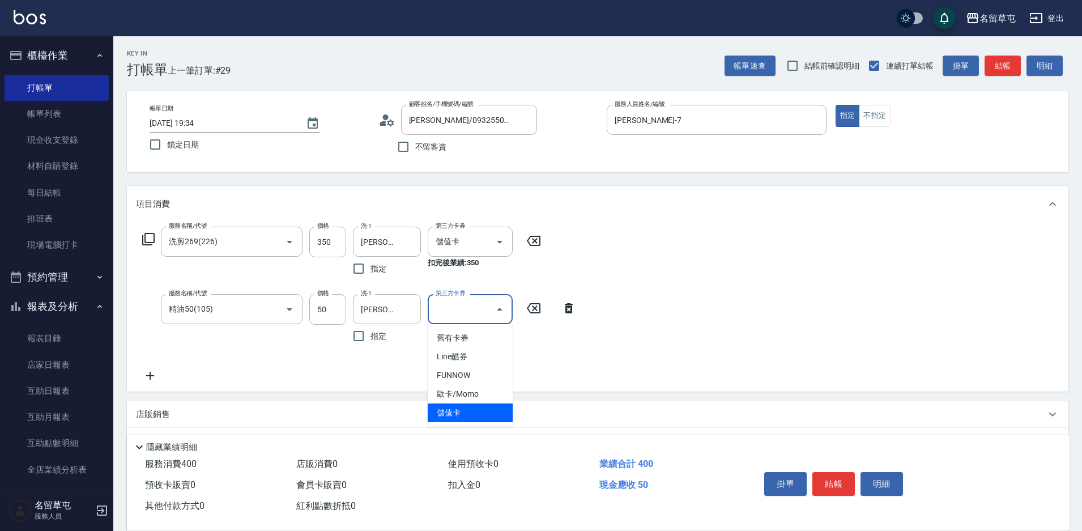
type input "儲值卡"
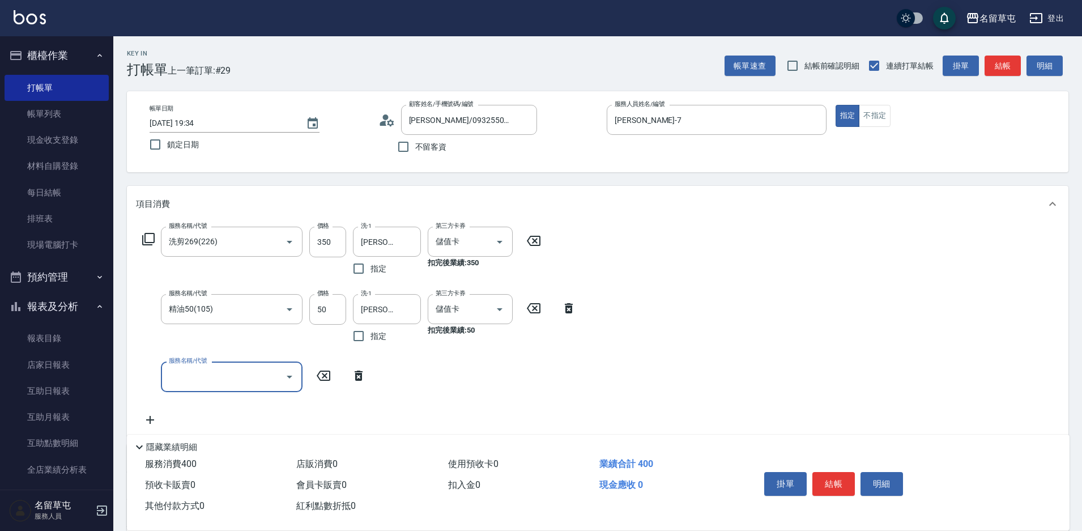
click at [820, 327] on div "服務名稱/代號 洗剪269(226) 服務名稱/代號 價格 350 價格 洗-1 [PERSON_NAME]-31 洗-1 指定 第三方卡券 儲值卡 第三方卡…" at bounding box center [597, 328] width 941 height 213
click at [826, 472] on button "結帳" at bounding box center [833, 484] width 42 height 24
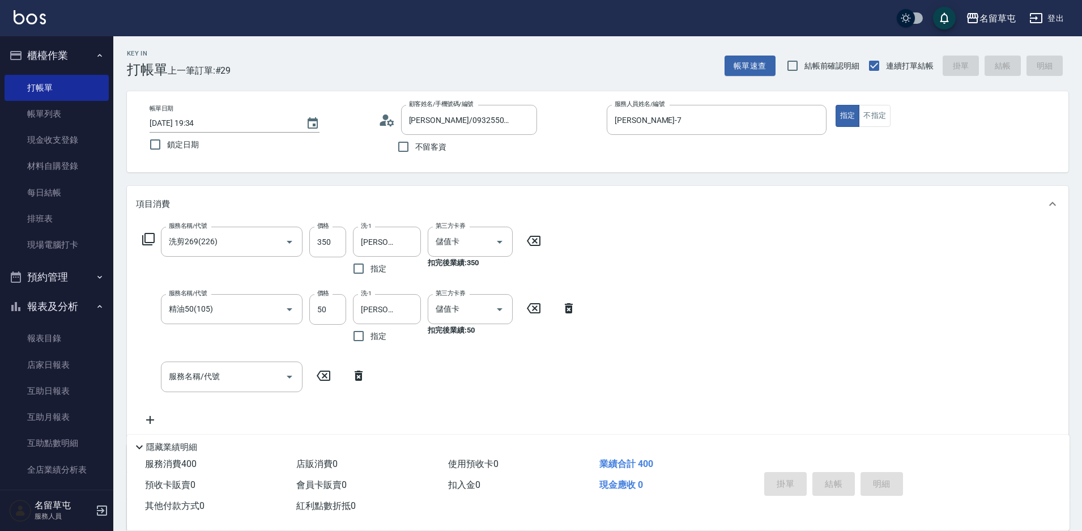
type input "[DATE] 19:35"
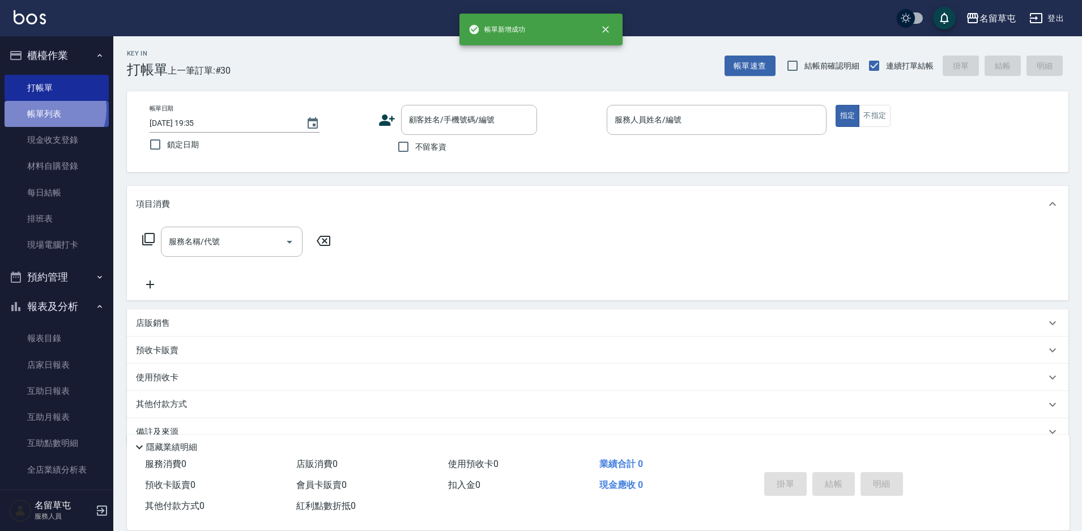
click at [45, 109] on link "帳單列表" at bounding box center [57, 114] width 104 height 26
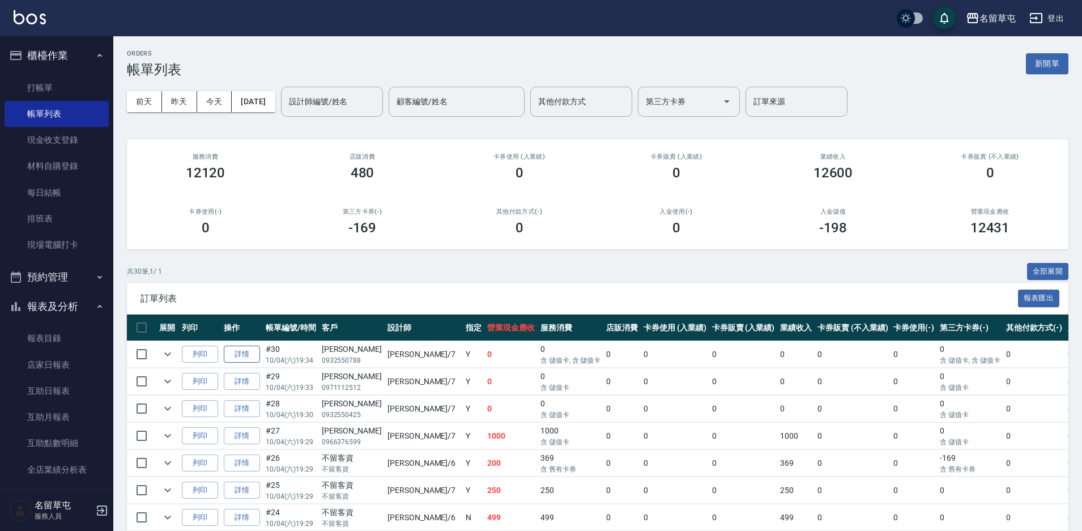
click at [254, 352] on link "詳情" at bounding box center [242, 354] width 36 height 18
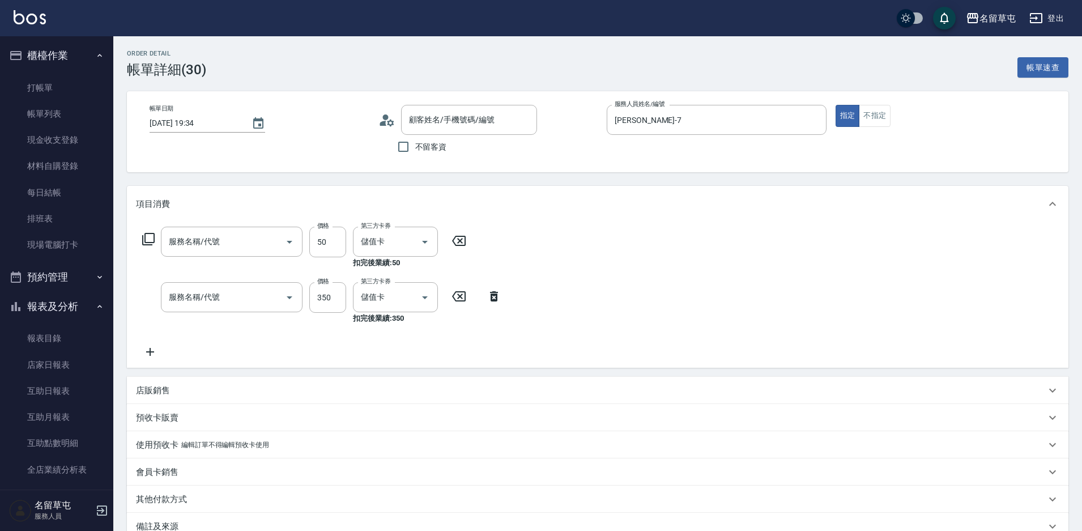
type input "[DATE] 19:34"
type input "[PERSON_NAME]-7"
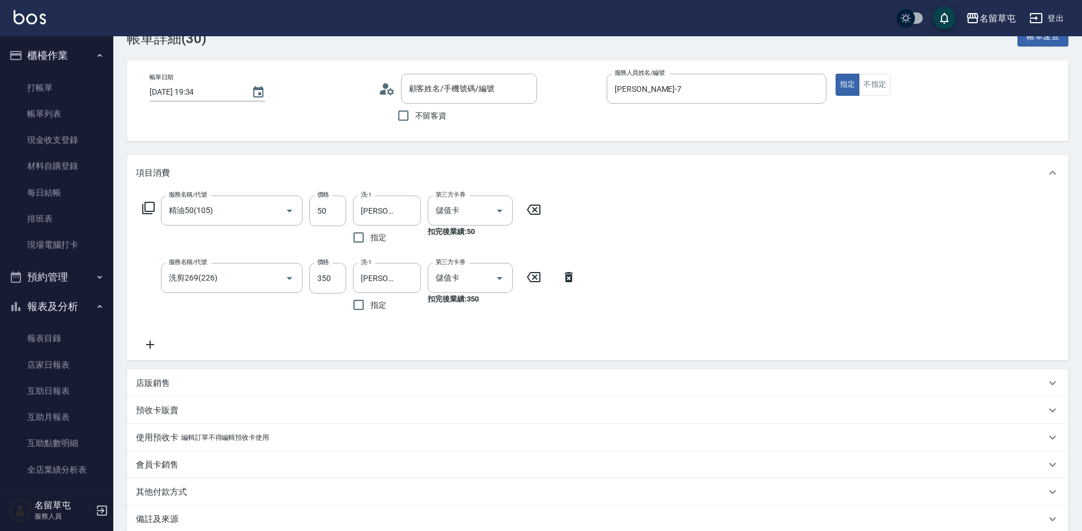
type input "精油50(105)"
type input "洗剪269(226)"
type input "[PERSON_NAME]/0932550788/"
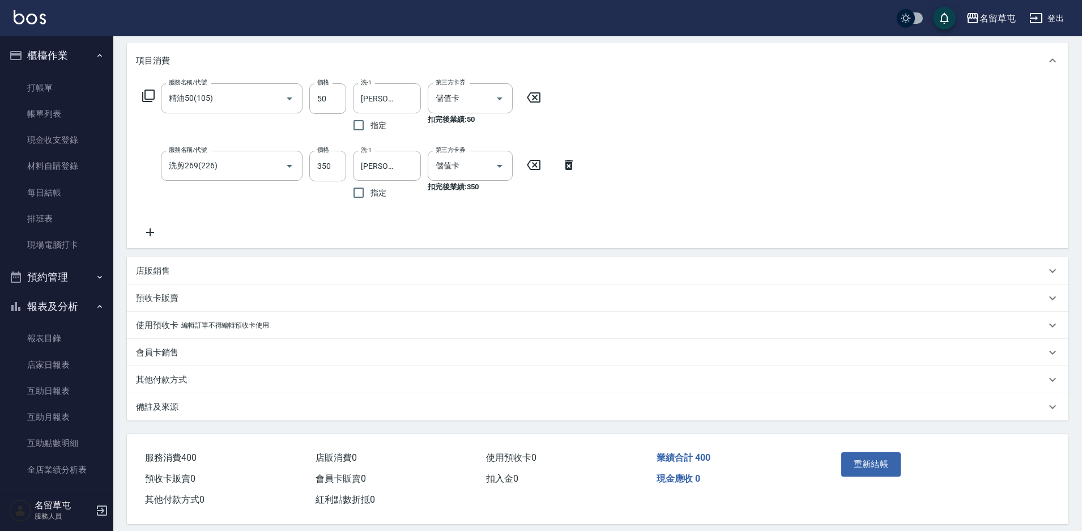
click at [162, 377] on p "其他付款方式" at bounding box center [161, 380] width 51 height 12
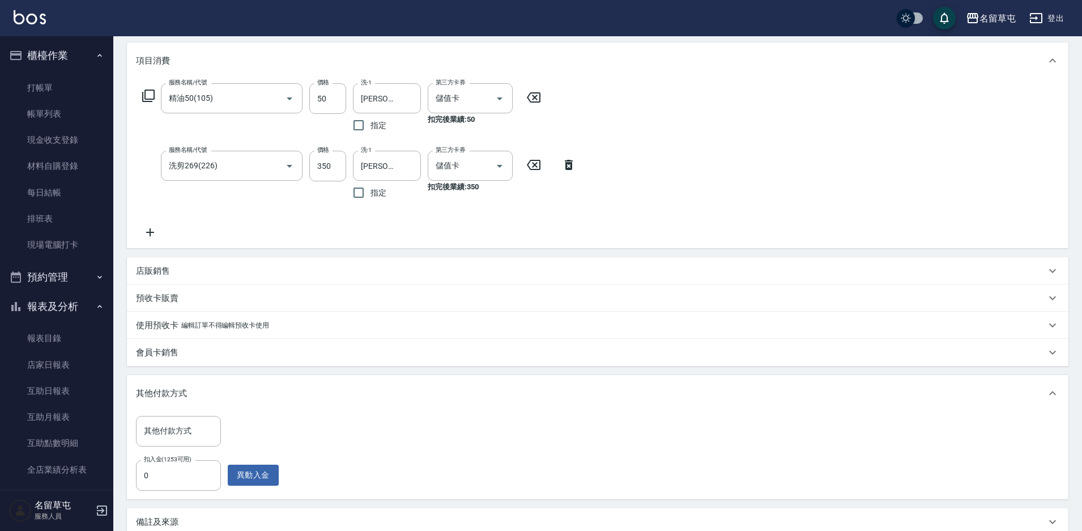
scroll to position [257, 0]
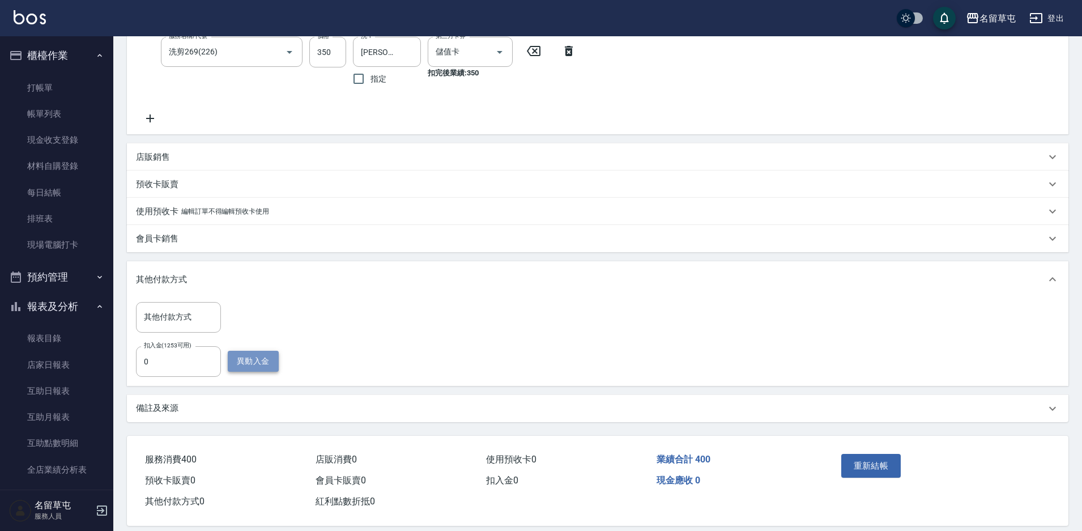
click at [252, 357] on button "異動入金" at bounding box center [253, 361] width 51 height 21
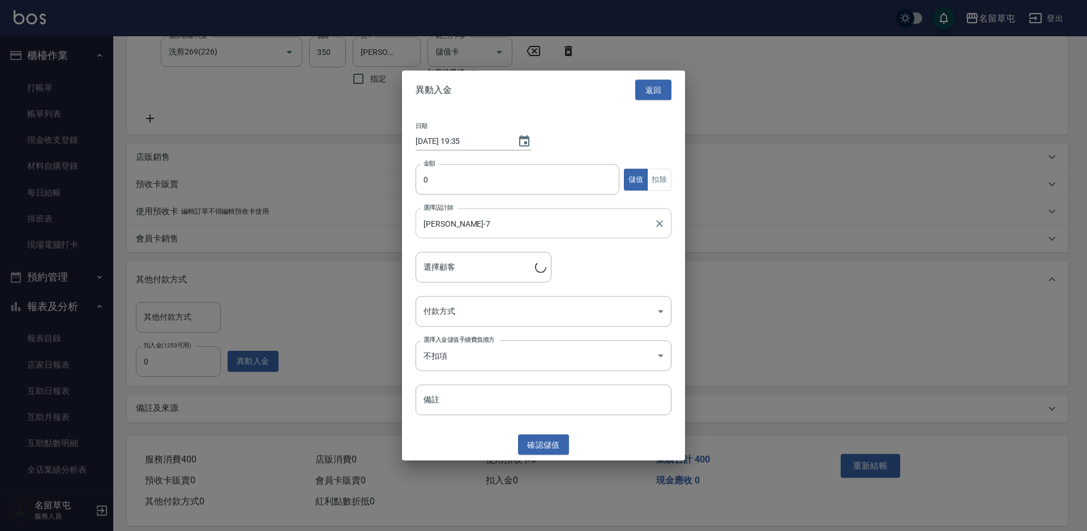
type input "[PERSON_NAME]/0932550788/"
type input "400"
click at [656, 180] on button "扣除" at bounding box center [659, 179] width 24 height 22
click at [518, 293] on div "日期 [DATE] 19:35 金額 400 金額 儲值 扣除 選擇設計師 [PERSON_NAME]-7 選擇設計師 選擇顧客 [PERSON_NAME]/…" at bounding box center [543, 268] width 283 height 319
click at [517, 297] on body "名留草屯 登出 櫃檯作業 打帳單 帳單列表 現金收支登錄 材料自購登錄 每日結帳 排班表 現場電腦打卡 預約管理 預約管理 單日預約紀錄 單週預約紀錄 報表及…" at bounding box center [543, 141] width 1087 height 796
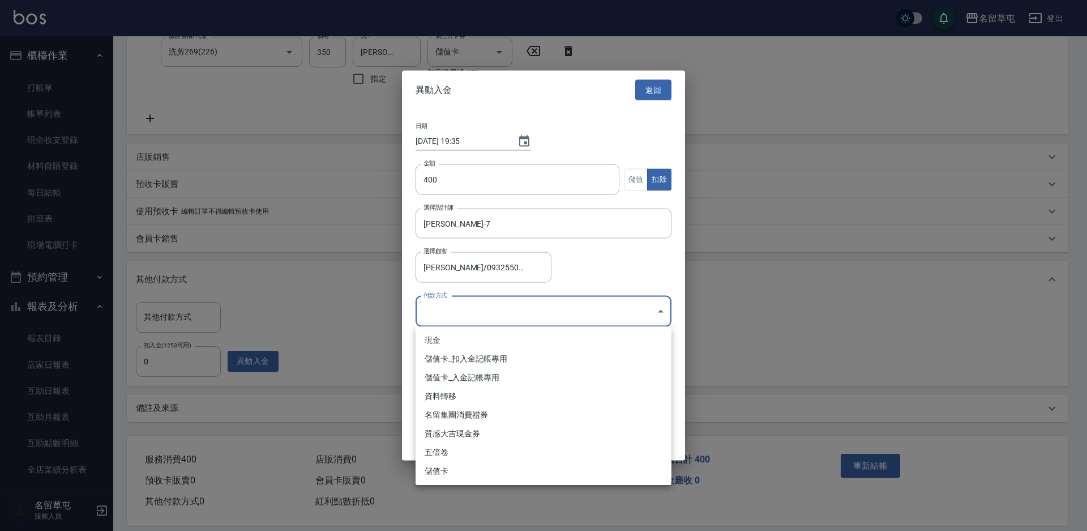
click at [498, 358] on li "儲值卡_扣入金記帳專用" at bounding box center [544, 358] width 256 height 19
type input "儲值卡_扣入金記帳專用"
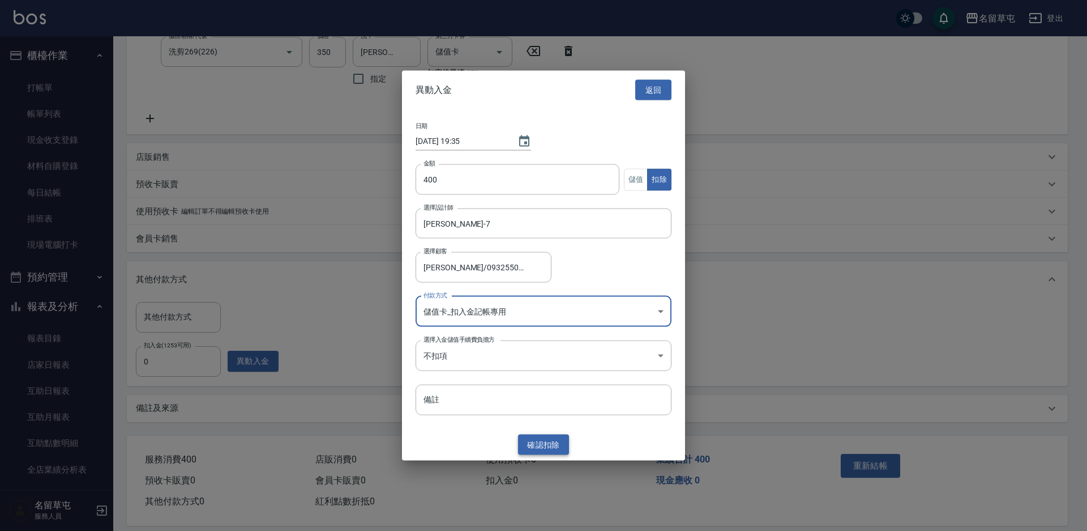
click at [528, 440] on button "確認 扣除" at bounding box center [543, 444] width 51 height 21
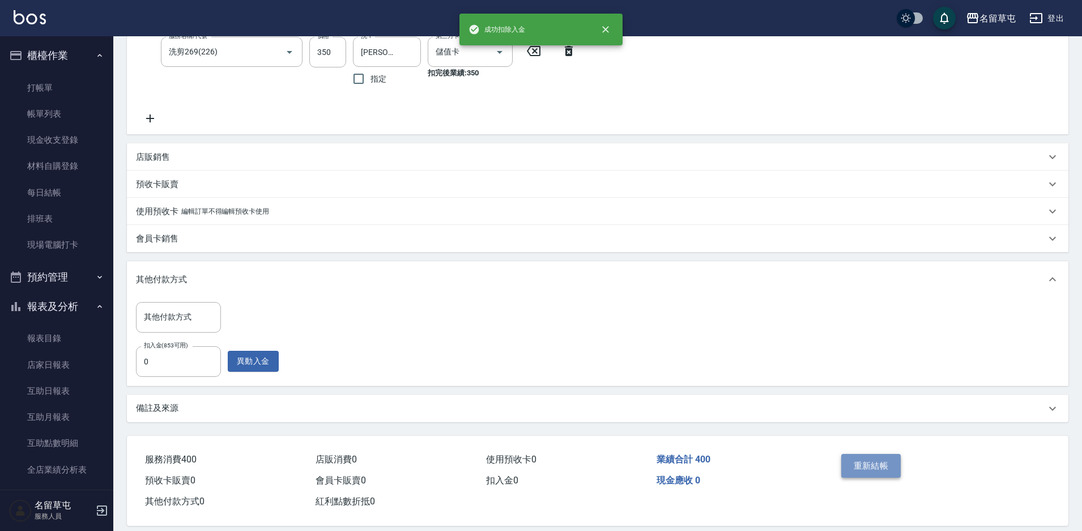
click at [860, 460] on button "重新結帳" at bounding box center [871, 466] width 60 height 24
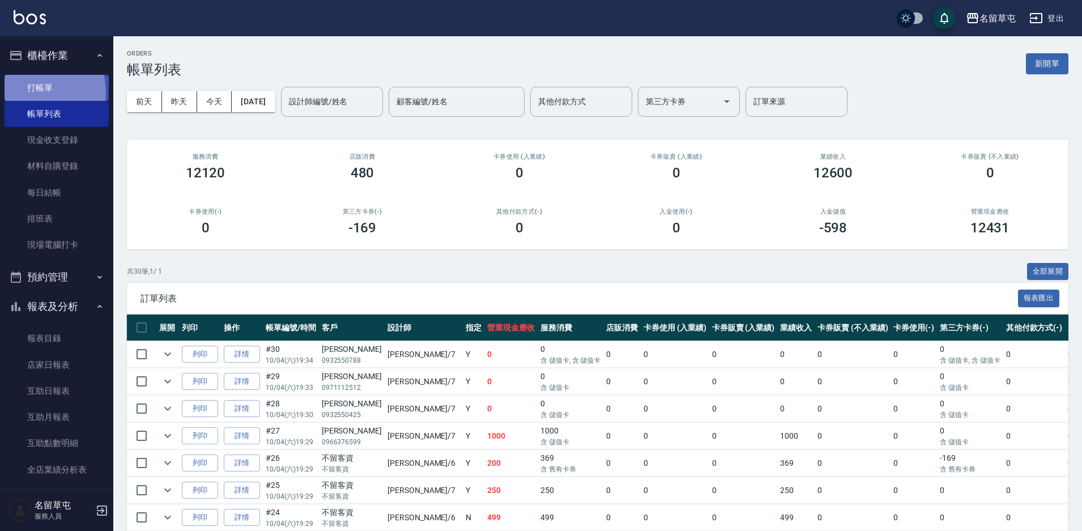
click at [24, 92] on link "打帳單" at bounding box center [57, 88] width 104 height 26
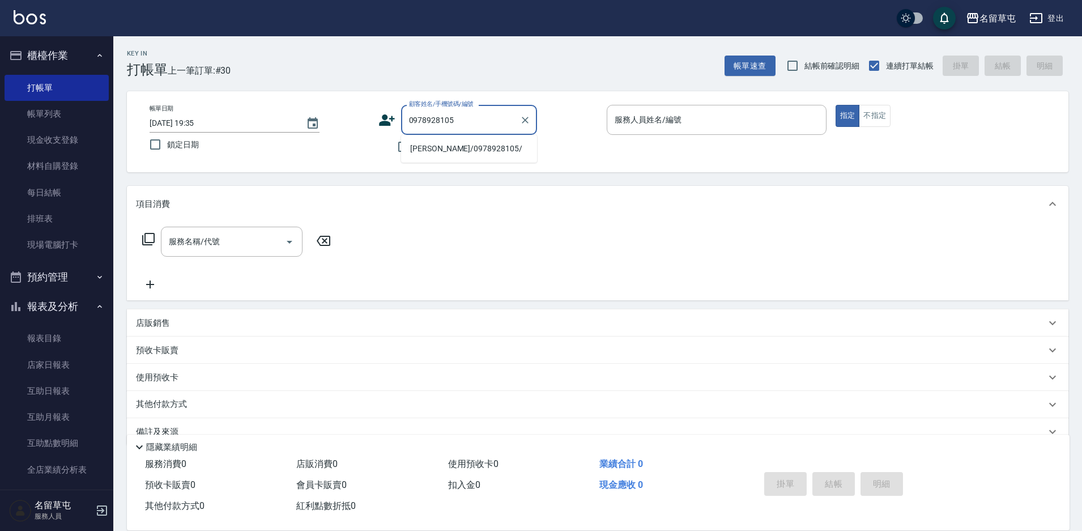
click at [438, 147] on li "[PERSON_NAME]/0978928105/" at bounding box center [469, 148] width 136 height 19
type input "[PERSON_NAME]/0978928105/"
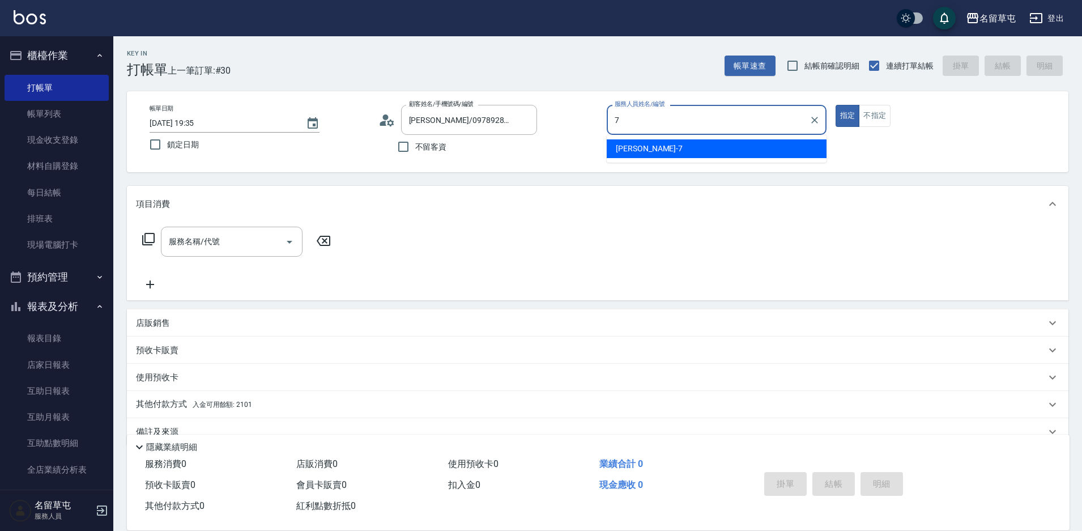
type input "[PERSON_NAME]-7"
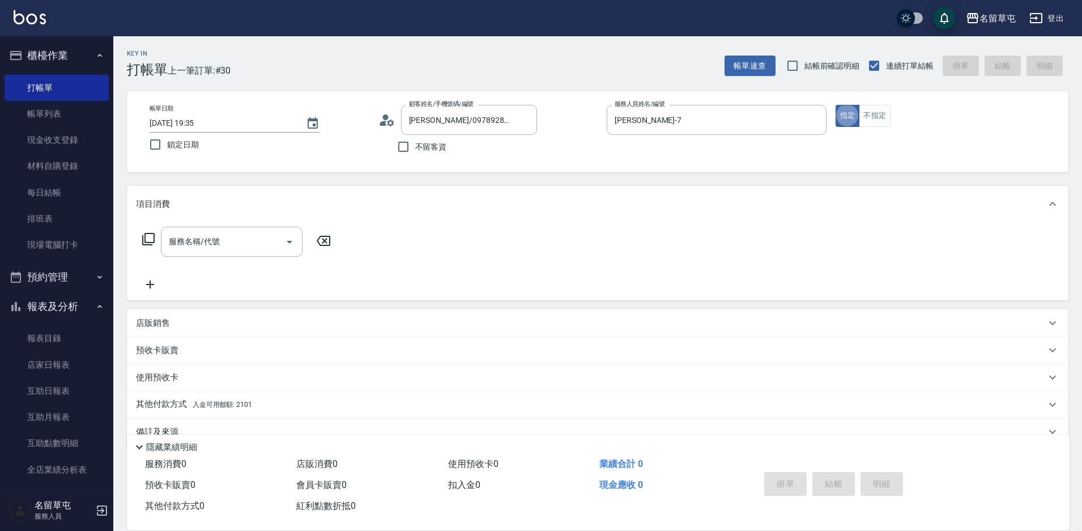
type button "true"
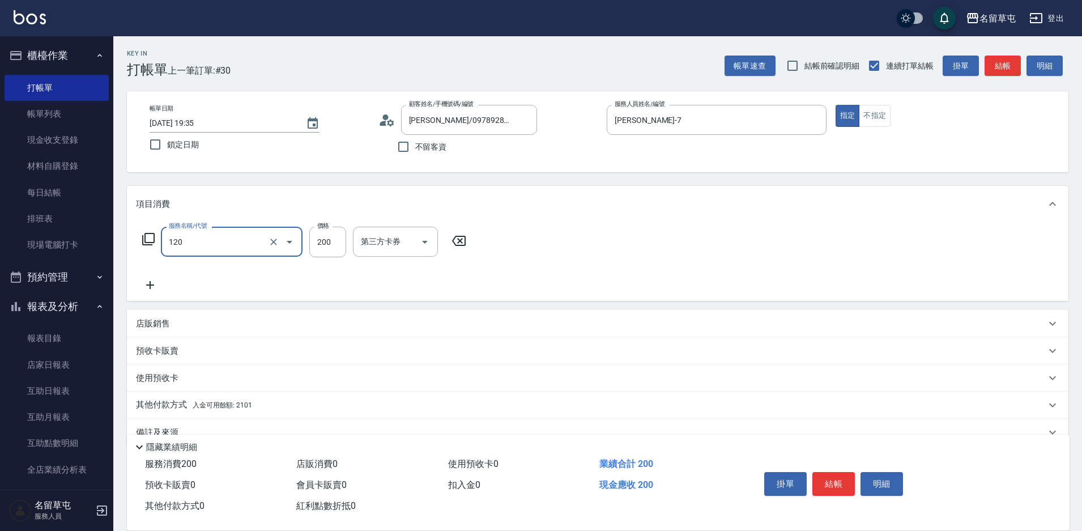
type input "New洗200(120)"
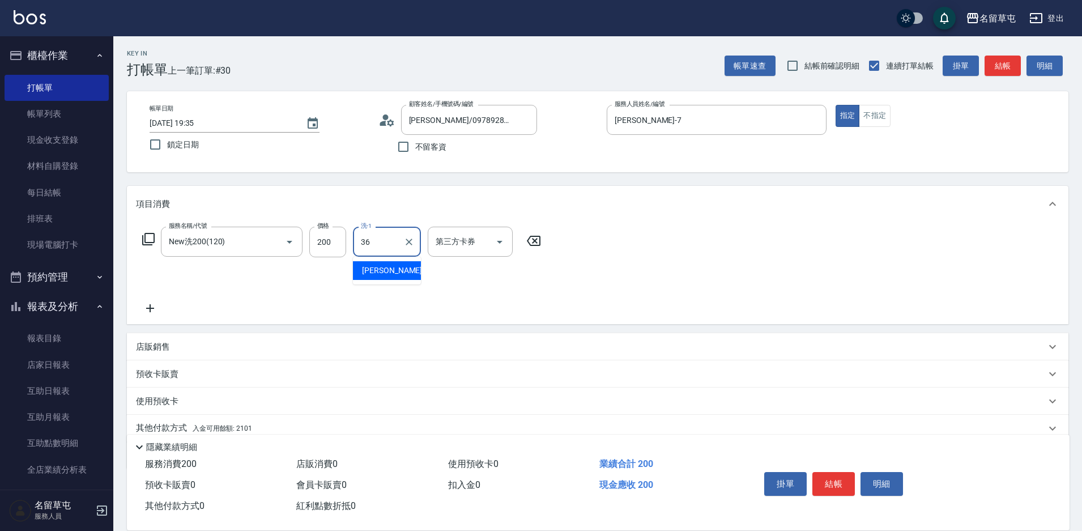
type input "[PERSON_NAME]-36"
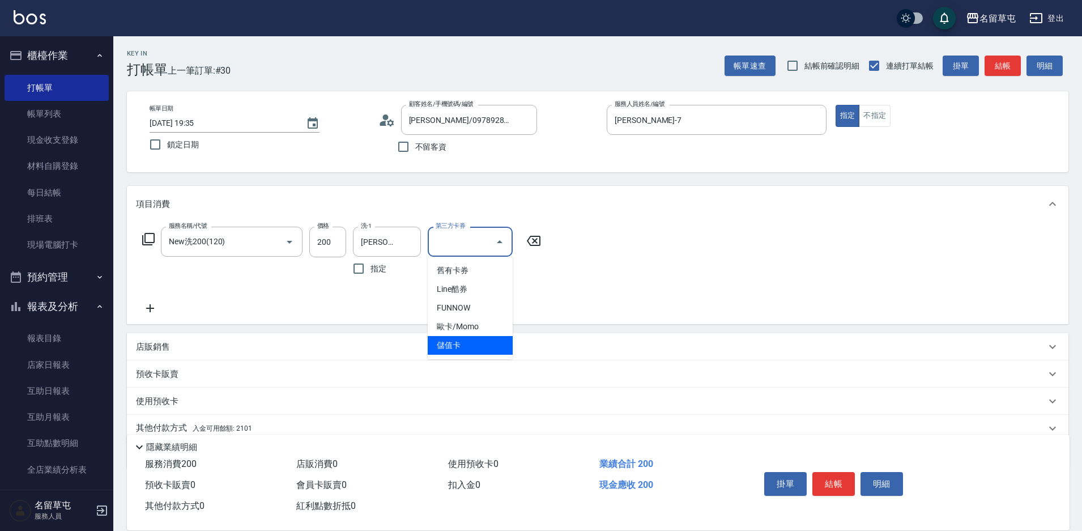
type input "儲值卡"
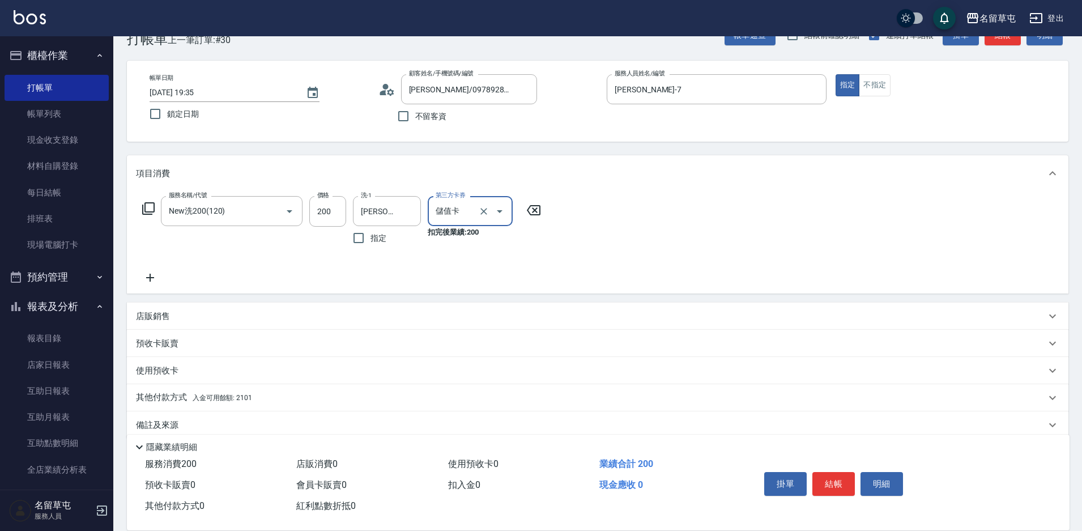
scroll to position [47, 0]
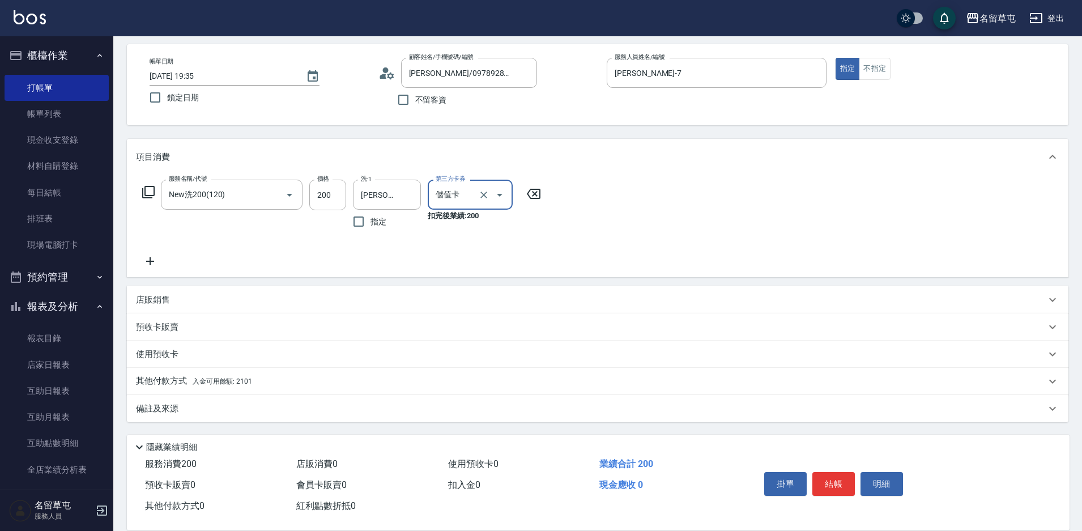
click at [184, 389] on div "其他付款方式 入金可用餘額: 2101" at bounding box center [597, 381] width 941 height 27
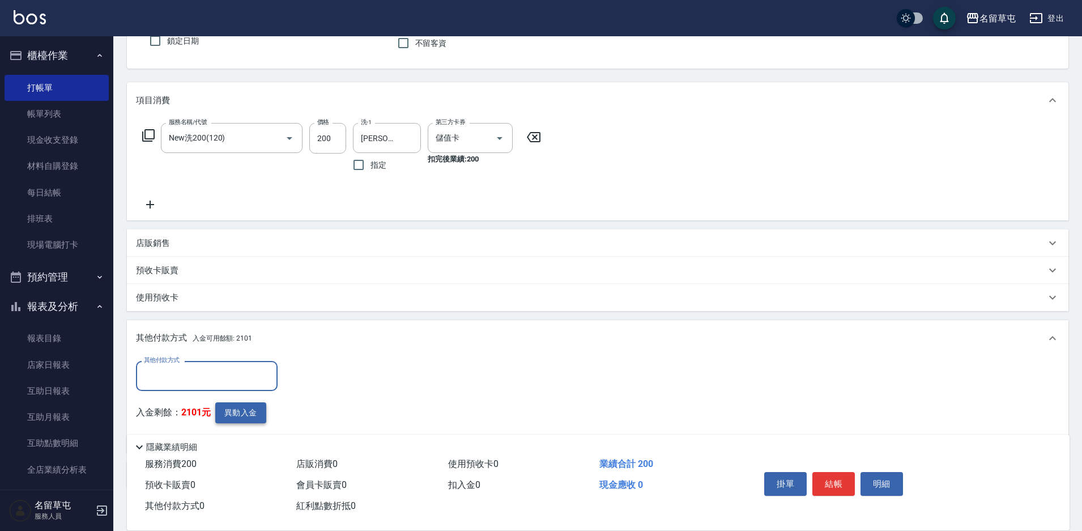
scroll to position [107, 0]
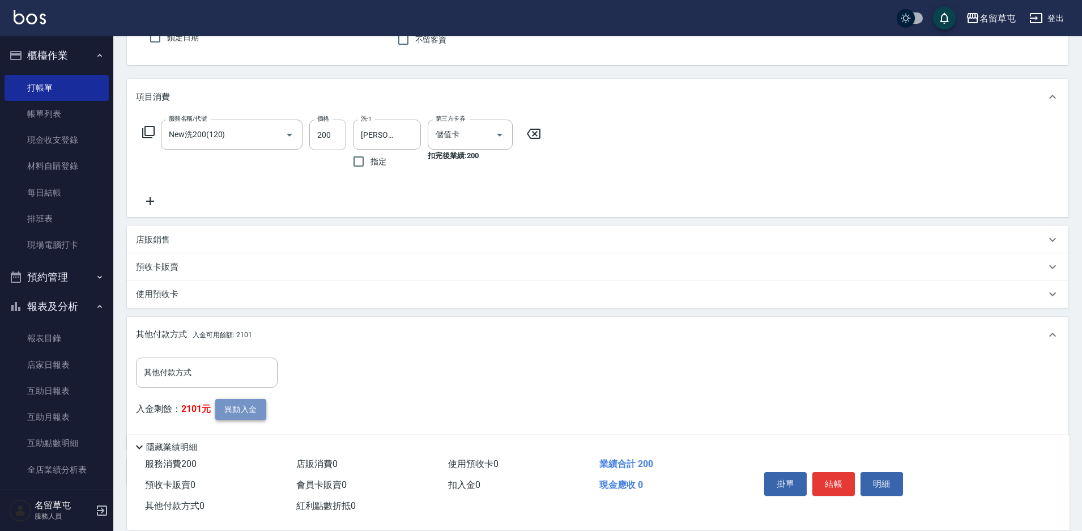
click at [259, 408] on button "異動入金" at bounding box center [240, 409] width 51 height 21
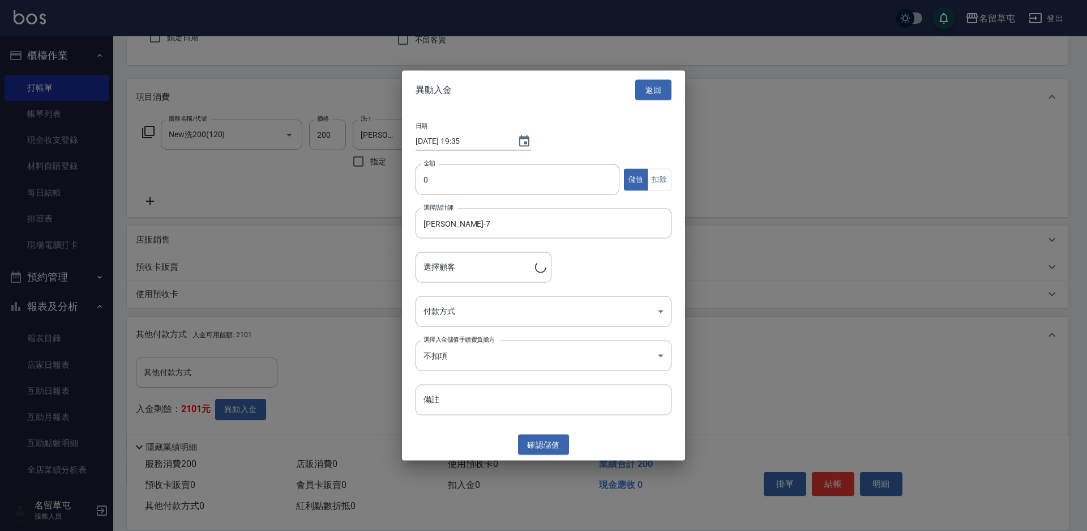
type input "[PERSON_NAME]/0978928105/"
click at [473, 189] on input "0" at bounding box center [518, 179] width 204 height 31
type input "200"
drag, startPoint x: 658, startPoint y: 180, endPoint x: 647, endPoint y: 190, distance: 14.4
click at [658, 179] on button "扣除" at bounding box center [659, 179] width 24 height 22
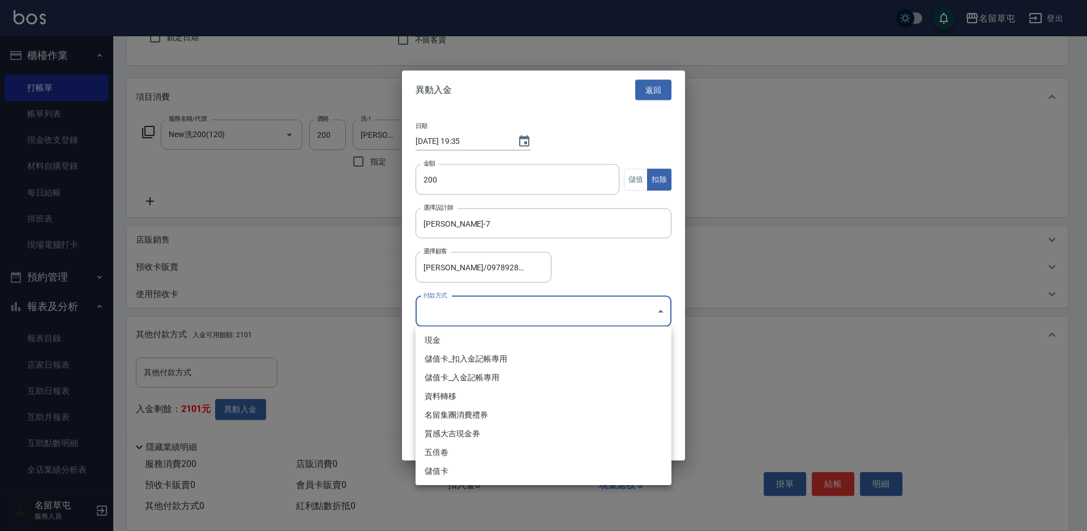
click at [500, 299] on body "名留草屯 登出 櫃檯作業 打帳單 帳單列表 現金收支登錄 材料自購登錄 每日結帳 排班表 現場電腦打卡 預約管理 預約管理 單日預約紀錄 單週預約紀錄 報表及…" at bounding box center [543, 243] width 1087 height 701
click at [476, 361] on li "儲值卡_扣入金記帳專用" at bounding box center [544, 358] width 256 height 19
type input "儲值卡_扣入金記帳專用"
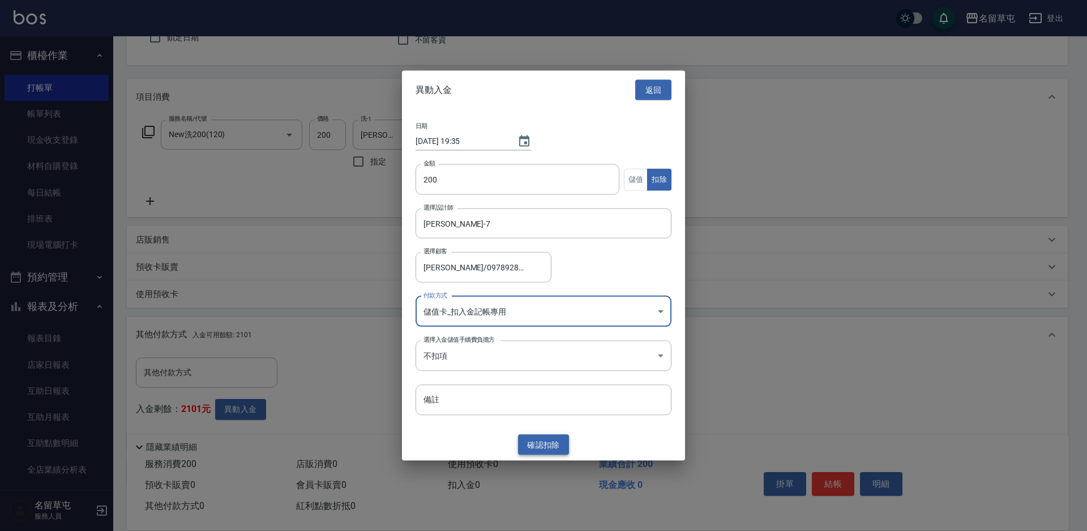
click at [551, 445] on button "確認 扣除" at bounding box center [543, 444] width 51 height 21
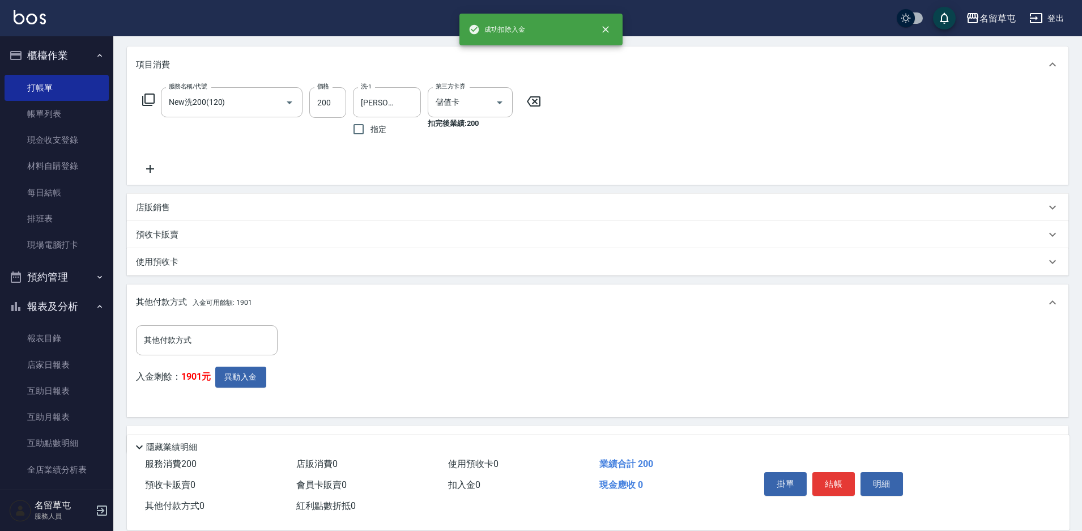
scroll to position [170, 0]
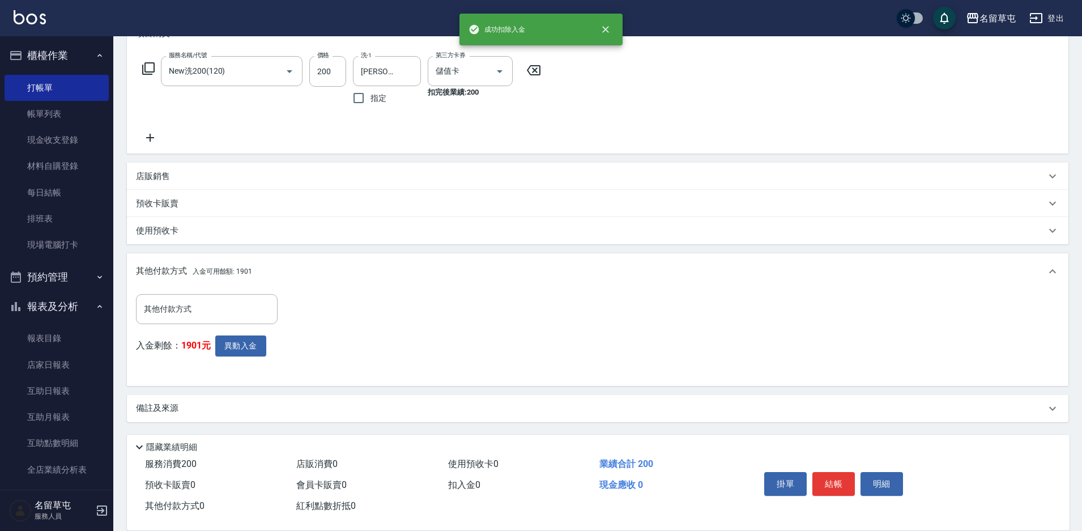
drag, startPoint x: 835, startPoint y: 473, endPoint x: 817, endPoint y: 469, distance: 18.6
click at [835, 473] on button "結帳" at bounding box center [833, 484] width 42 height 24
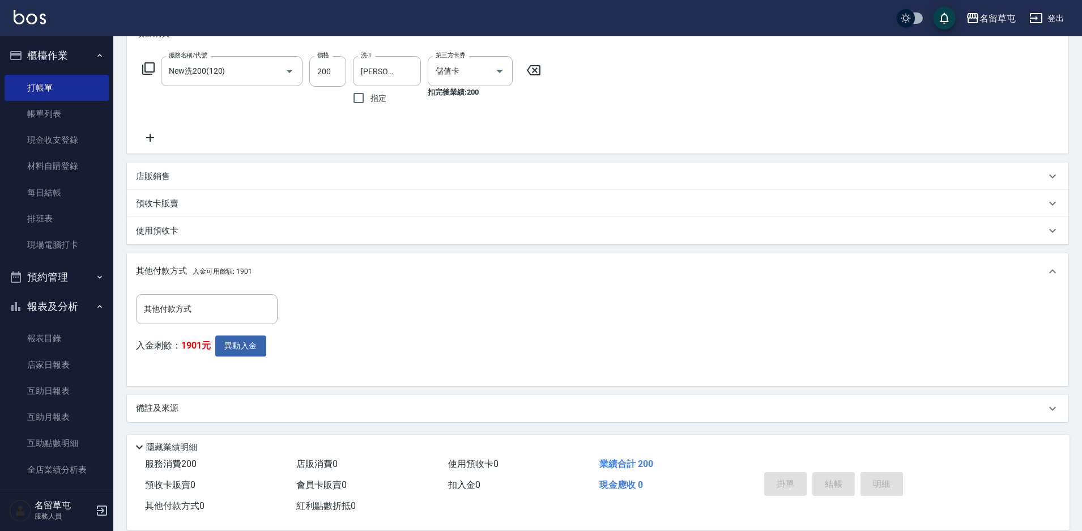
type input "[DATE] 19:36"
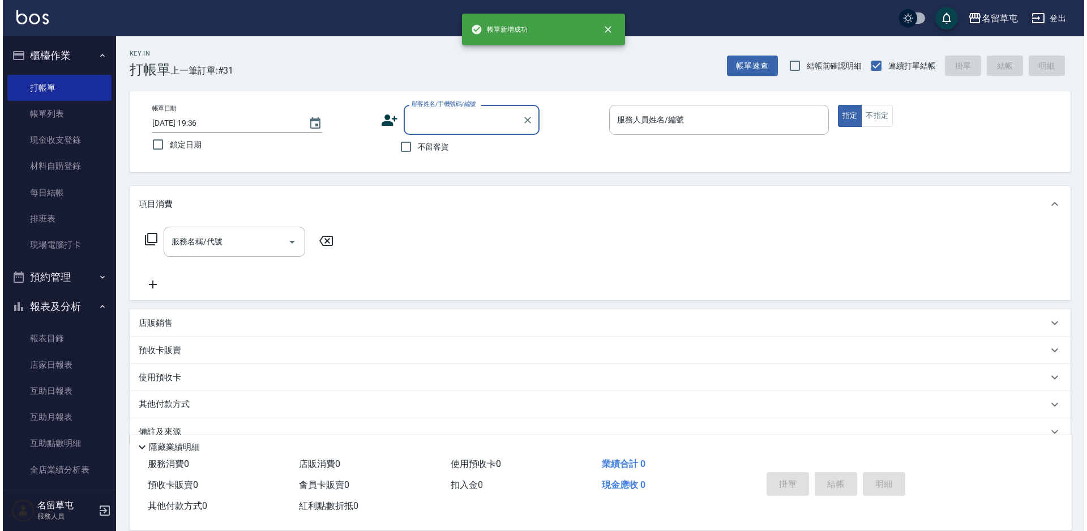
scroll to position [0, 0]
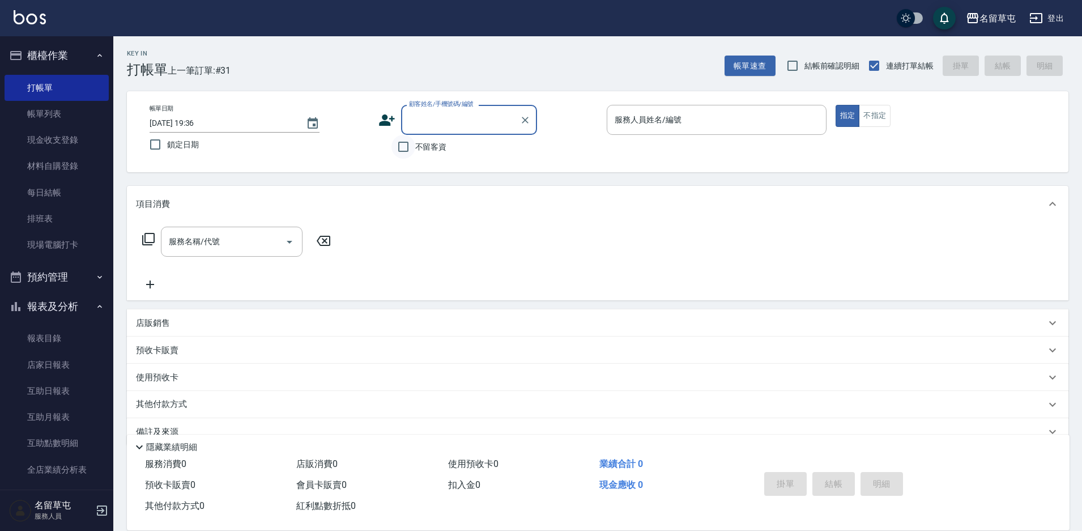
click at [404, 148] on input "不留客資" at bounding box center [403, 147] width 24 height 24
checkbox input "true"
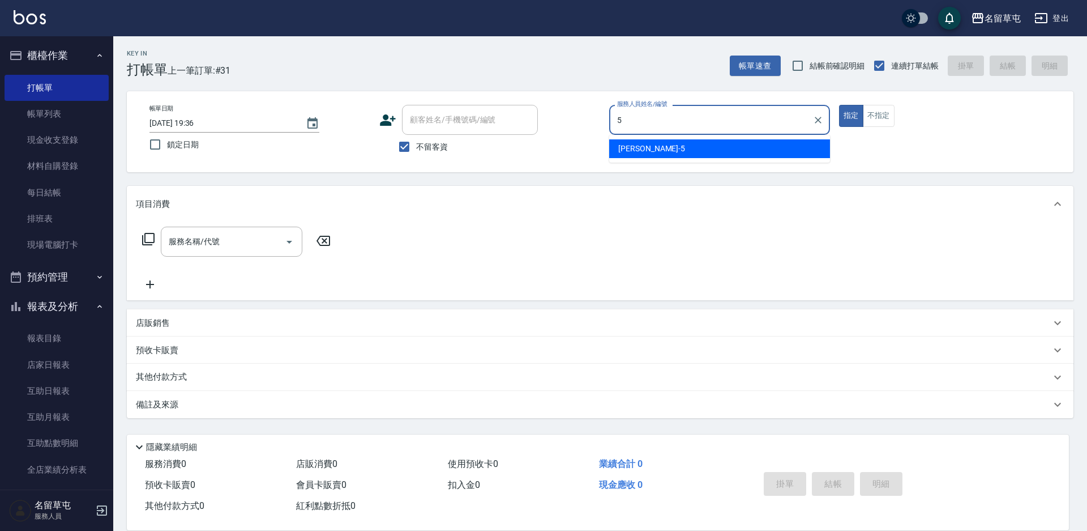
type input "[PERSON_NAME]-5"
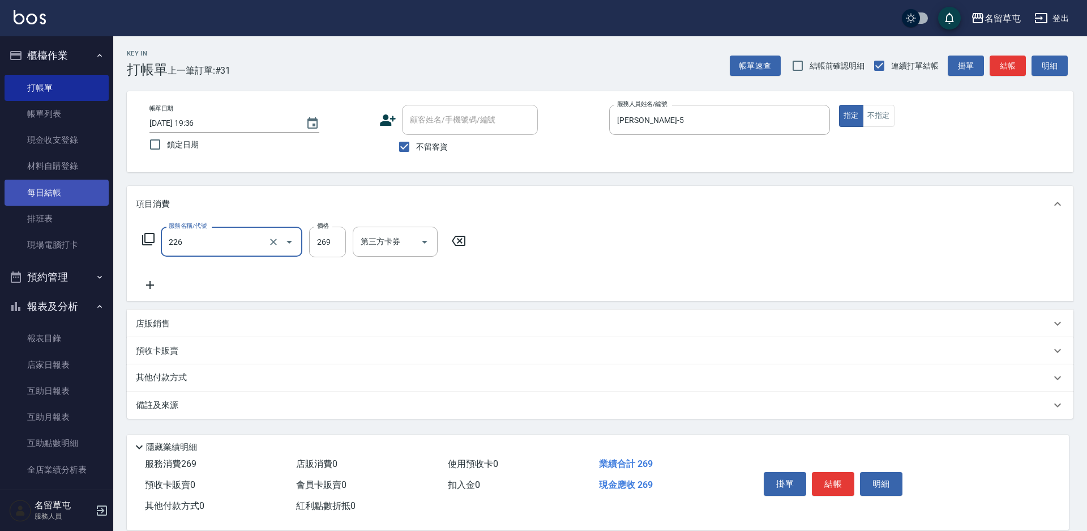
type input "洗剪269(226)"
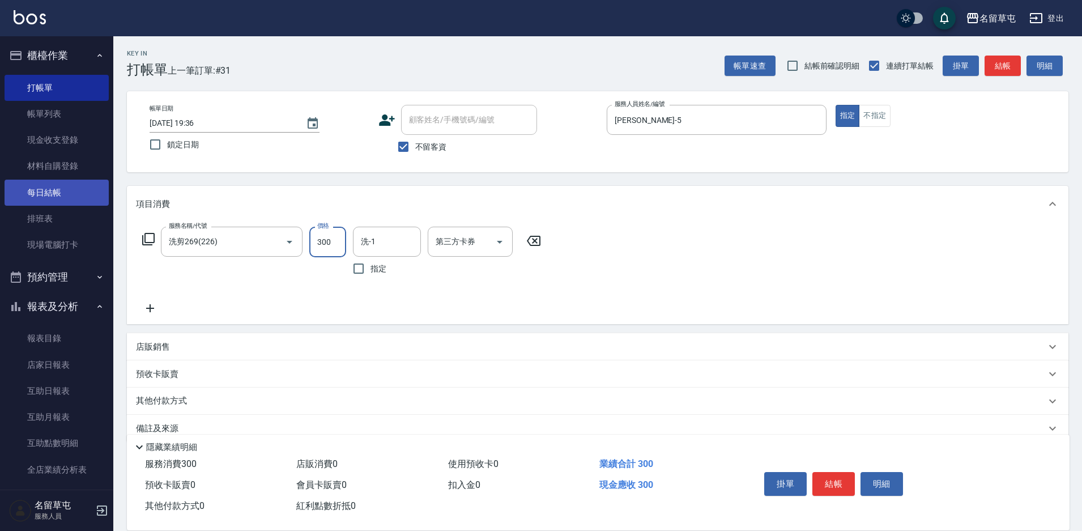
type input "300"
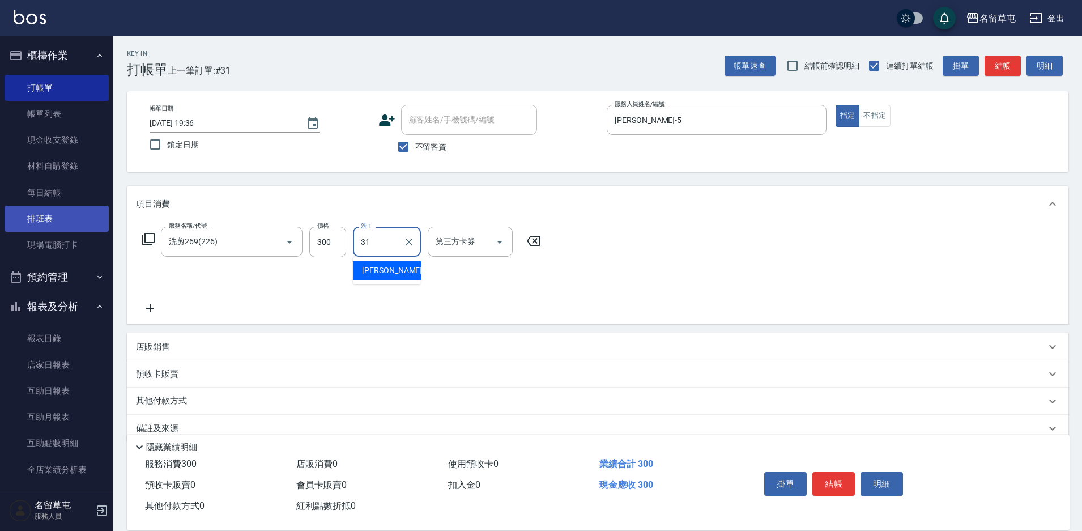
type input "[PERSON_NAME]-31"
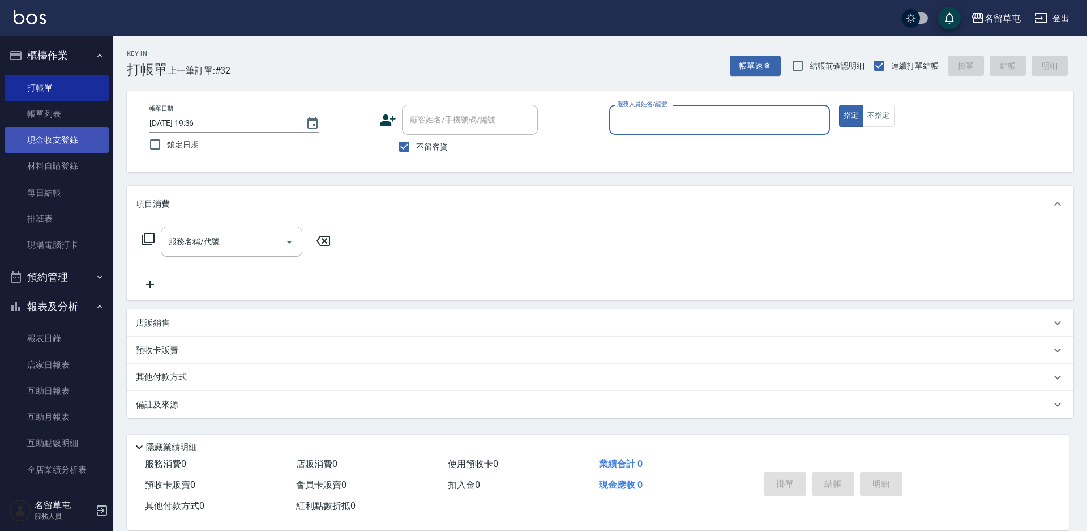
click at [72, 131] on link "現金收支登錄" at bounding box center [57, 140] width 104 height 26
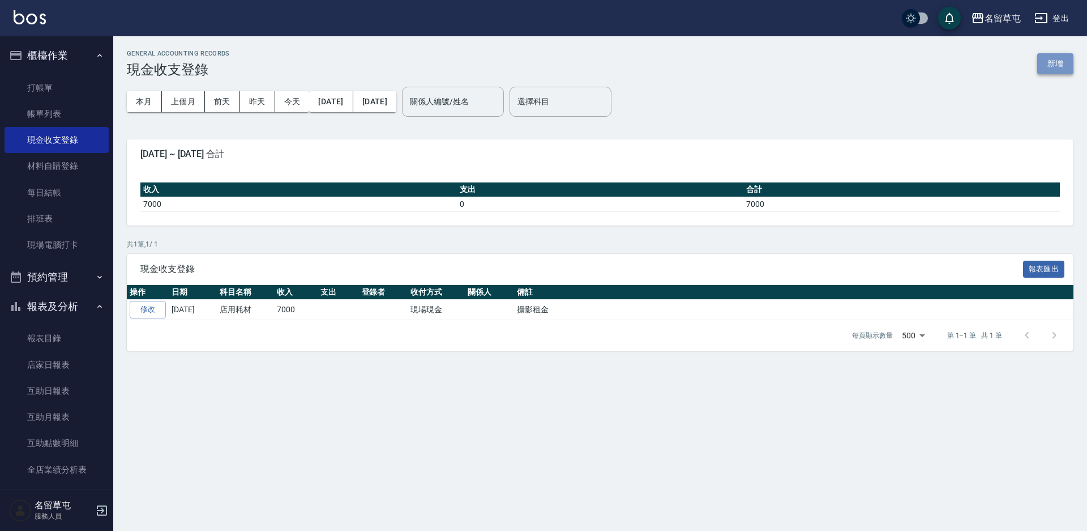
click at [1053, 62] on button "新增" at bounding box center [1056, 63] width 36 height 21
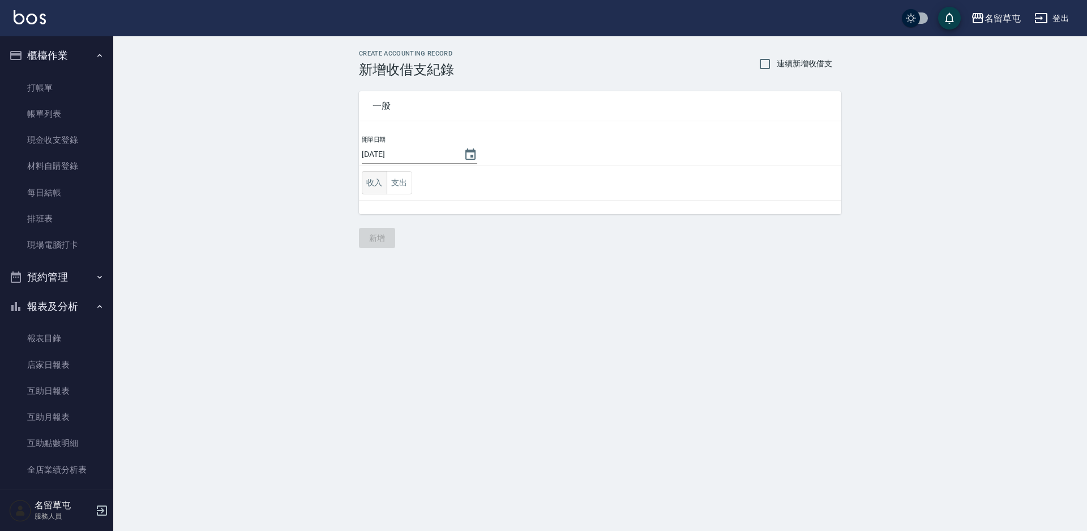
click at [369, 189] on button "收入" at bounding box center [374, 182] width 25 height 23
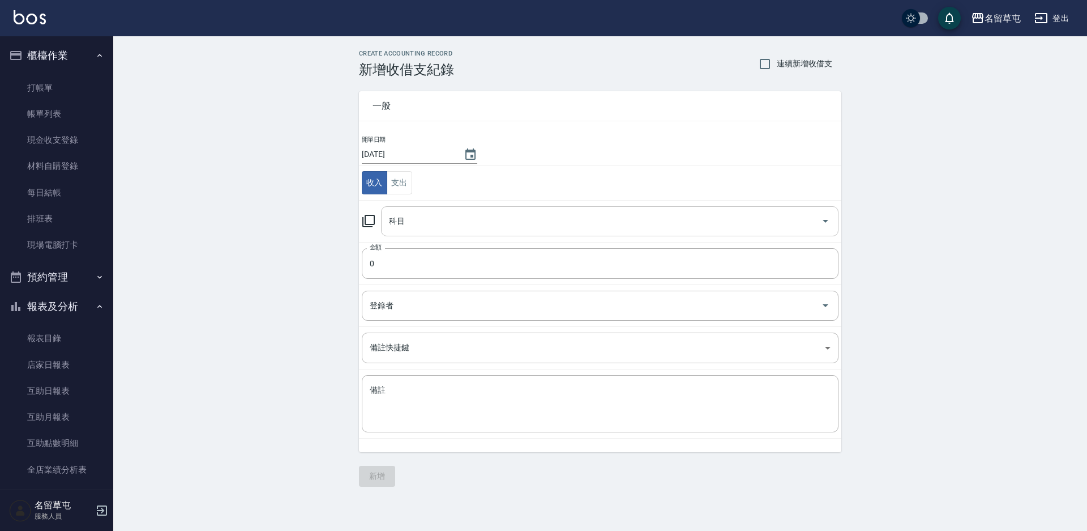
click at [414, 217] on input "科目" at bounding box center [601, 221] width 430 height 20
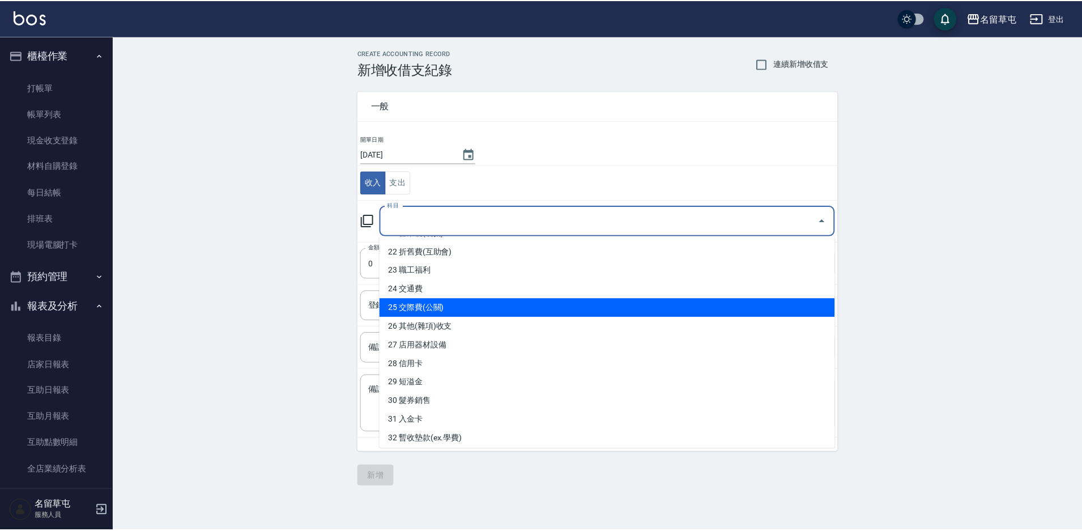
scroll to position [451, 0]
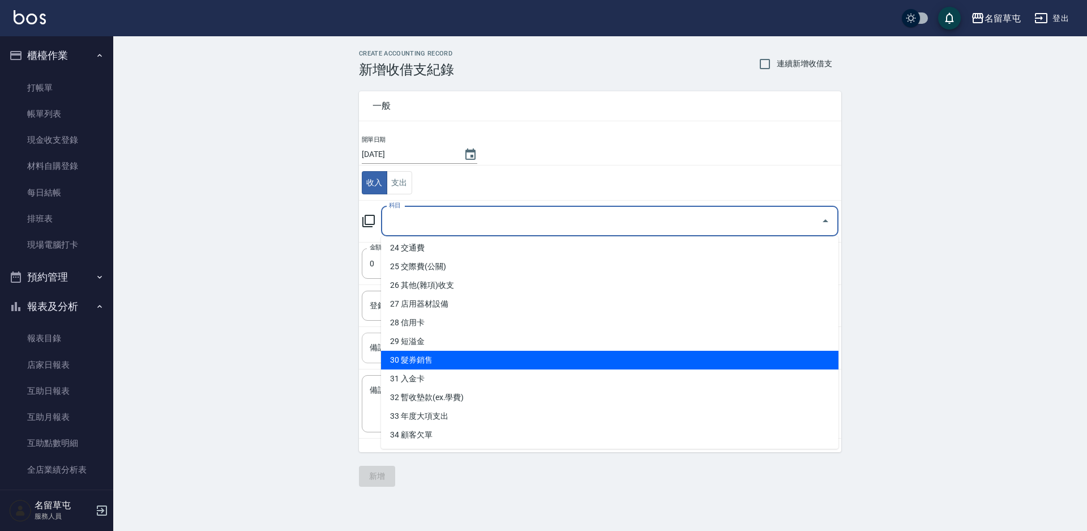
click at [442, 360] on li "30 髮券銷售" at bounding box center [610, 360] width 458 height 19
type input "30 髮券銷售"
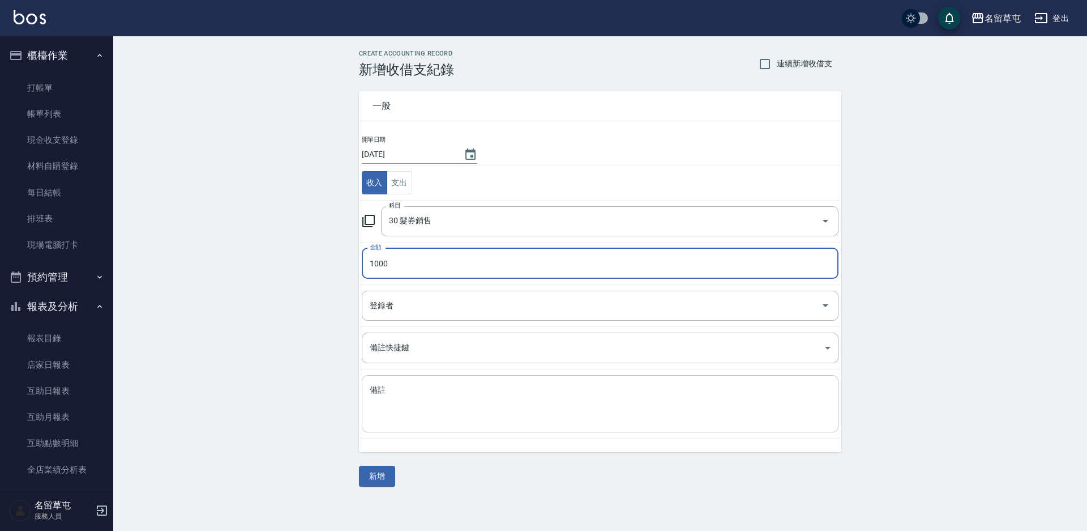
type input "1000"
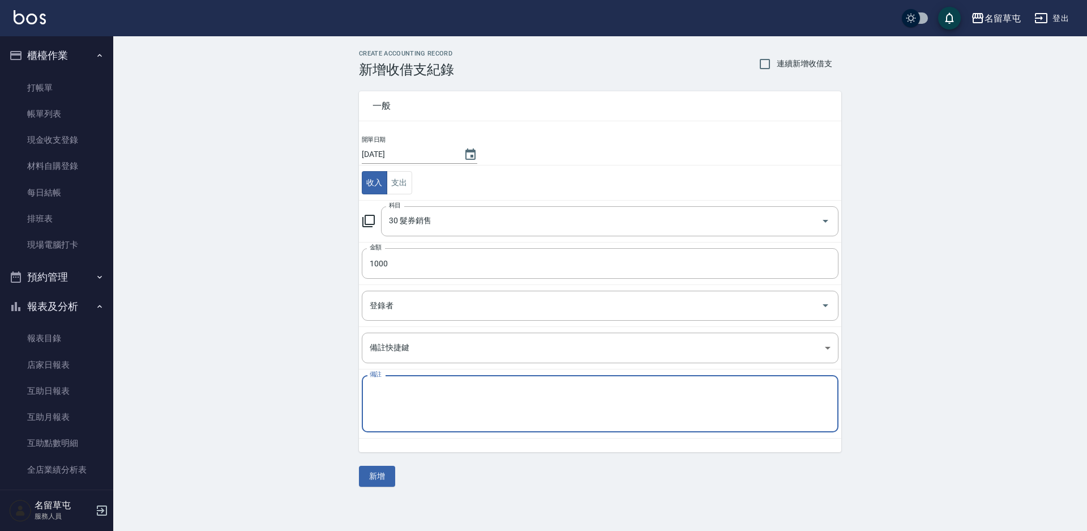
click at [402, 389] on textarea "備註" at bounding box center [600, 404] width 461 height 39
type textarea "C"
type textarea "系"
type textarea "洗髮卡"
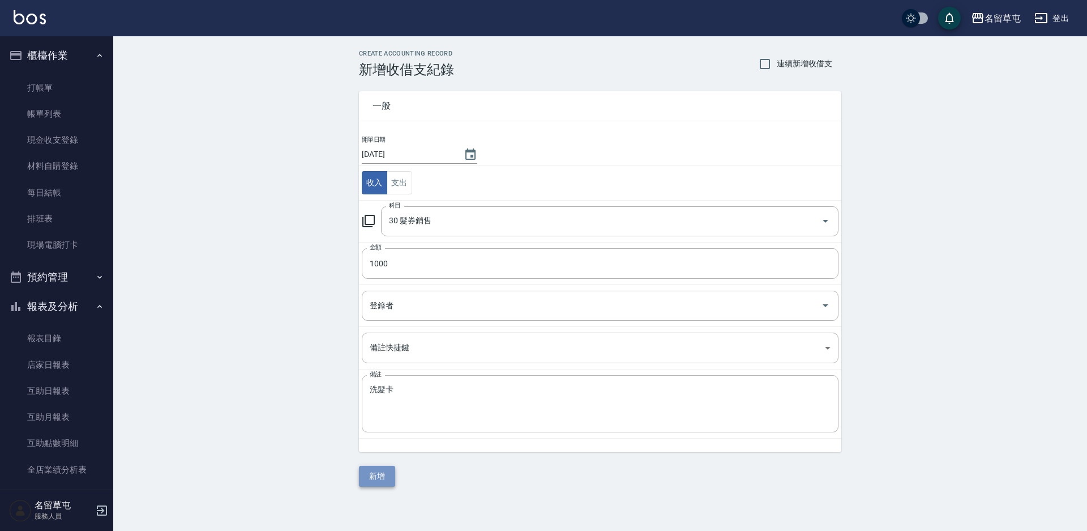
click at [375, 470] on button "新增" at bounding box center [377, 476] width 36 height 21
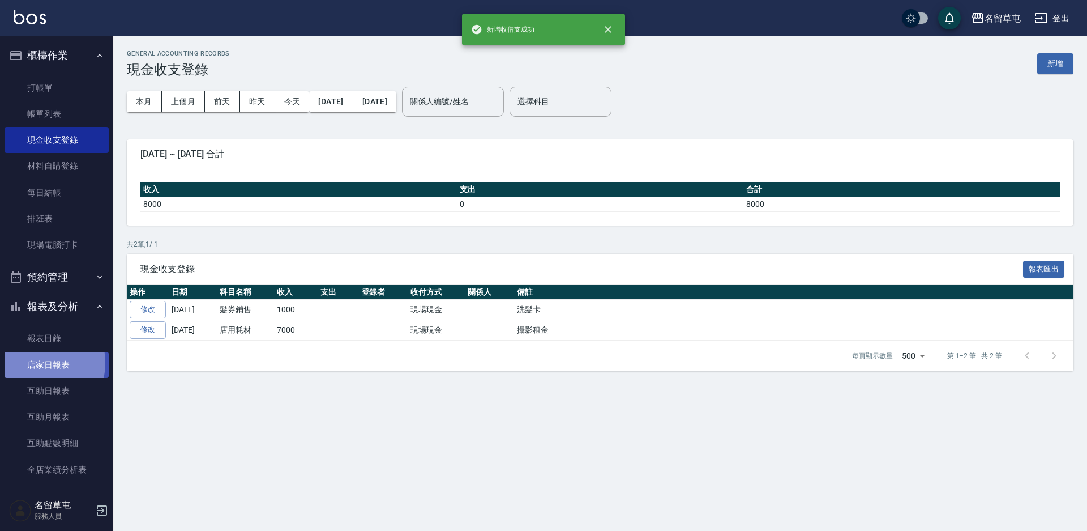
click at [29, 362] on link "店家日報表" at bounding box center [57, 365] width 104 height 26
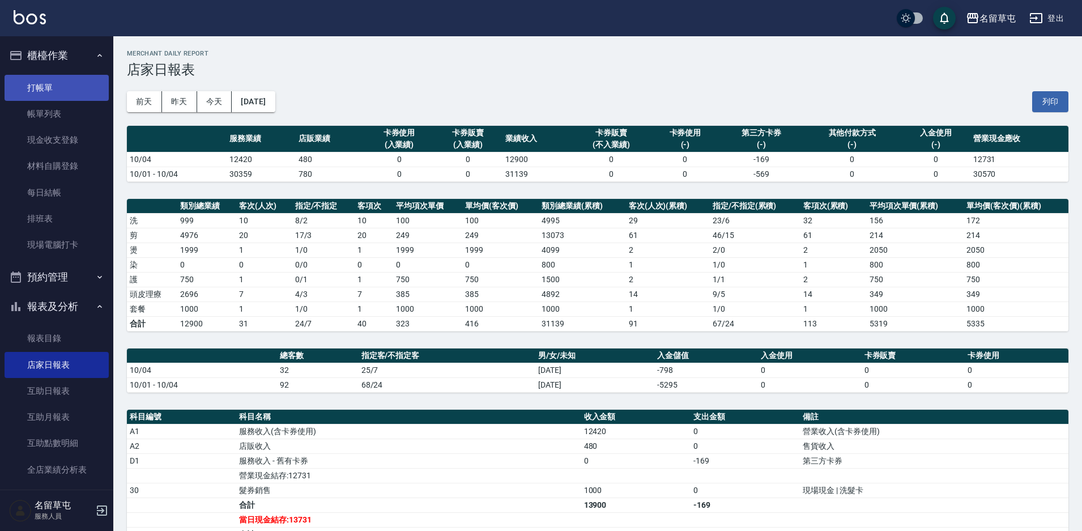
click at [35, 87] on link "打帳單" at bounding box center [57, 88] width 104 height 26
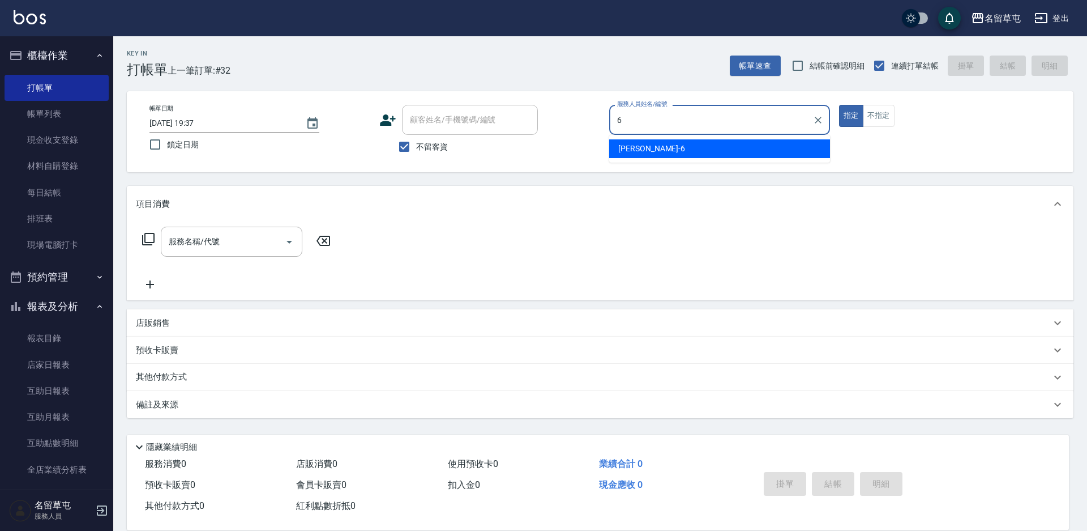
type input "[PERSON_NAME]-6"
type button "true"
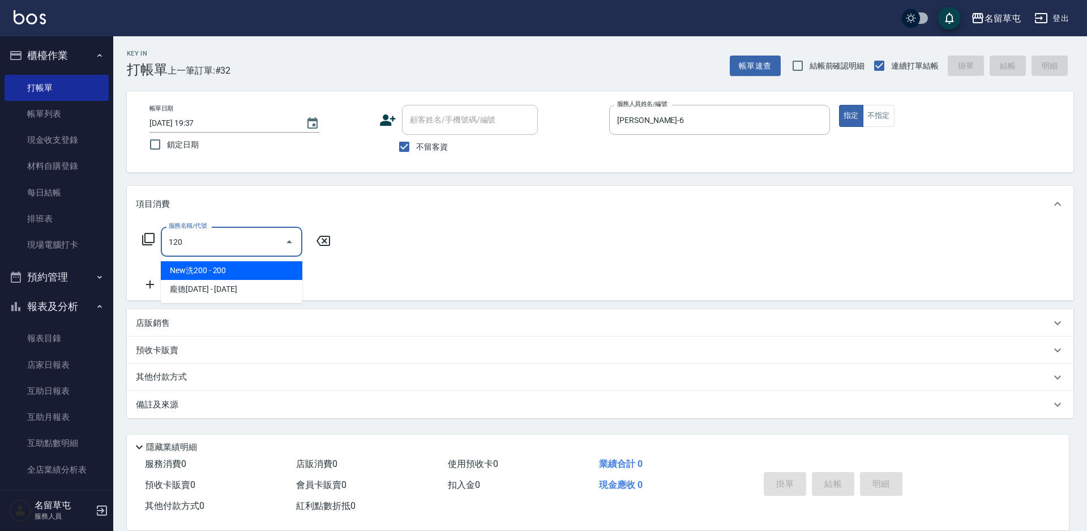
type input "New洗200(120)"
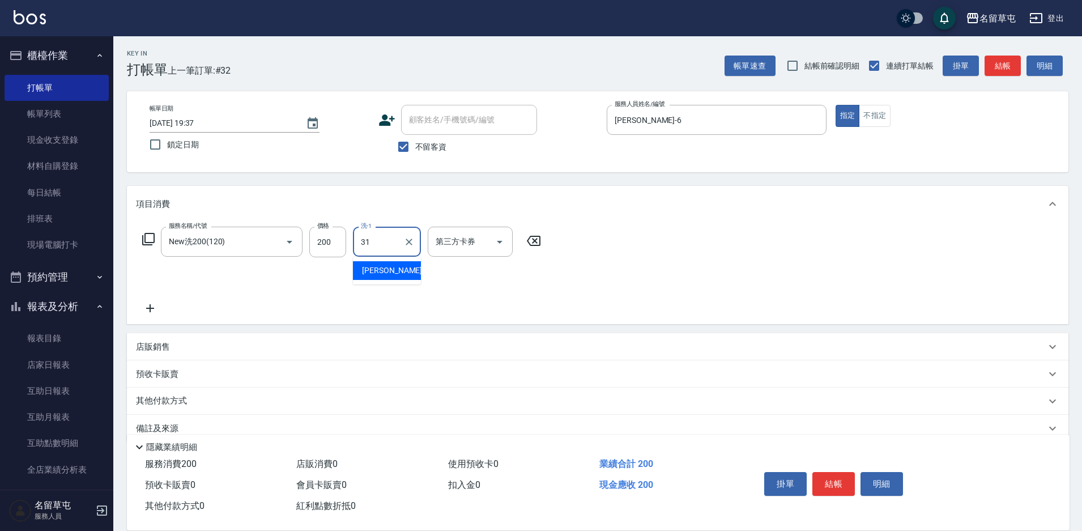
type input "[PERSON_NAME]-31"
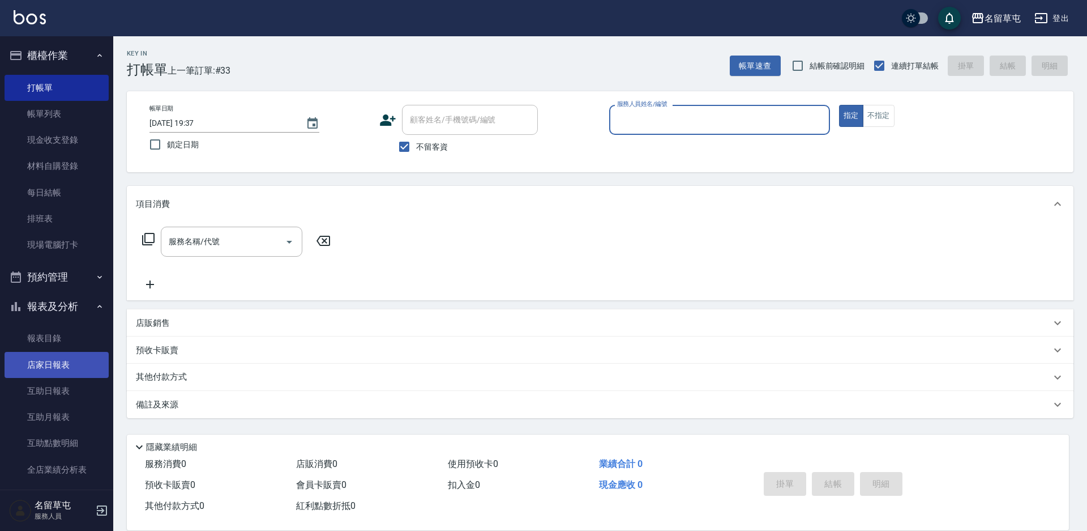
click at [62, 370] on link "店家日報表" at bounding box center [57, 365] width 104 height 26
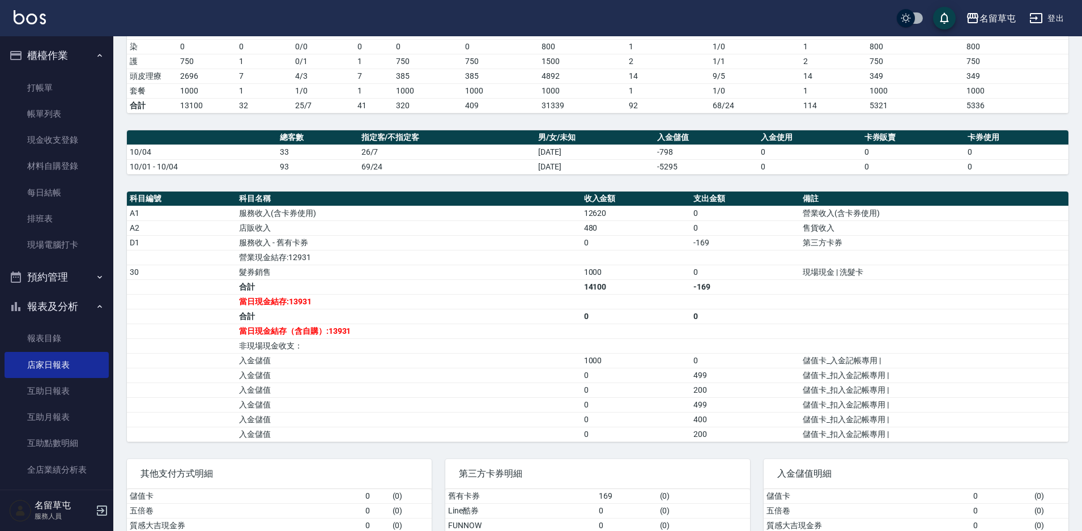
scroll to position [306, 0]
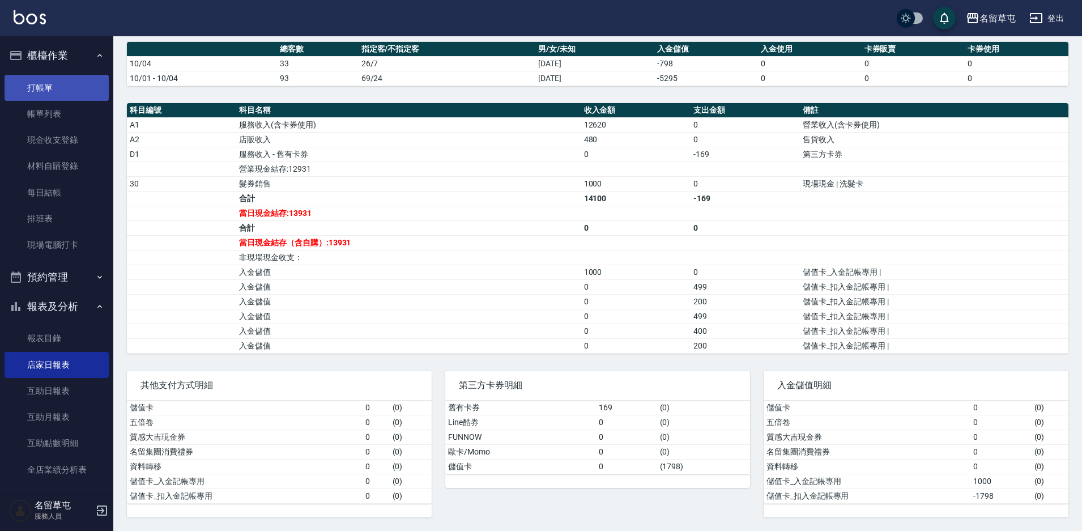
click at [27, 96] on link "打帳單" at bounding box center [57, 88] width 104 height 26
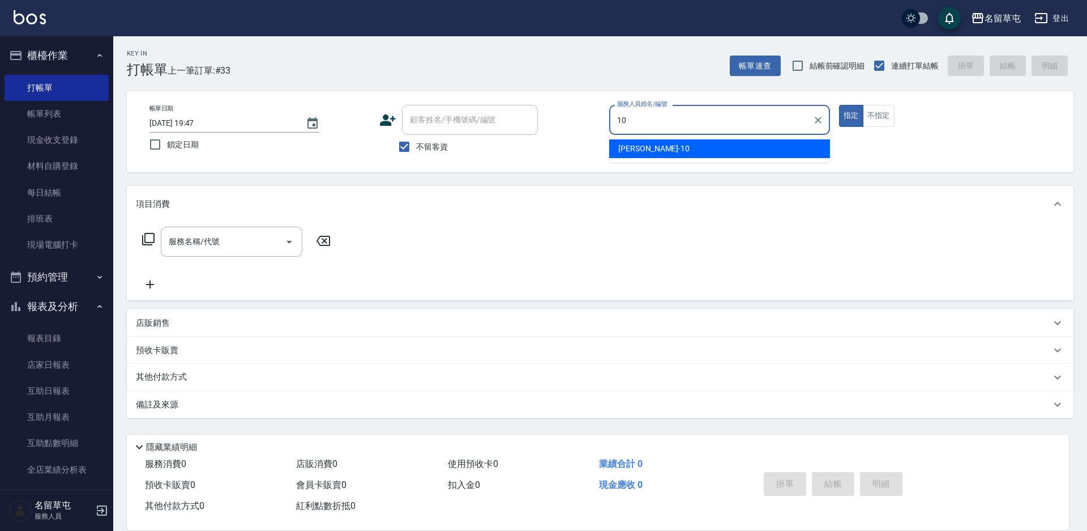
type input "[PERSON_NAME]-10"
type button "true"
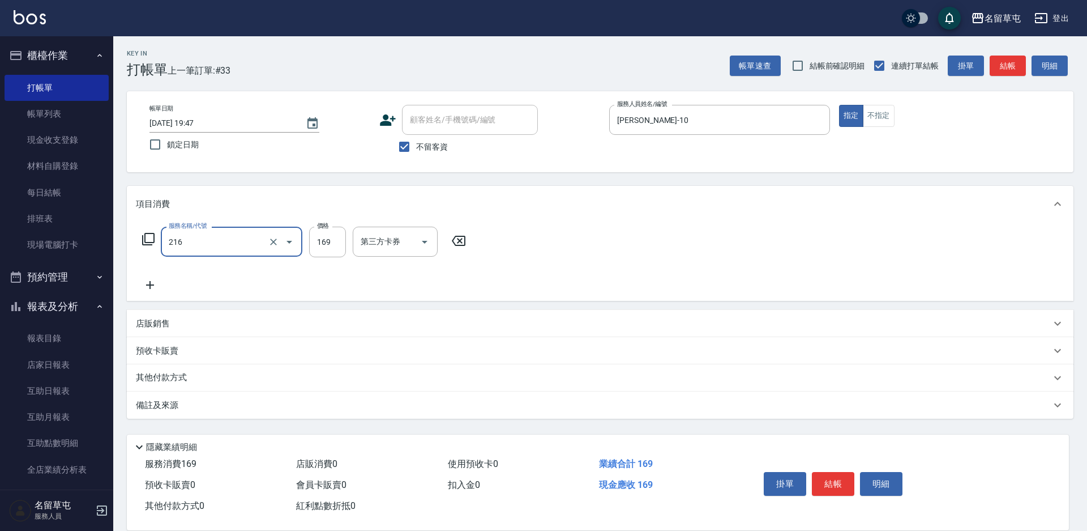
type input "剪髮169(216)"
type input "200"
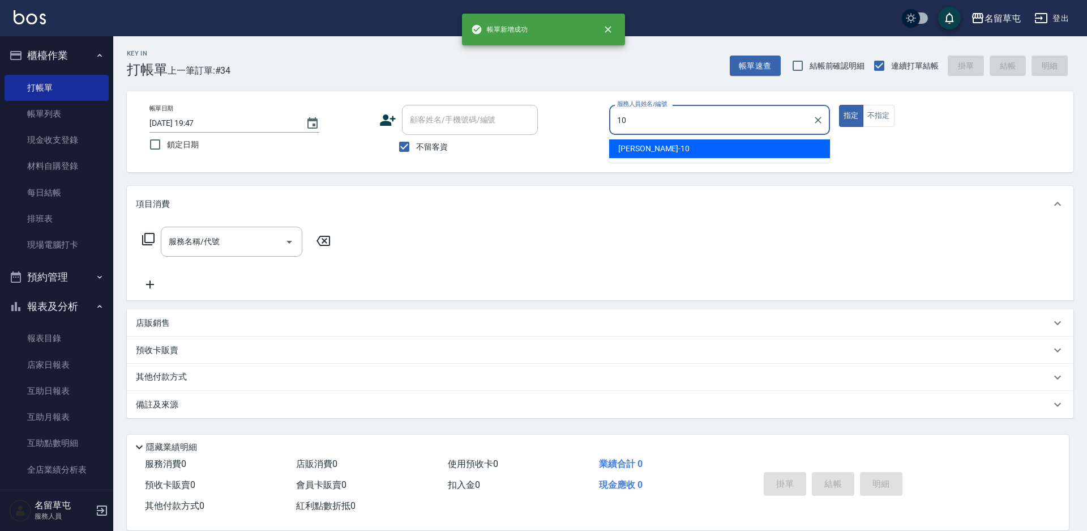
type input "[PERSON_NAME]-10"
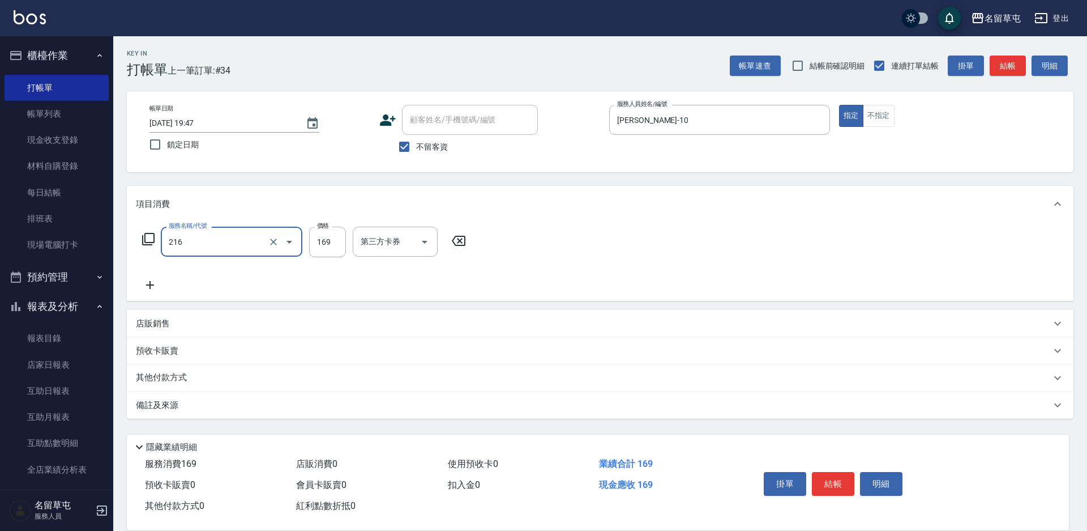
type input "剪髮169(216)"
type input "200"
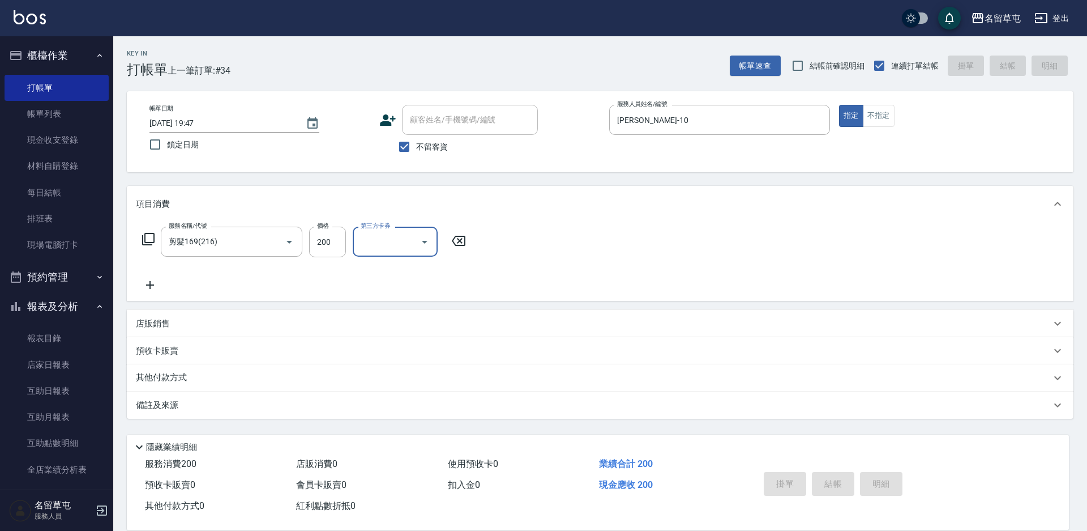
type input "[DATE] 19:48"
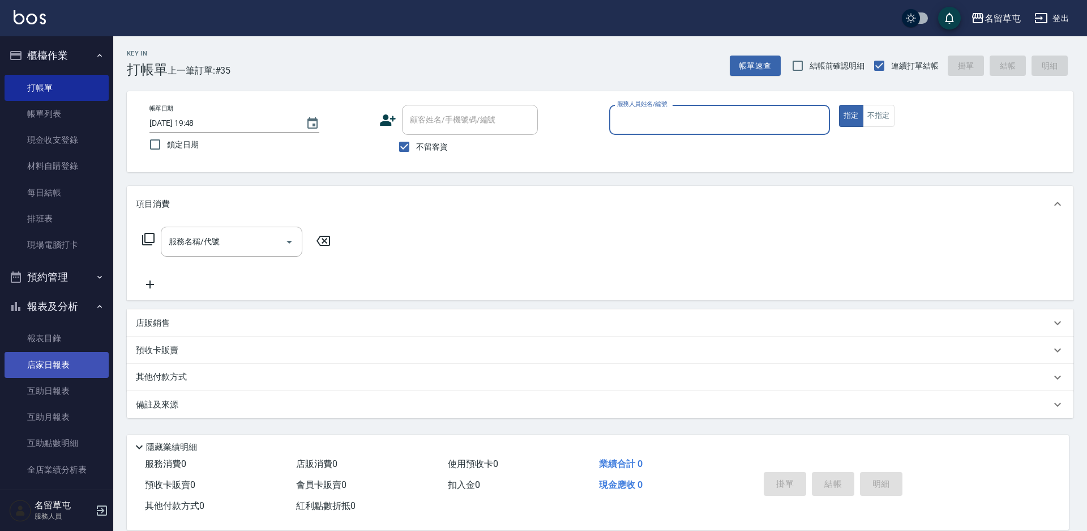
click at [30, 364] on link "店家日報表" at bounding box center [57, 365] width 104 height 26
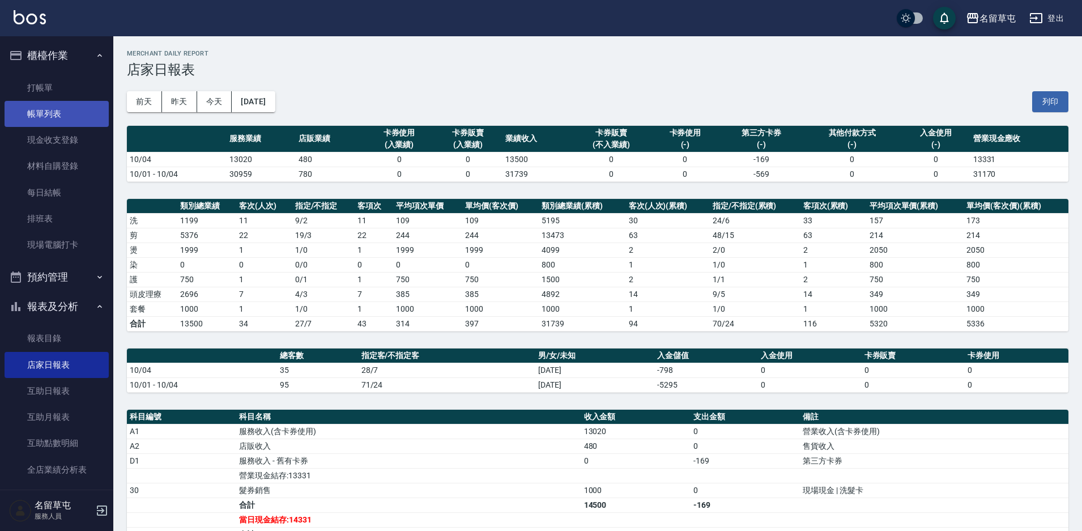
click at [41, 124] on link "帳單列表" at bounding box center [57, 114] width 104 height 26
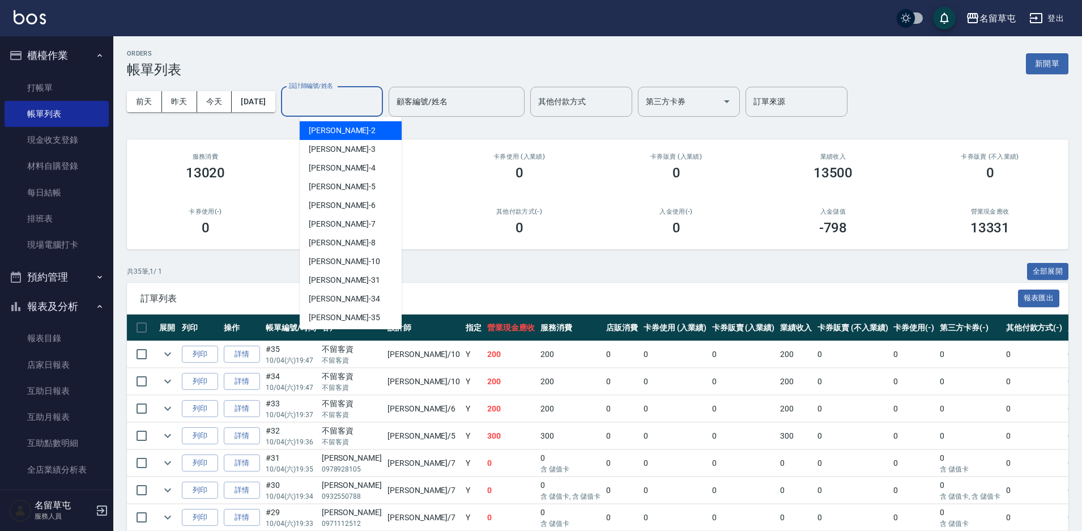
click at [334, 93] on input "設計師編號/姓名" at bounding box center [332, 102] width 92 height 20
click at [315, 234] on div "[PERSON_NAME]8" at bounding box center [351, 242] width 102 height 19
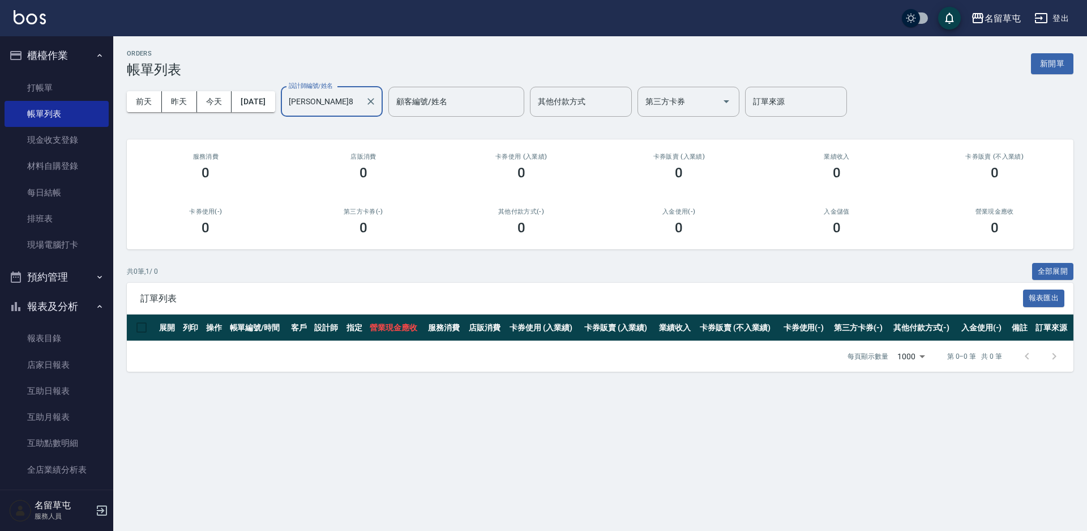
click at [352, 105] on input "[PERSON_NAME]8" at bounding box center [323, 102] width 75 height 20
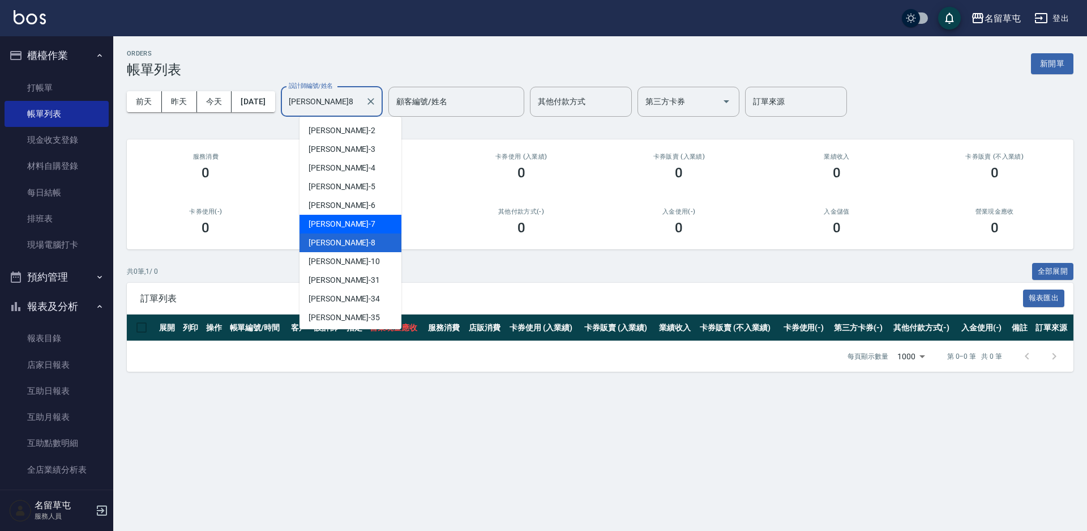
click at [338, 216] on div "[PERSON_NAME]-7" at bounding box center [351, 224] width 102 height 19
type input "[PERSON_NAME]-7"
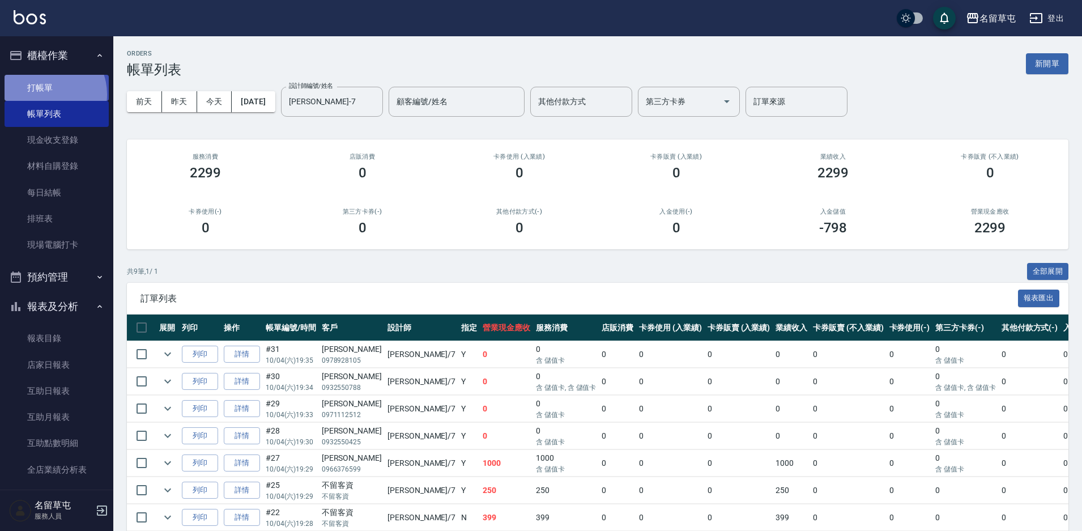
click at [45, 94] on link "打帳單" at bounding box center [57, 88] width 104 height 26
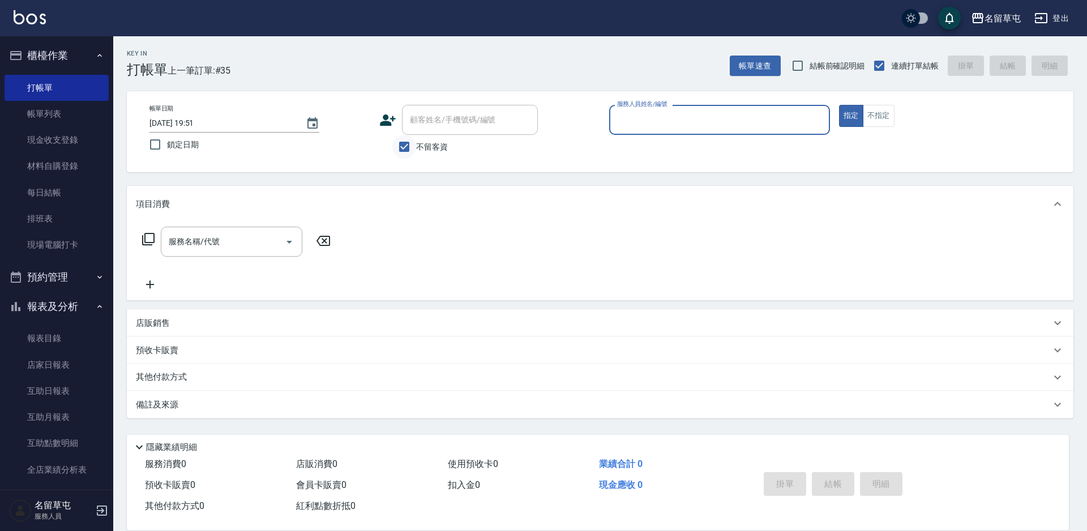
click at [413, 142] on input "不留客資" at bounding box center [404, 147] width 24 height 24
checkbox input "false"
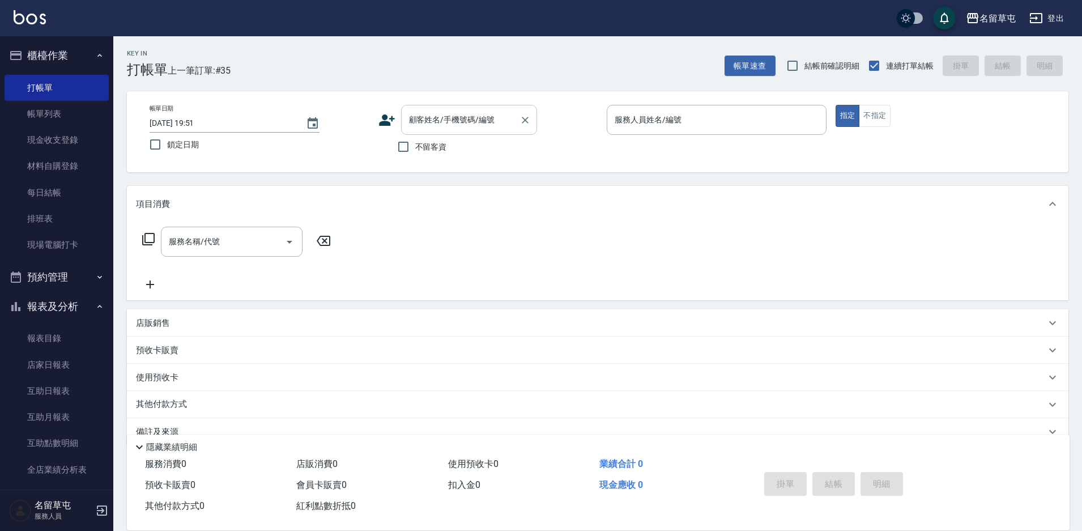
click at [433, 125] on input "顧客姓名/手機號碼/編號" at bounding box center [460, 120] width 109 height 20
paste input "0976982260"
type input "[PERSON_NAME]/0976982260/"
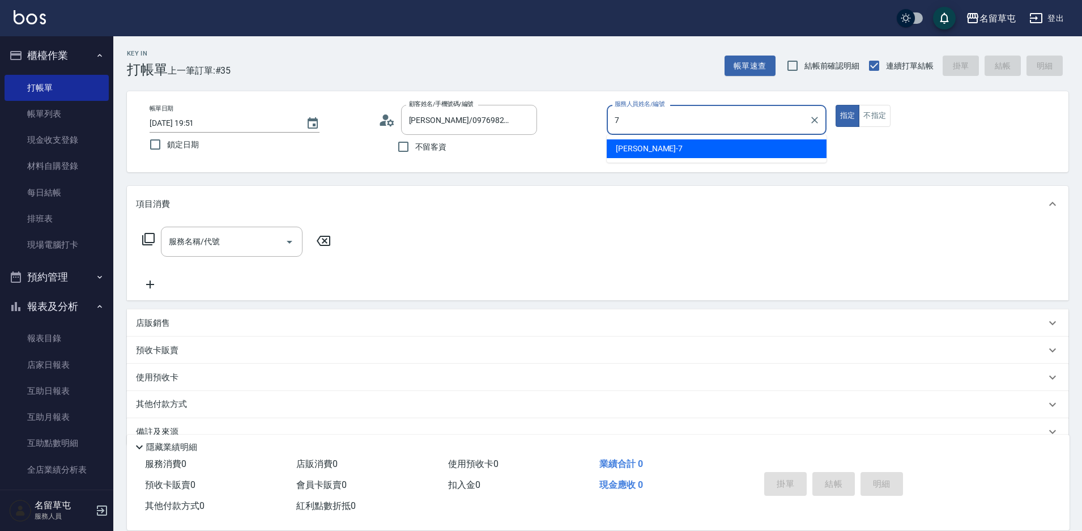
type input "[PERSON_NAME]-7"
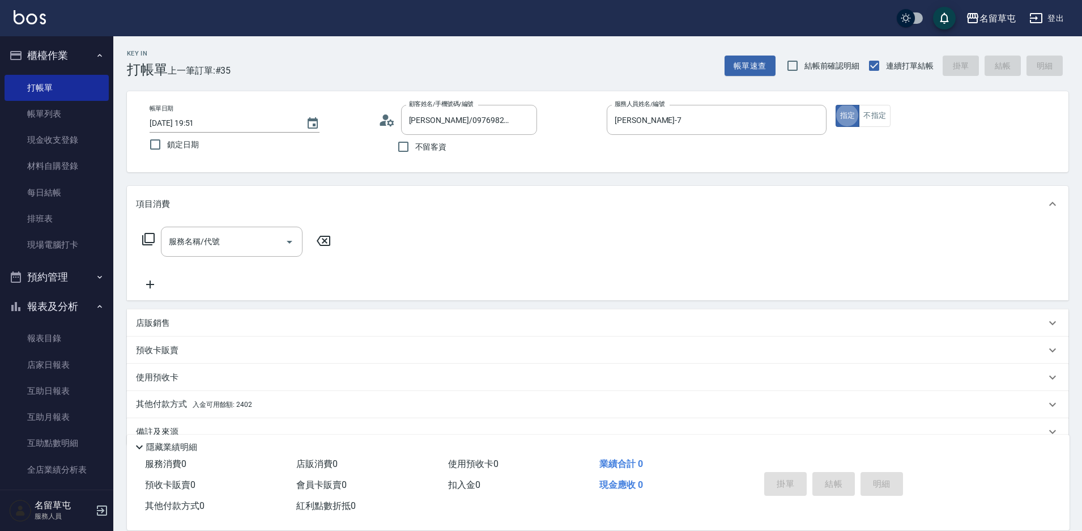
type button "true"
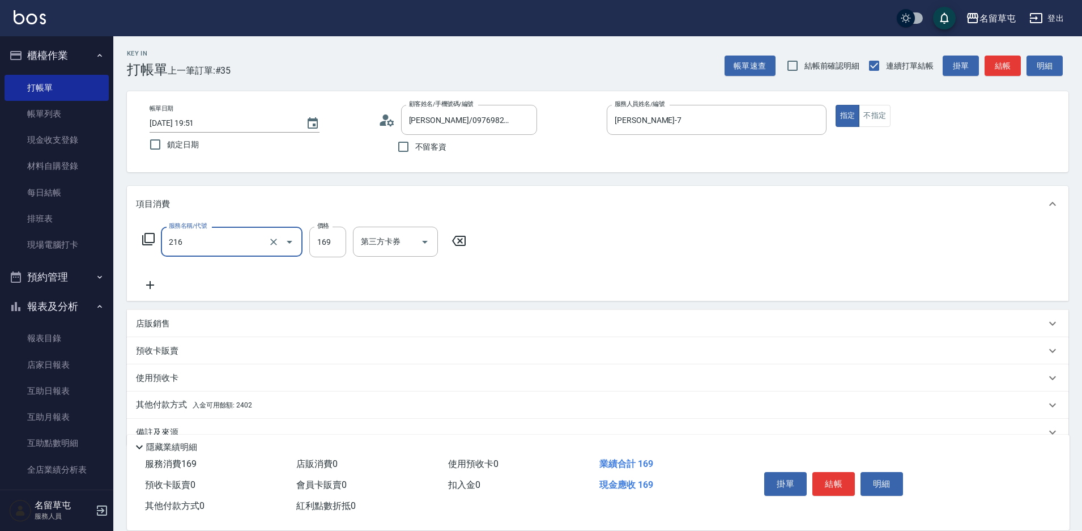
type input "剪髮169(216)"
type input "250"
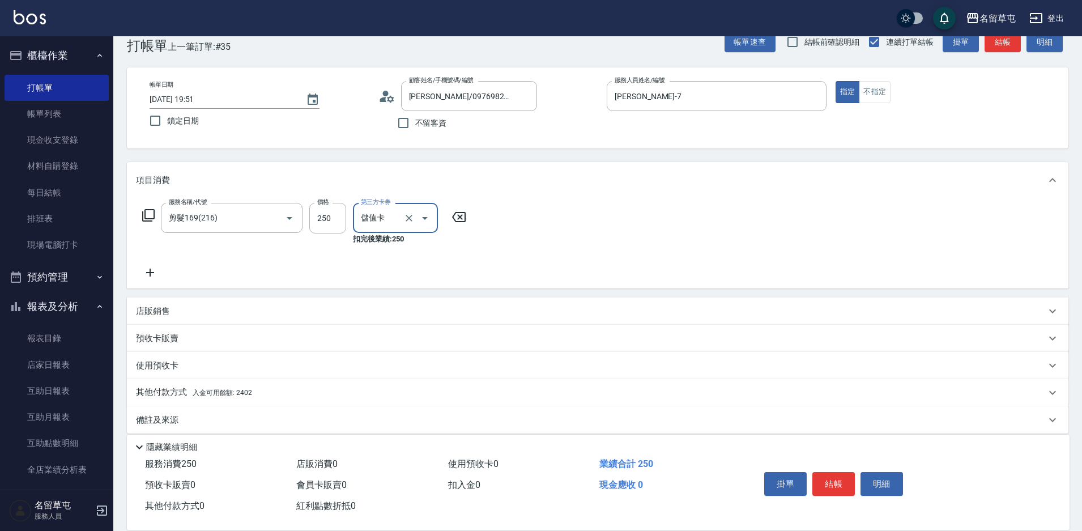
scroll to position [35, 0]
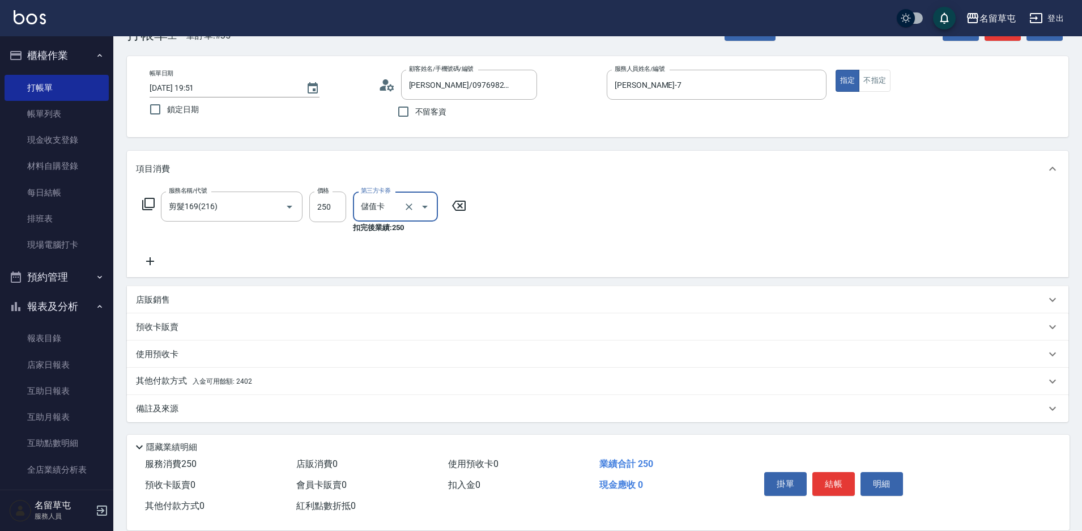
type input "儲值卡"
click at [153, 374] on div "其他付款方式 入金可用餘額: 2402" at bounding box center [597, 381] width 941 height 27
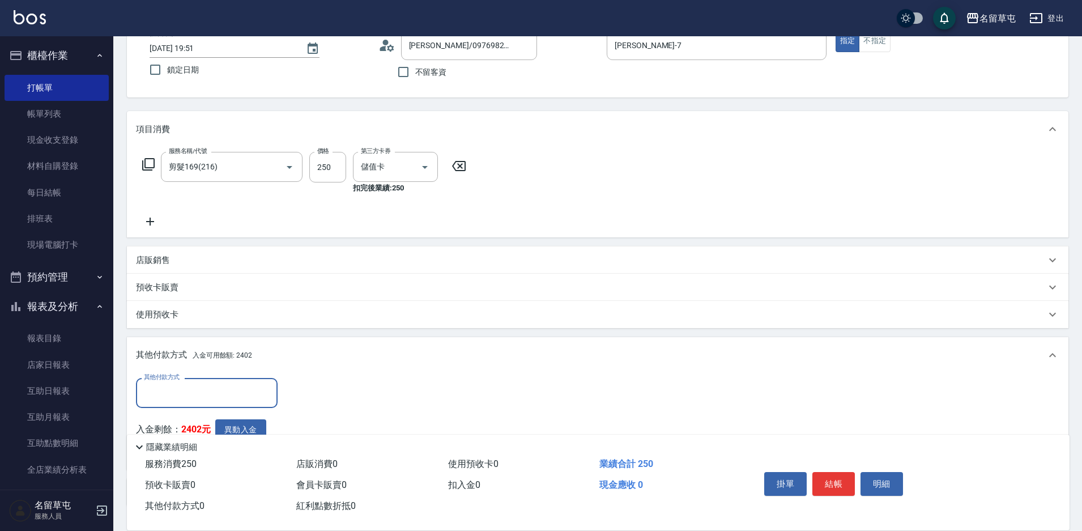
scroll to position [76, 0]
click at [238, 425] on button "異動入金" at bounding box center [240, 428] width 51 height 21
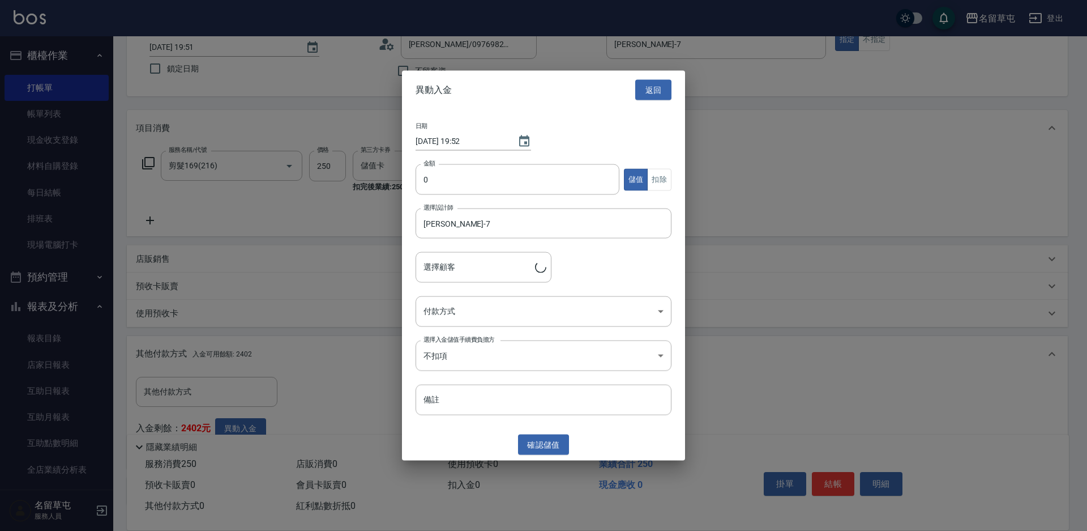
type input "[PERSON_NAME]/0976982260/"
click at [456, 187] on input "0" at bounding box center [518, 179] width 204 height 31
type input "250"
click at [648, 170] on button "扣除" at bounding box center [659, 179] width 24 height 22
click at [455, 312] on body "名留草屯 登出 櫃檯作業 打帳單 帳單列表 現金收支登錄 材料自購登錄 每日結帳 排班表 現場電腦打卡 預約管理 預約管理 單日預約紀錄 單週預約紀錄 報表及…" at bounding box center [543, 268] width 1087 height 689
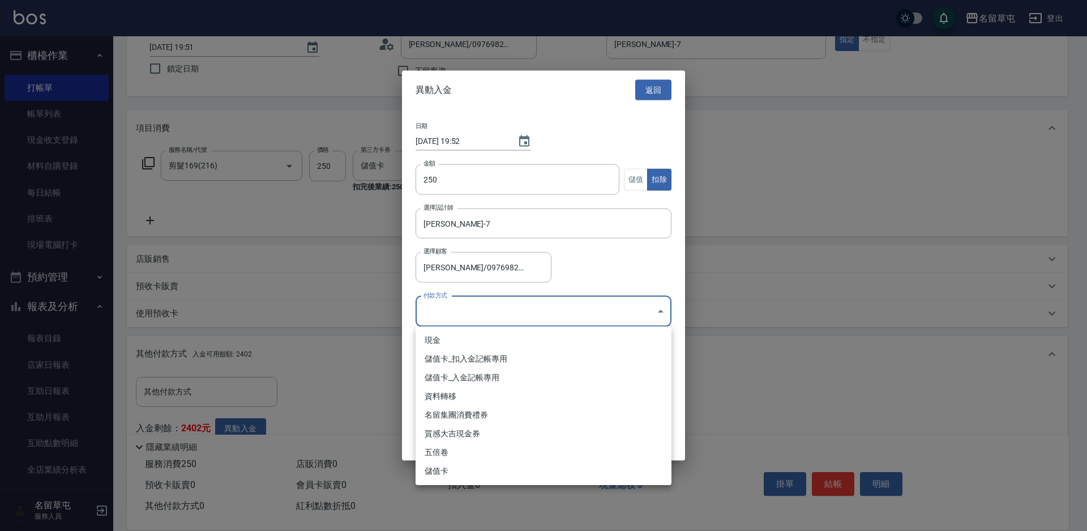
click at [463, 357] on li "儲值卡_扣入金記帳專用" at bounding box center [544, 358] width 256 height 19
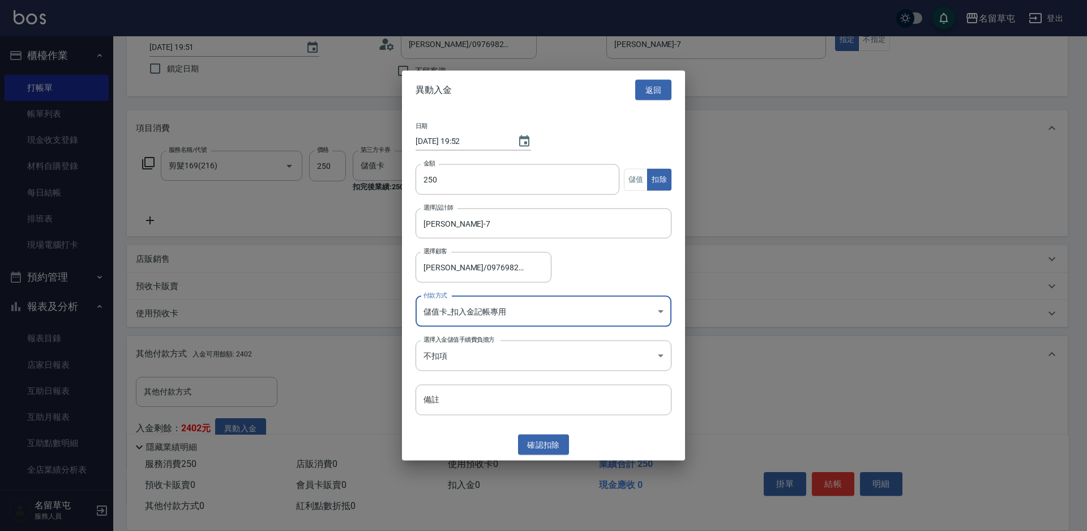
type input "儲值卡_扣入金記帳專用"
click at [543, 455] on div "異動入金 返回 日期 [DATE] 19:52 金額 250 金額 儲值 扣除 選擇設計師 [PERSON_NAME]-7 選擇設計師 選擇顧客 [PERSO…" at bounding box center [543, 265] width 283 height 390
click at [551, 448] on button "確認 扣除" at bounding box center [543, 444] width 51 height 21
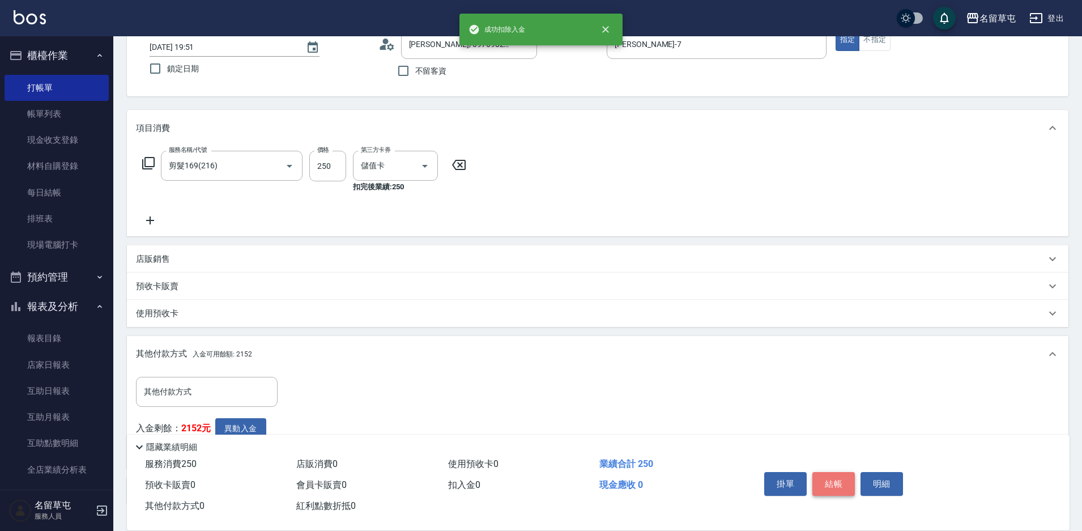
click at [844, 480] on button "結帳" at bounding box center [833, 484] width 42 height 24
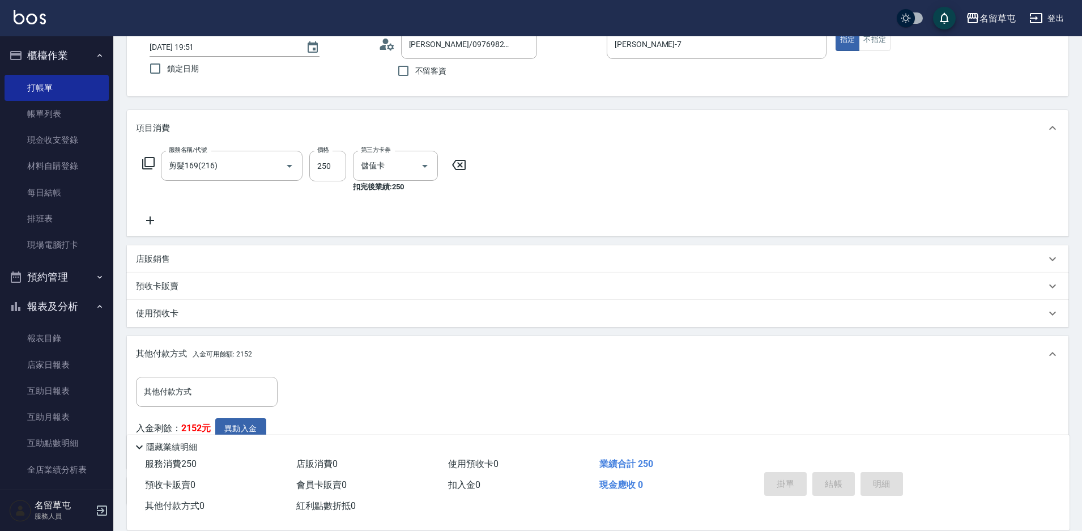
type input "[DATE] 19:52"
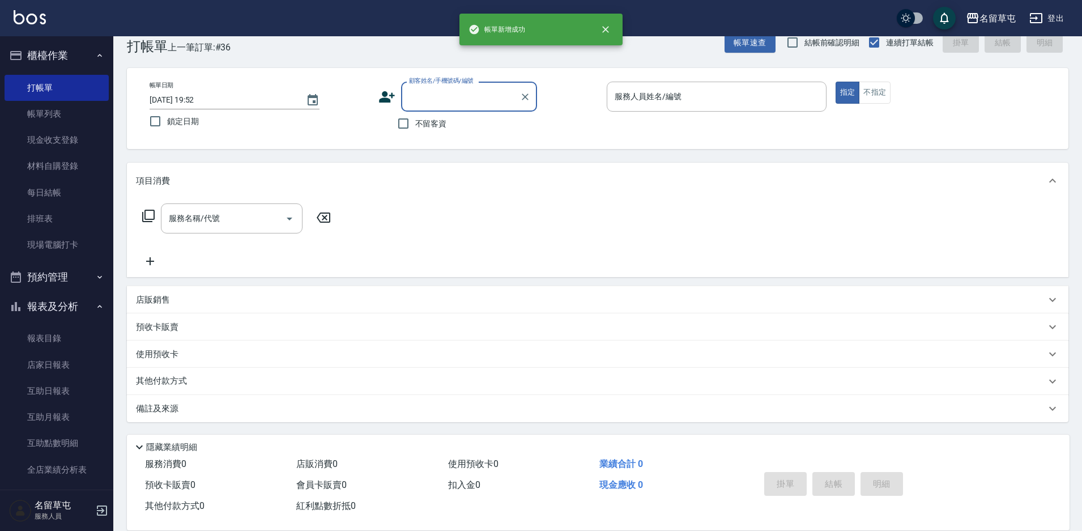
scroll to position [23, 0]
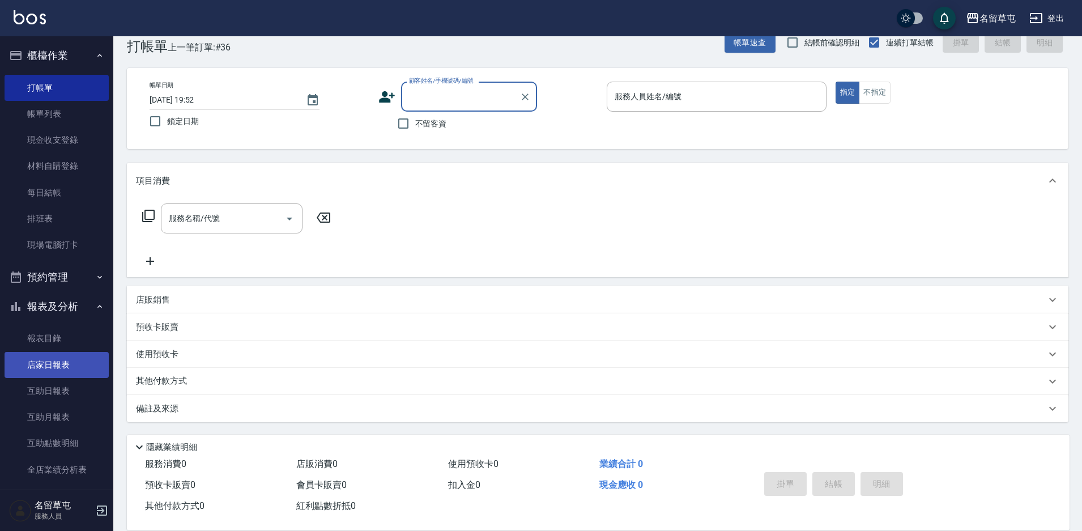
click at [43, 360] on link "店家日報表" at bounding box center [57, 365] width 104 height 26
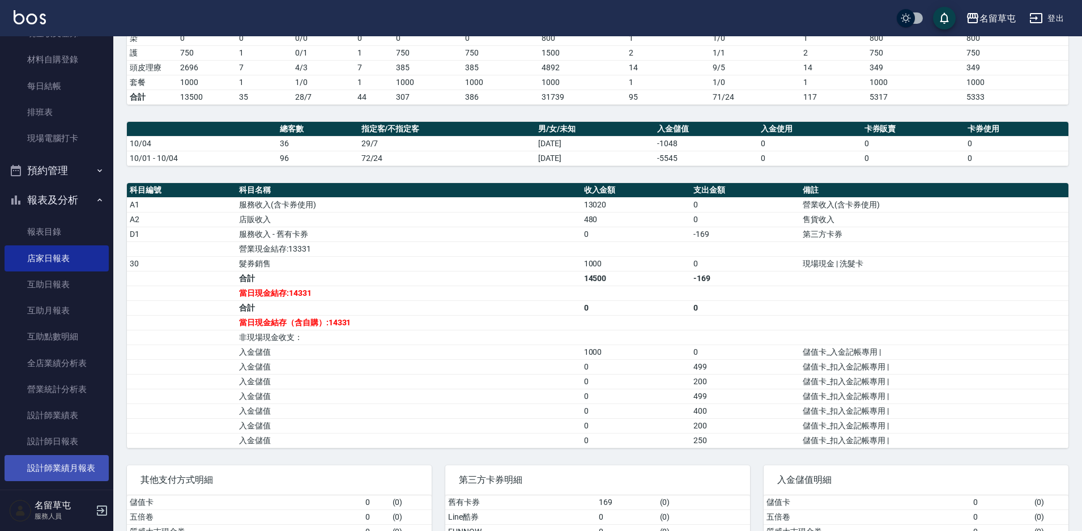
scroll to position [170, 0]
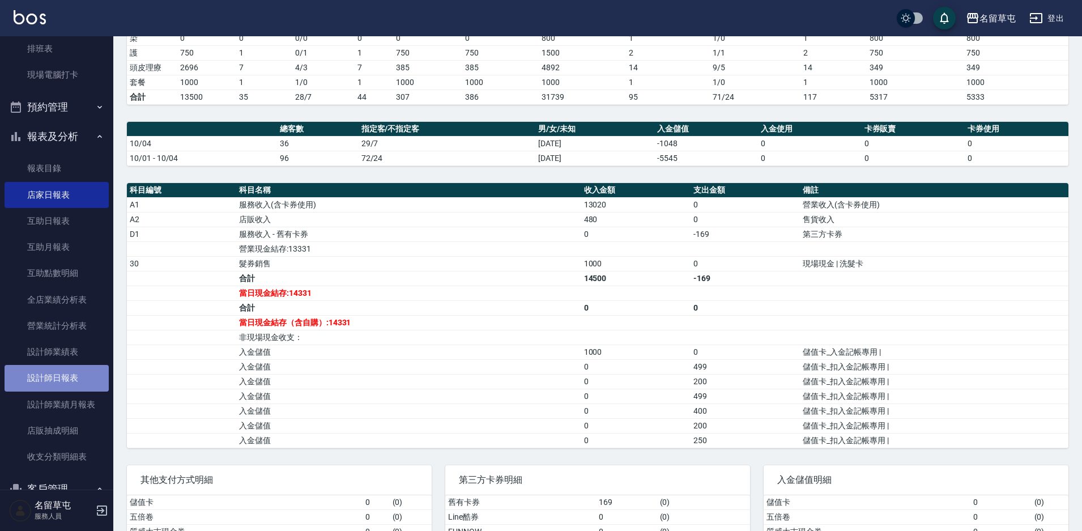
click at [60, 374] on link "設計師日報表" at bounding box center [57, 378] width 104 height 26
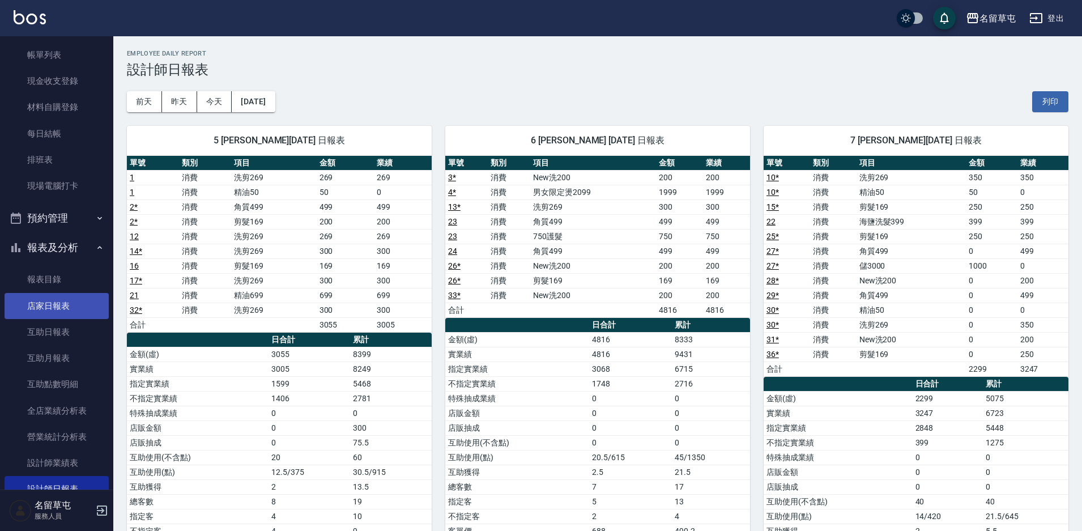
scroll to position [2, 0]
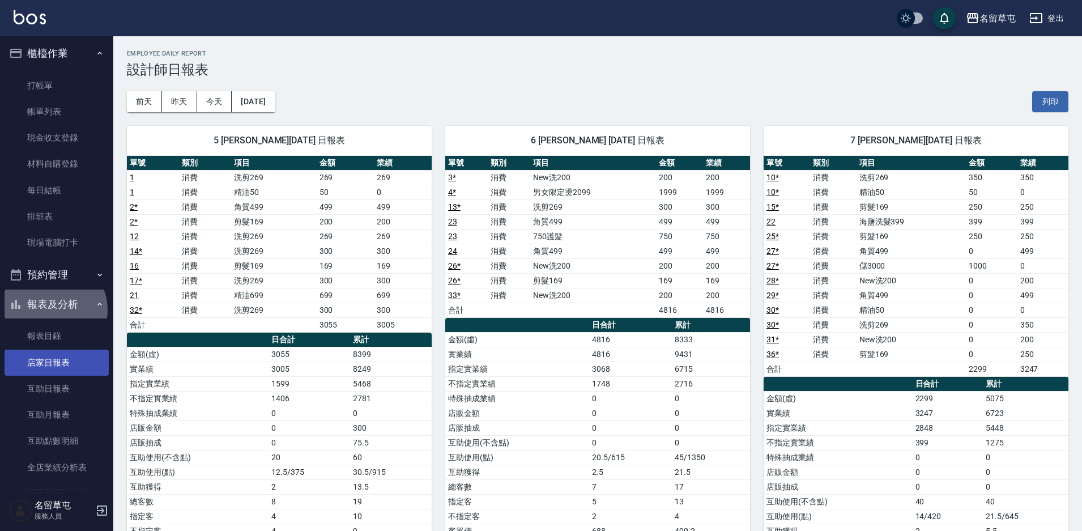
click at [50, 297] on button "報表及分析" at bounding box center [57, 303] width 104 height 29
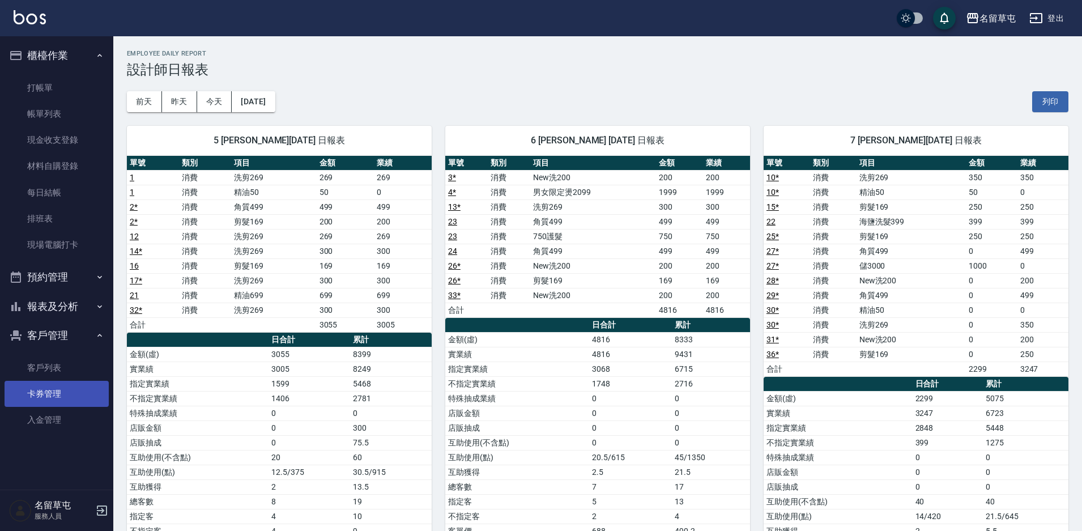
scroll to position [0, 0]
click at [50, 309] on button "報表及分析" at bounding box center [57, 306] width 104 height 29
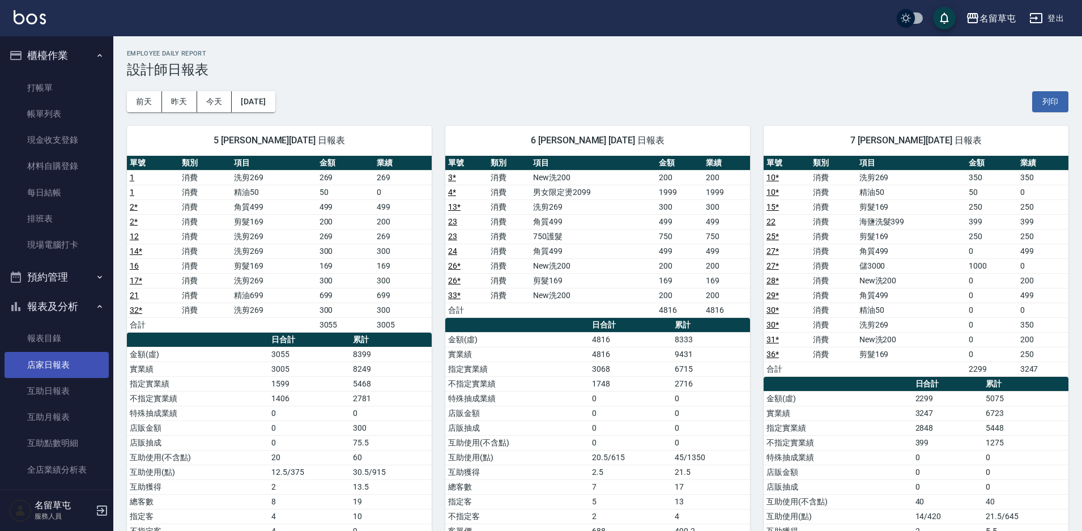
click at [57, 374] on link "店家日報表" at bounding box center [57, 365] width 104 height 26
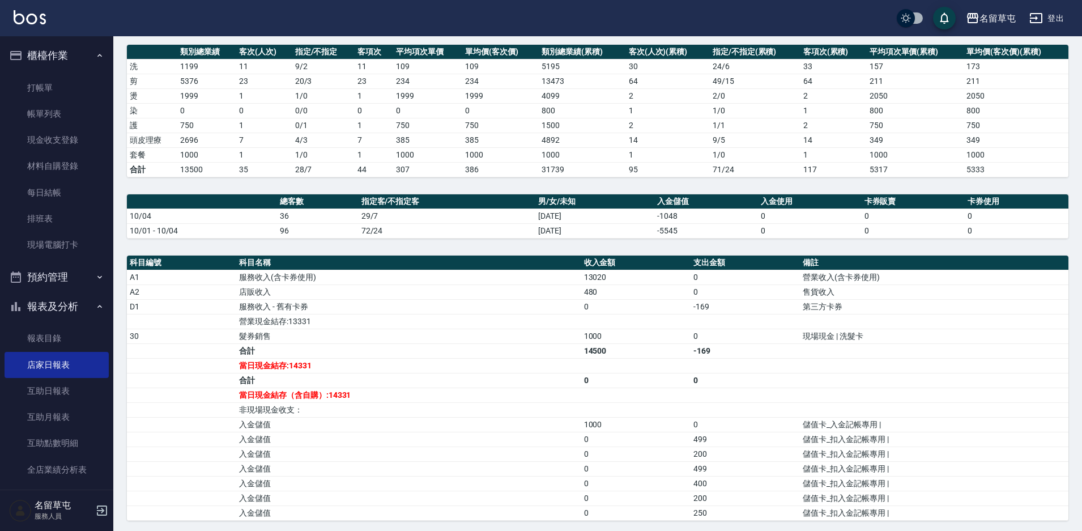
scroll to position [170, 0]
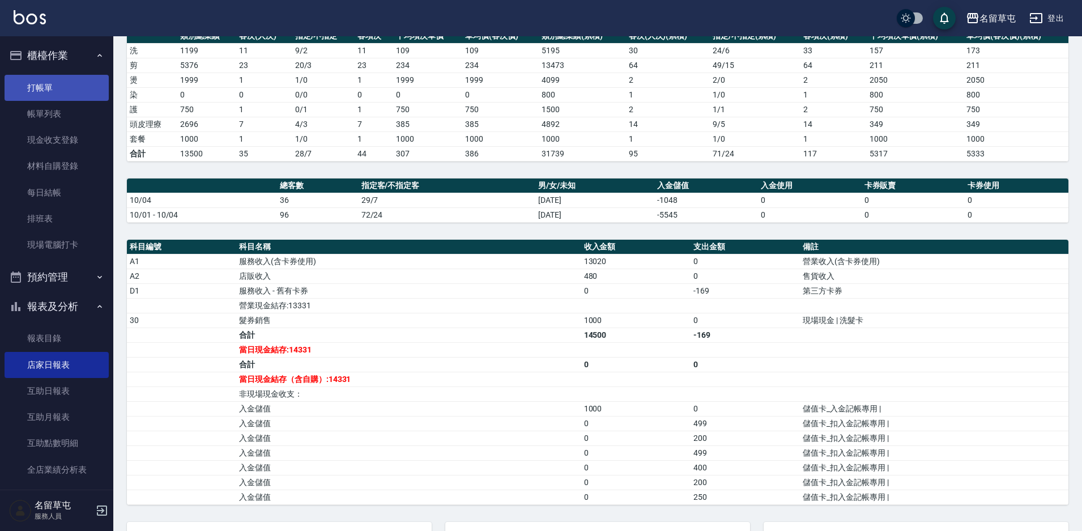
click at [76, 89] on link "打帳單" at bounding box center [57, 88] width 104 height 26
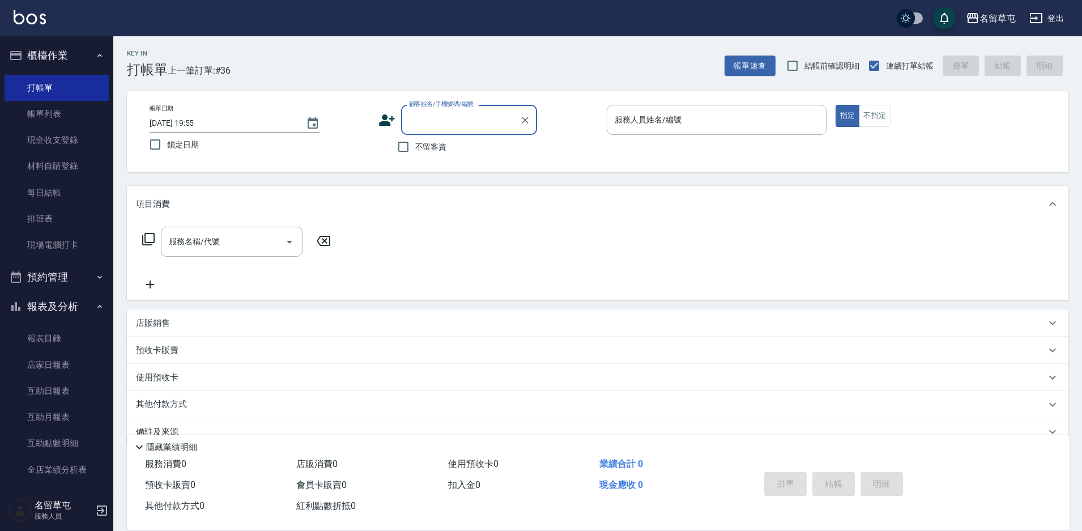
click at [419, 147] on span "不留客資" at bounding box center [431, 147] width 32 height 12
click at [415, 147] on input "不留客資" at bounding box center [403, 147] width 24 height 24
checkbox input "true"
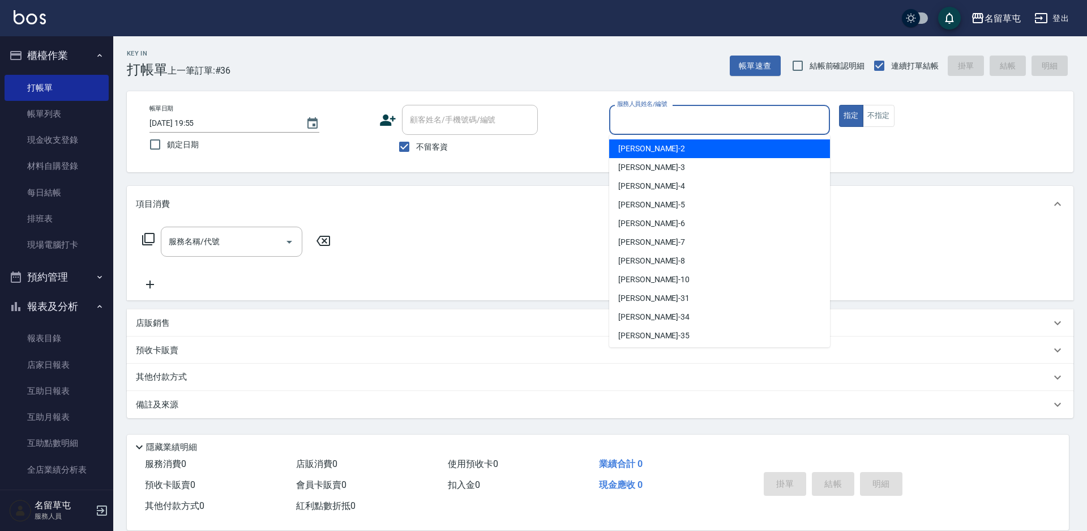
click at [651, 111] on input "服務人員姓名/編號" at bounding box center [720, 120] width 211 height 20
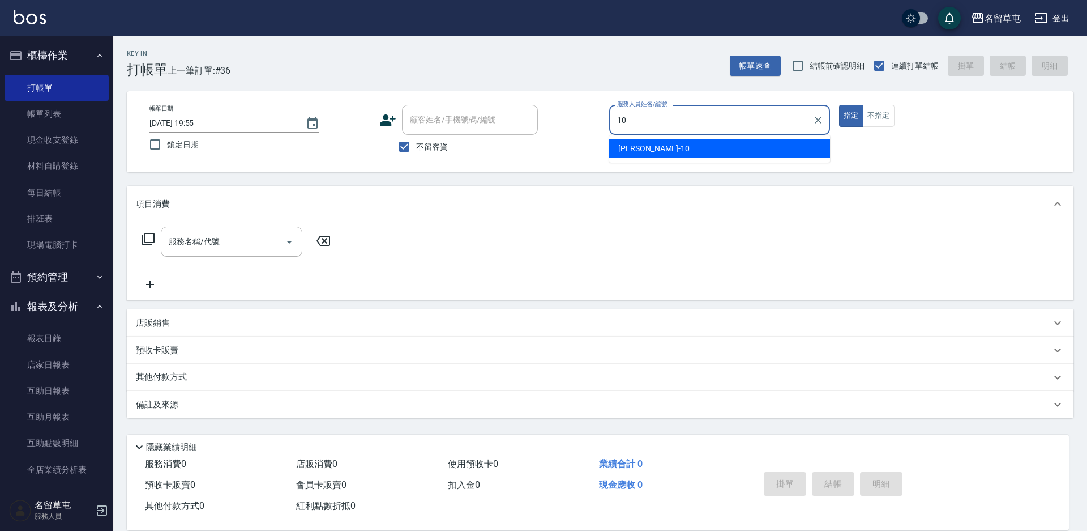
type input "10"
type button "true"
type input "[PERSON_NAME]-10"
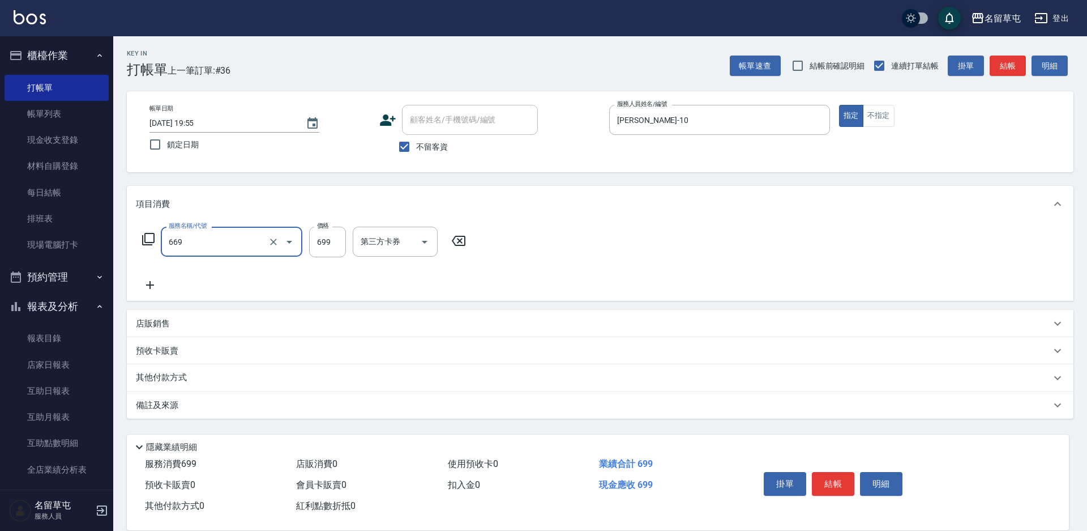
type input "精油699(669)"
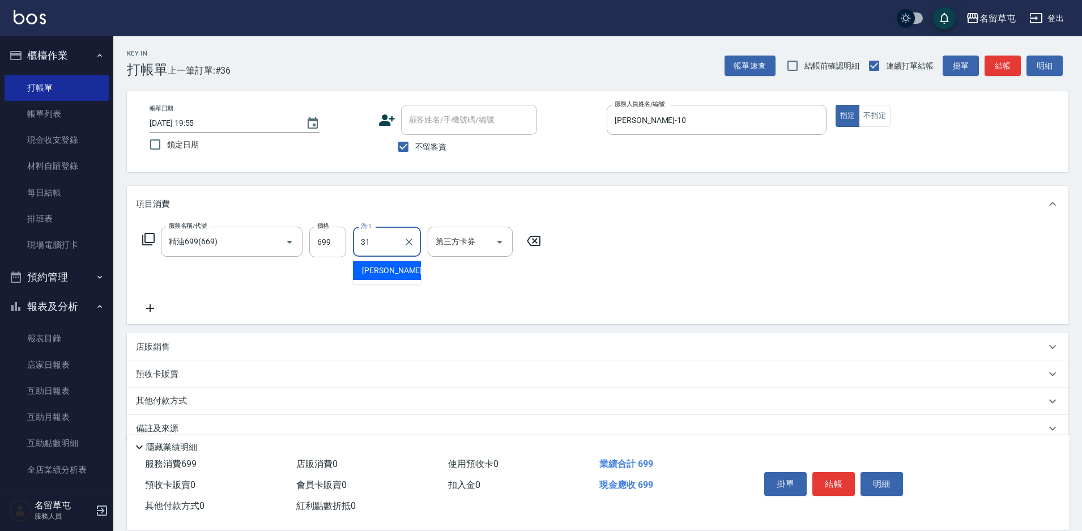
type input "[PERSON_NAME]-31"
click at [835, 483] on button "結帳" at bounding box center [833, 484] width 42 height 24
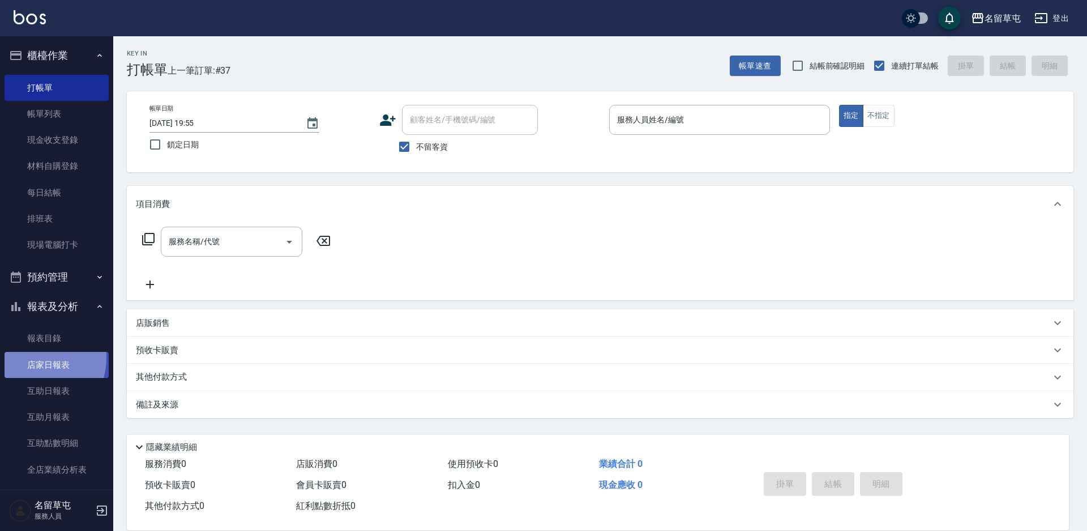
click at [35, 357] on link "店家日報表" at bounding box center [57, 365] width 104 height 26
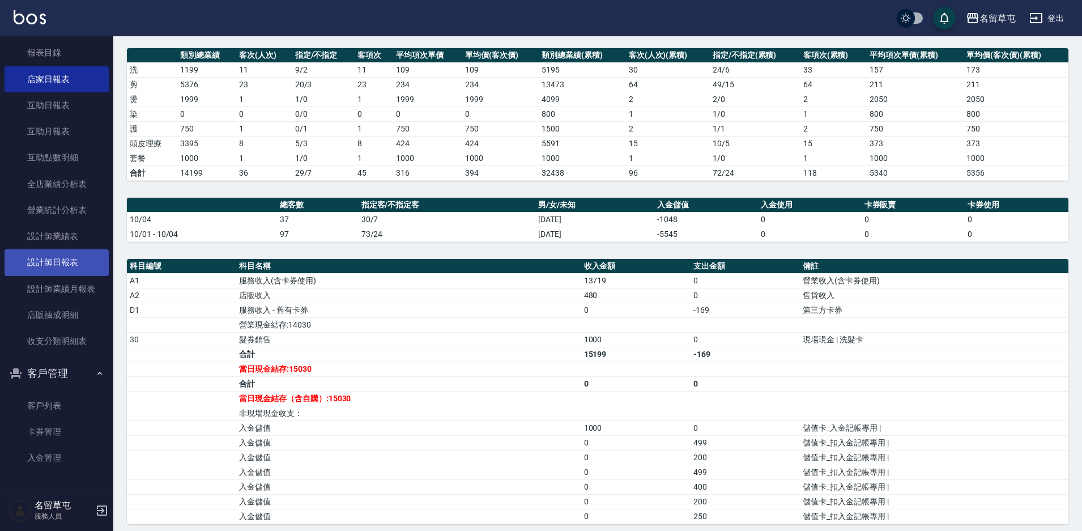
scroll to position [170, 0]
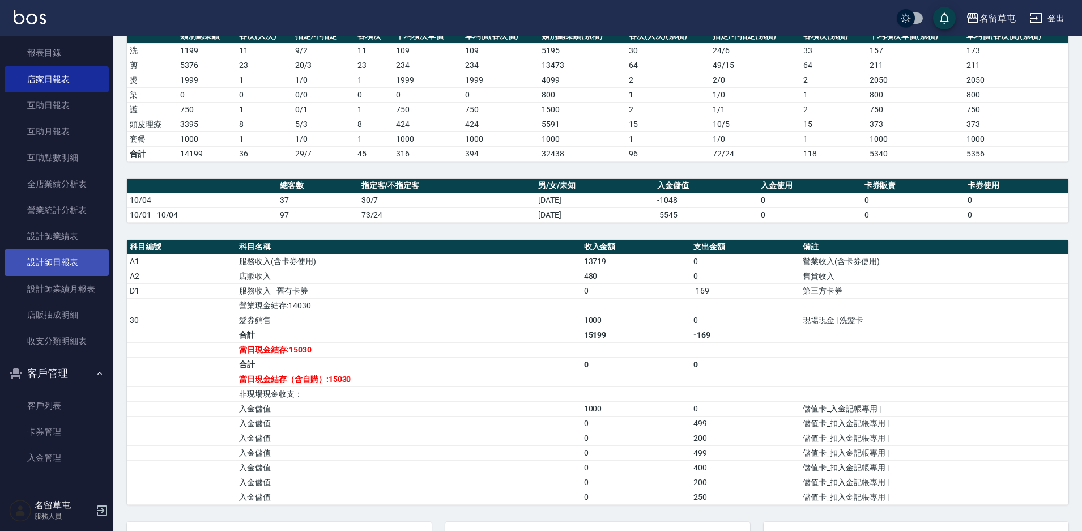
click at [57, 254] on link "設計師日報表" at bounding box center [57, 262] width 104 height 26
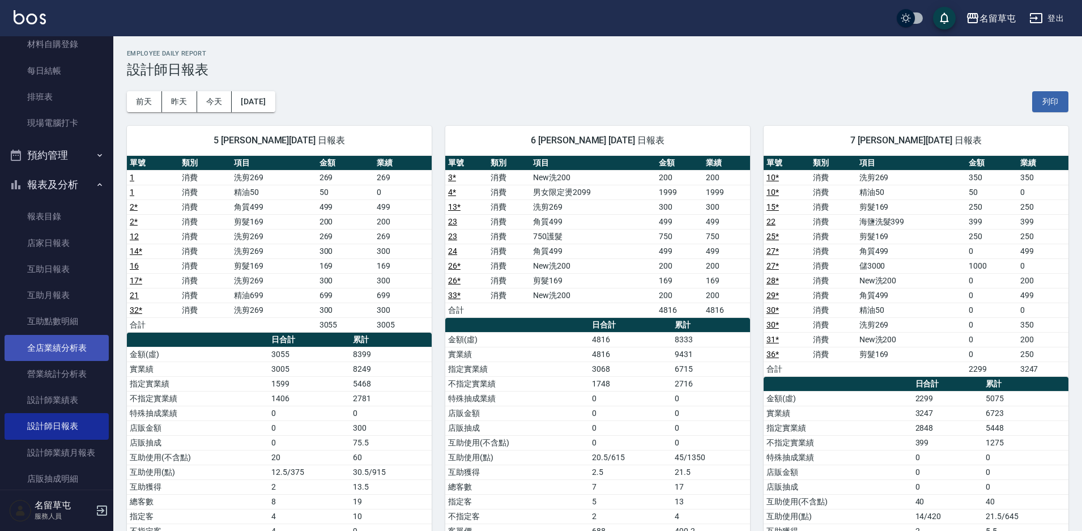
scroll to position [116, 0]
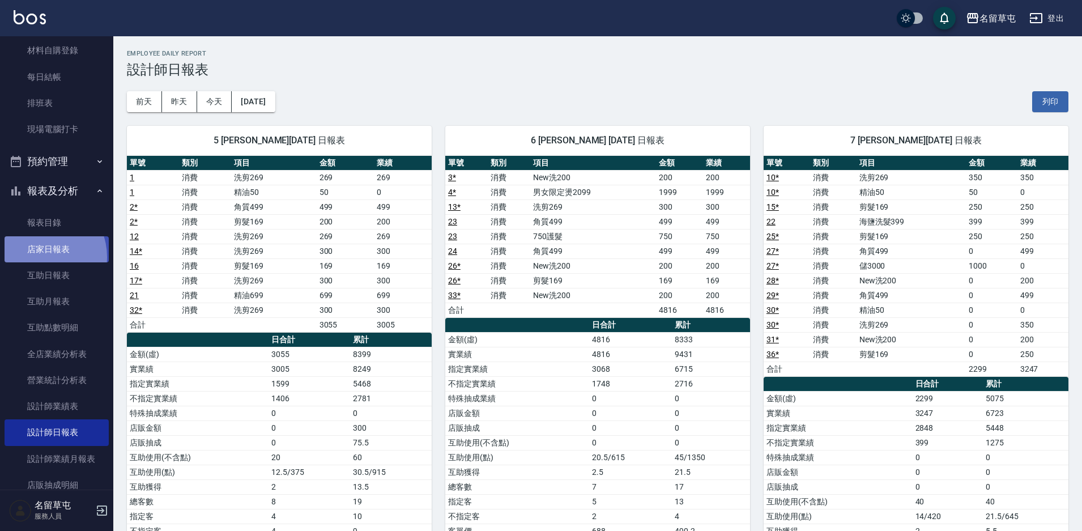
click at [40, 257] on link "店家日報表" at bounding box center [57, 249] width 104 height 26
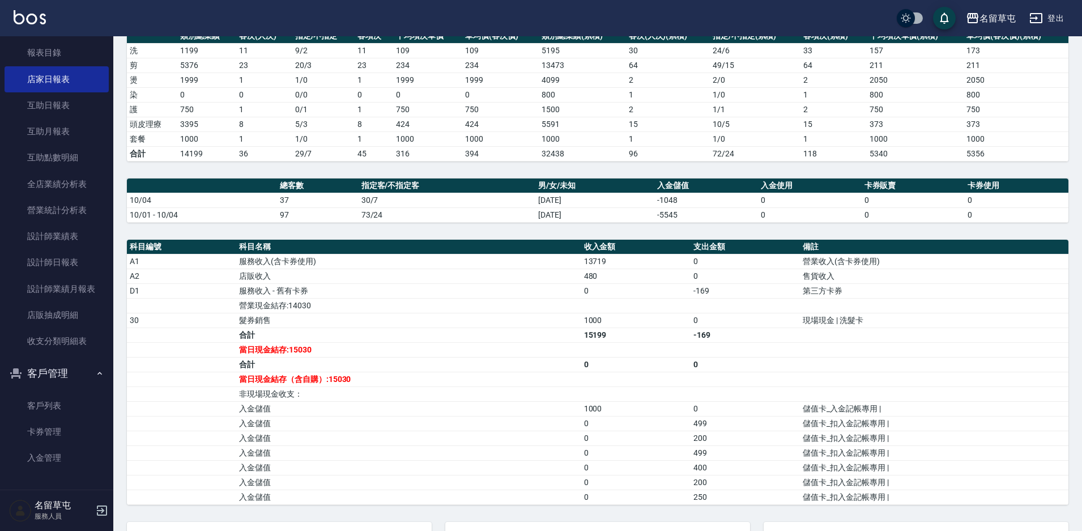
scroll to position [321, 0]
